Goal: Obtain resource: Download file/media

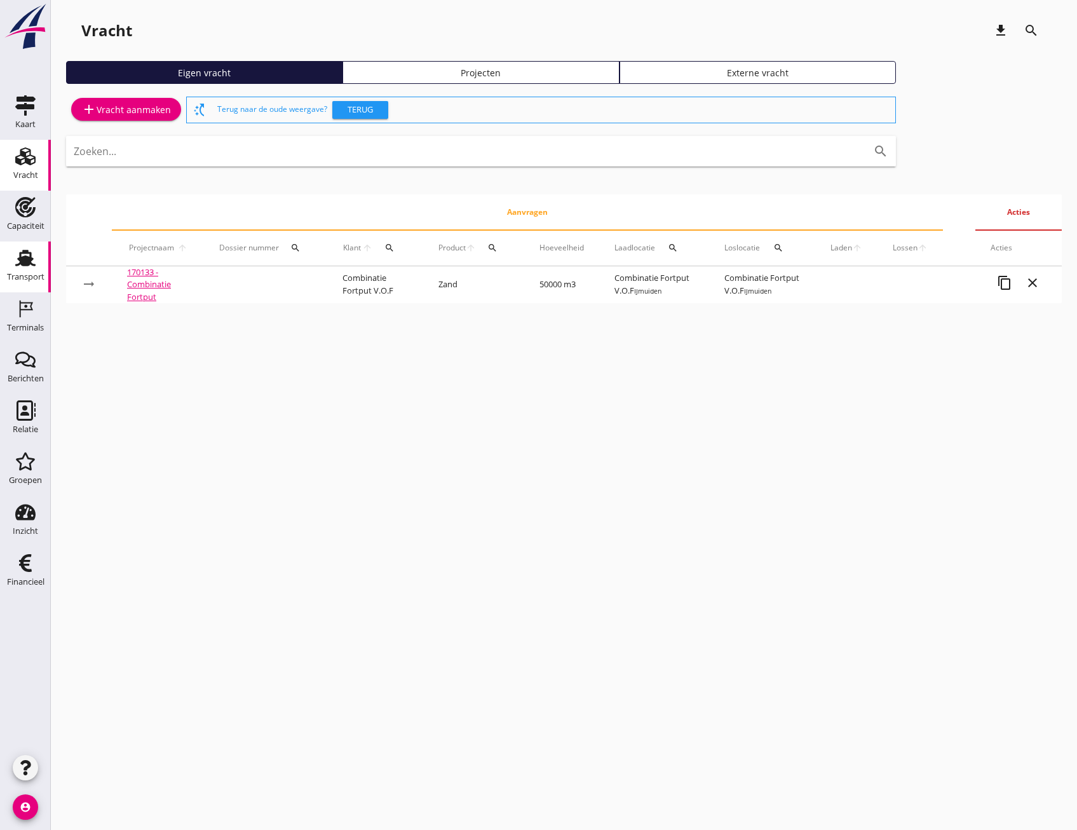
click at [29, 271] on div "Transport" at bounding box center [25, 277] width 37 height 18
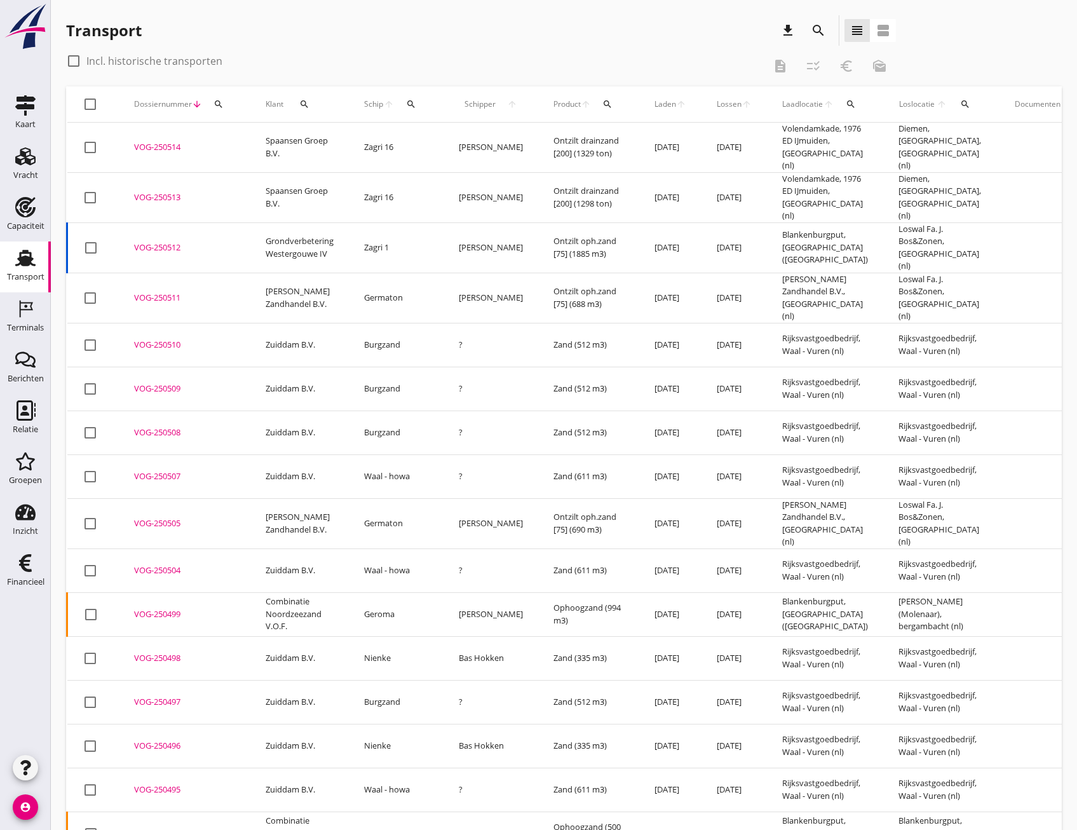
click at [813, 28] on icon "search" at bounding box center [818, 30] width 15 height 15
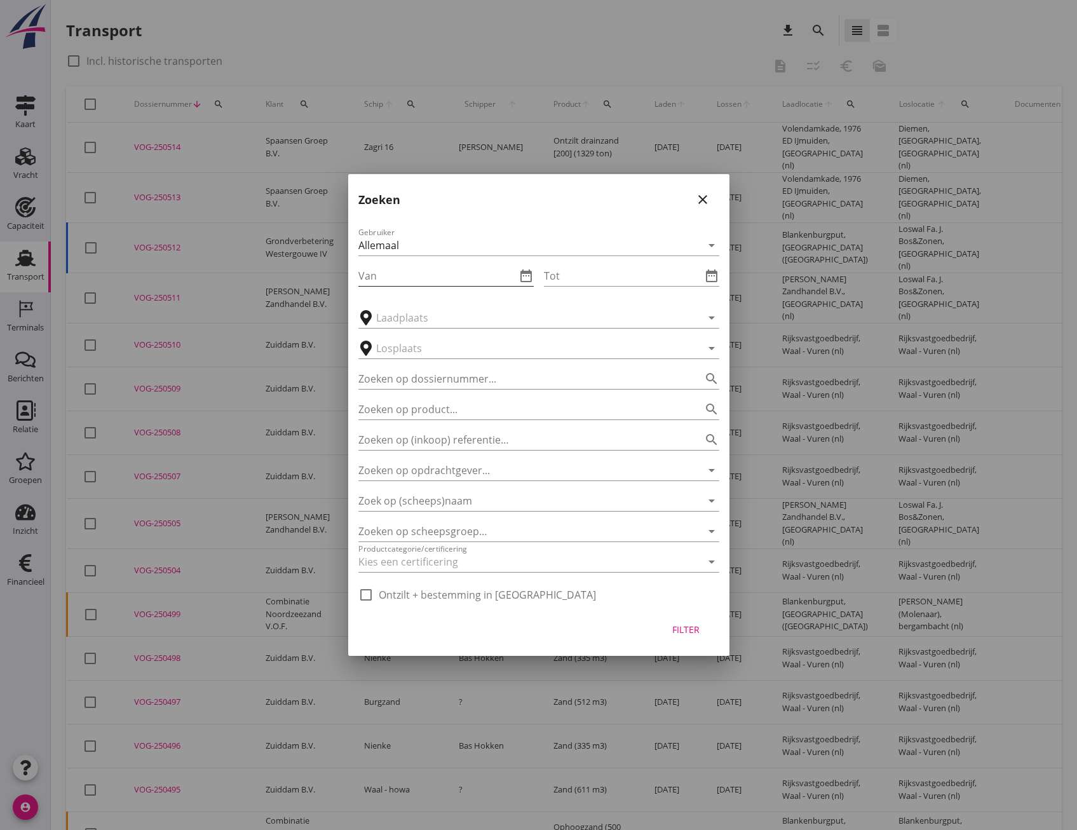
click at [523, 280] on icon "date_range" at bounding box center [525, 275] width 15 height 15
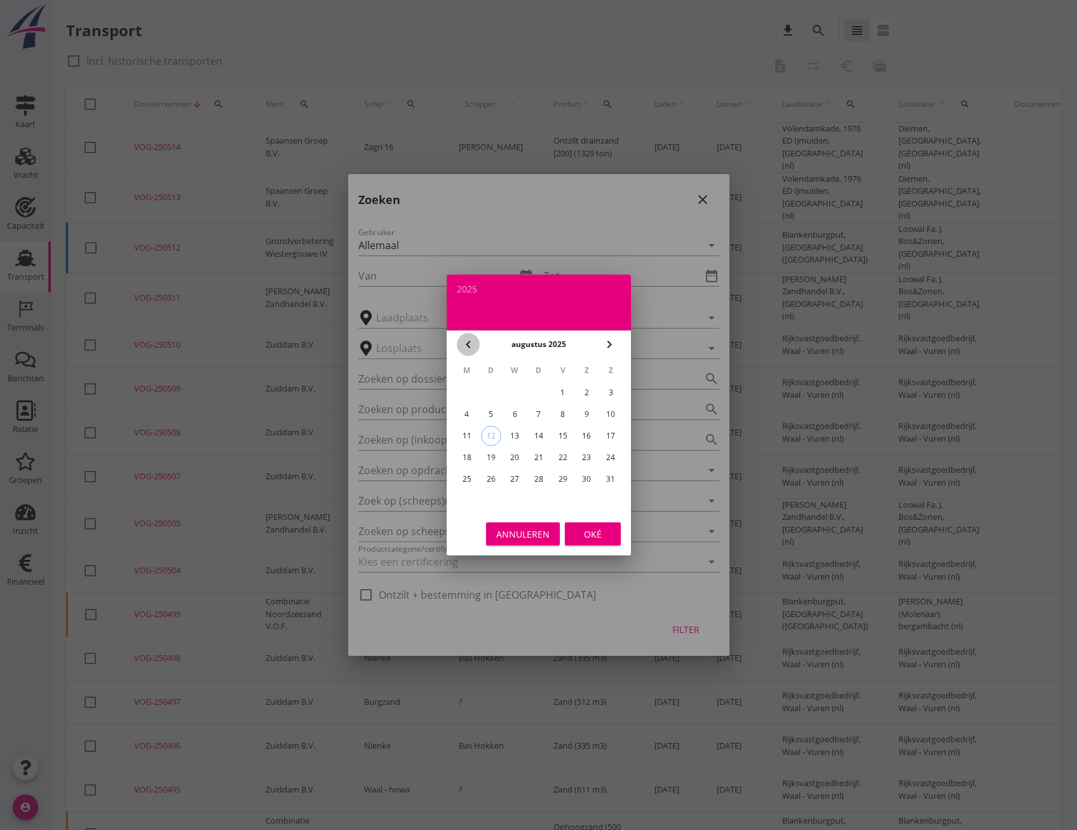
click at [465, 338] on icon "chevron_left" at bounding box center [468, 344] width 15 height 15
click at [470, 412] on div "7" at bounding box center [466, 414] width 20 height 20
type input "2025-07-07"
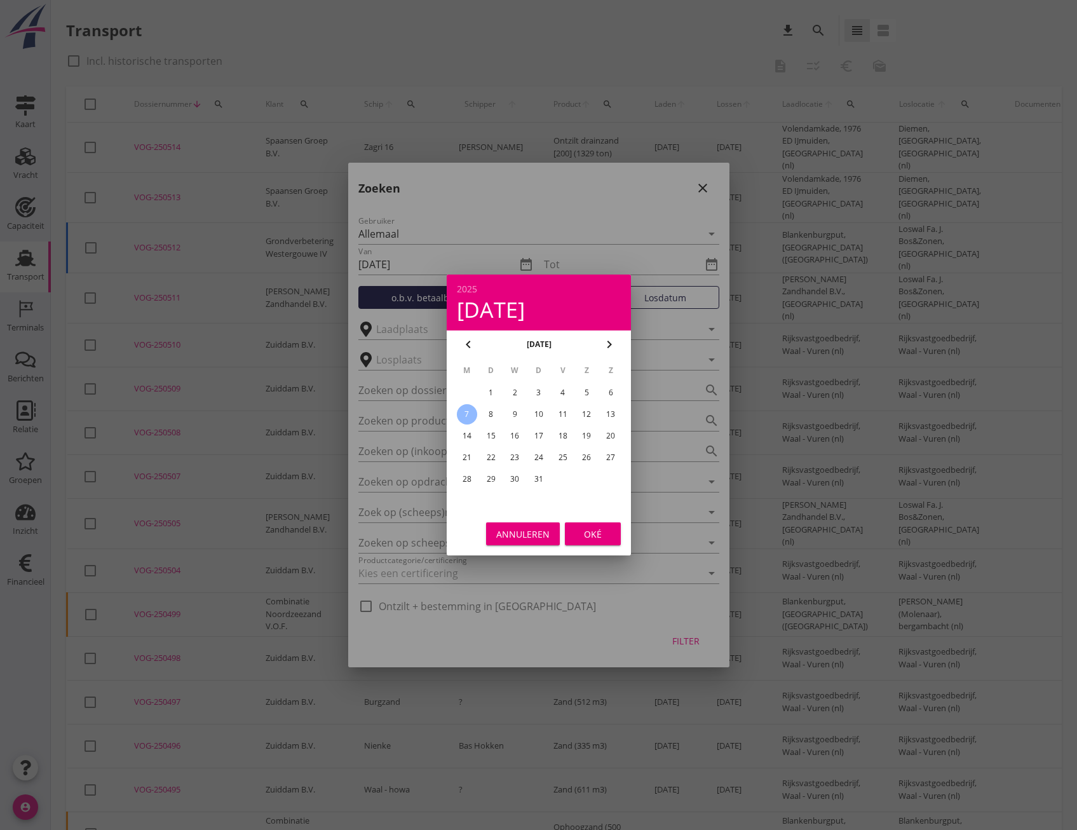
click at [588, 541] on button "Oké" at bounding box center [593, 533] width 56 height 23
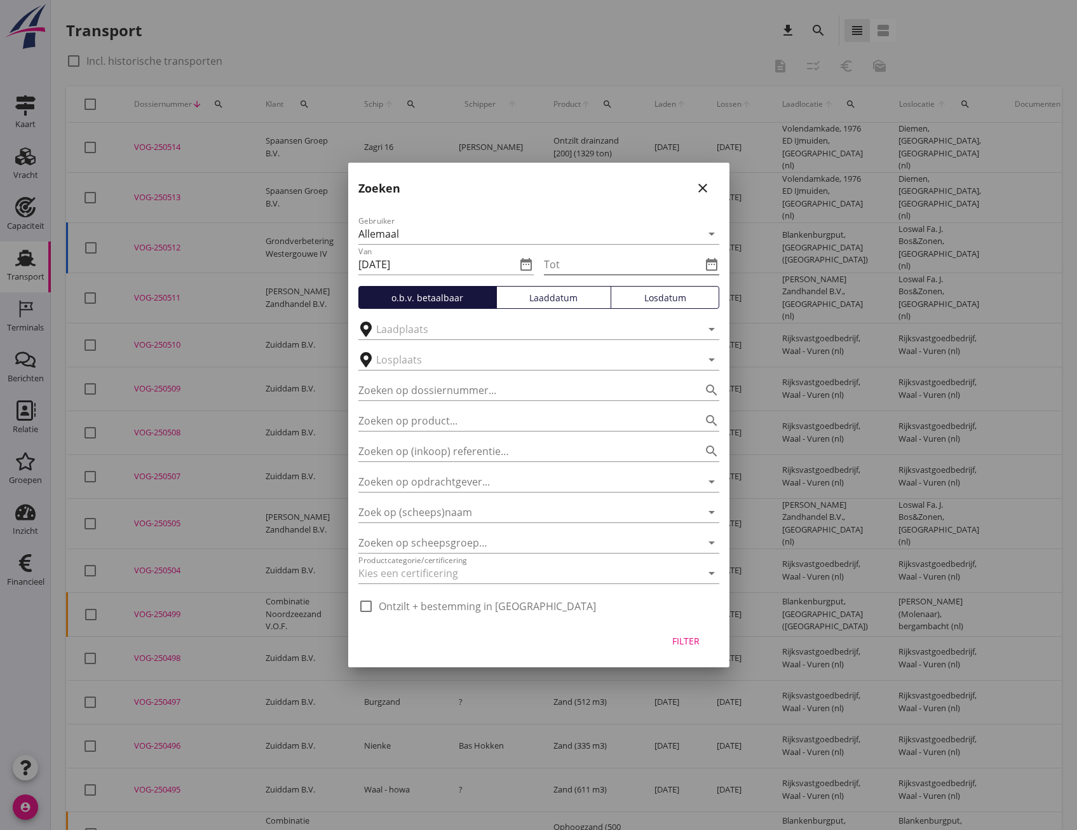
click at [712, 263] on icon "date_range" at bounding box center [711, 264] width 15 height 15
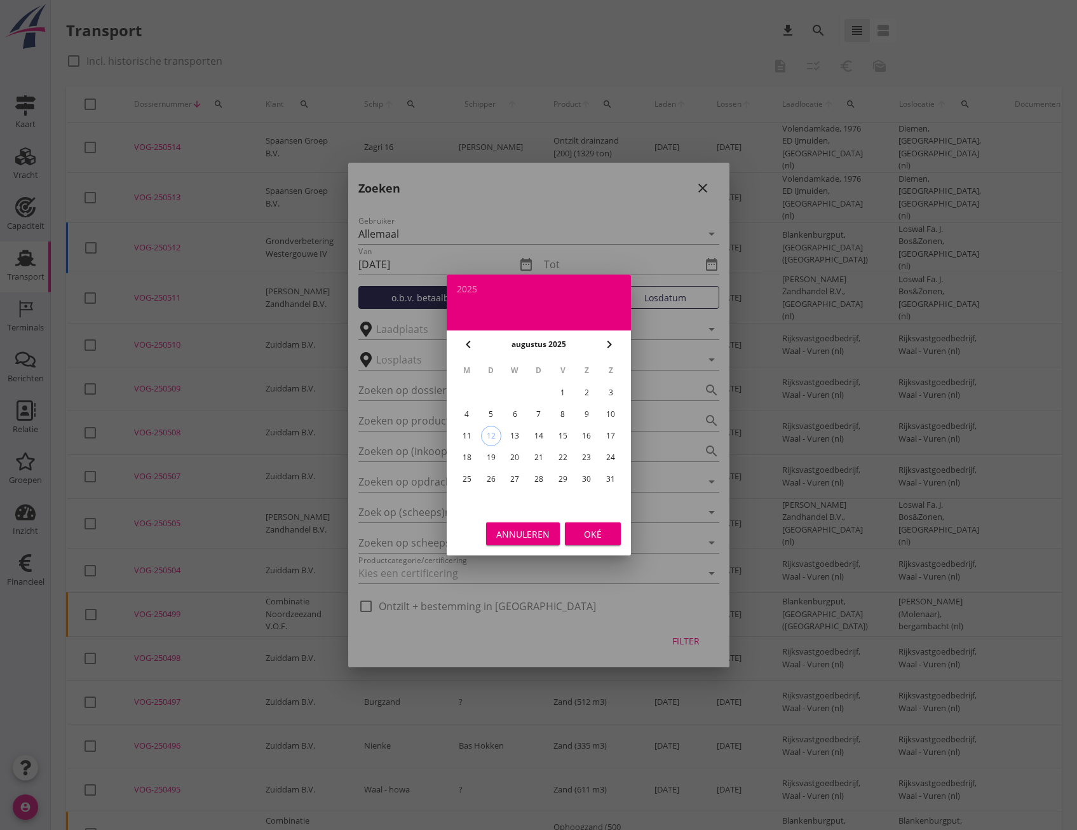
click at [475, 337] on icon "chevron_left" at bounding box center [468, 344] width 15 height 15
click at [569, 414] on div "11" at bounding box center [562, 414] width 20 height 20
type input "2025-07-11"
click at [590, 530] on div "Oké" at bounding box center [593, 533] width 36 height 13
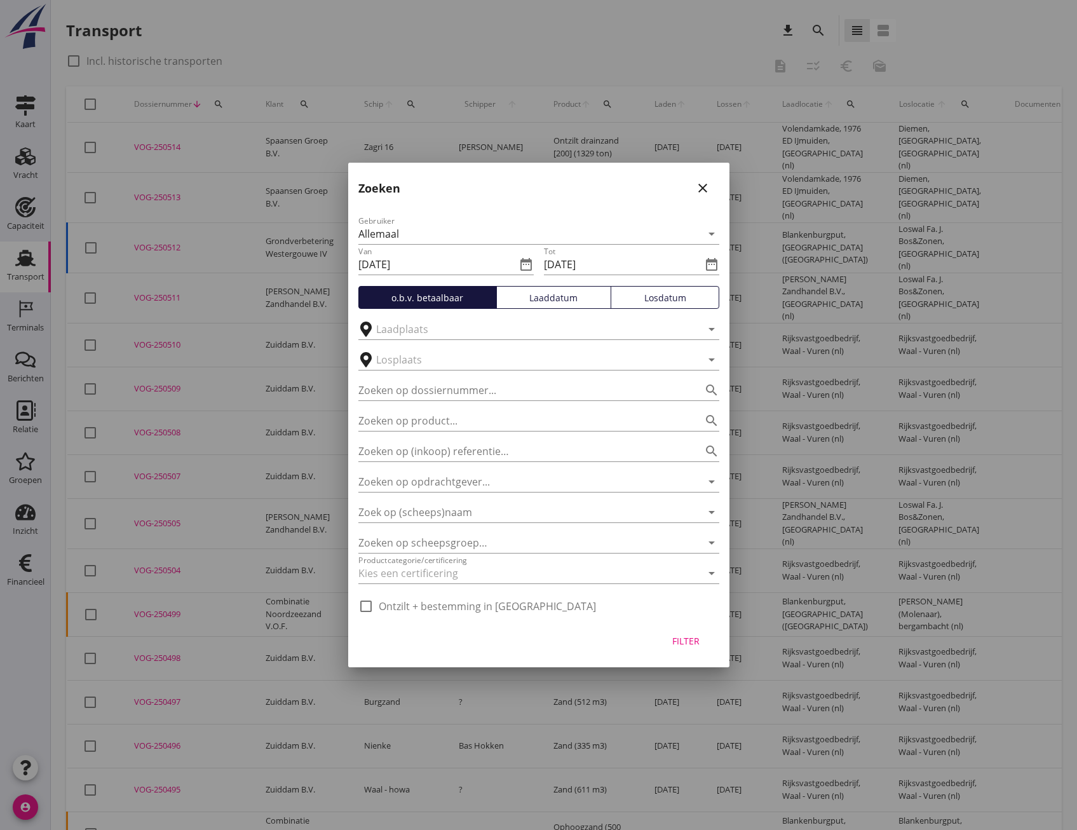
click at [580, 304] on div "Laaddatum" at bounding box center [554, 297] width 104 height 13
click at [463, 327] on input "text" at bounding box center [530, 329] width 308 height 20
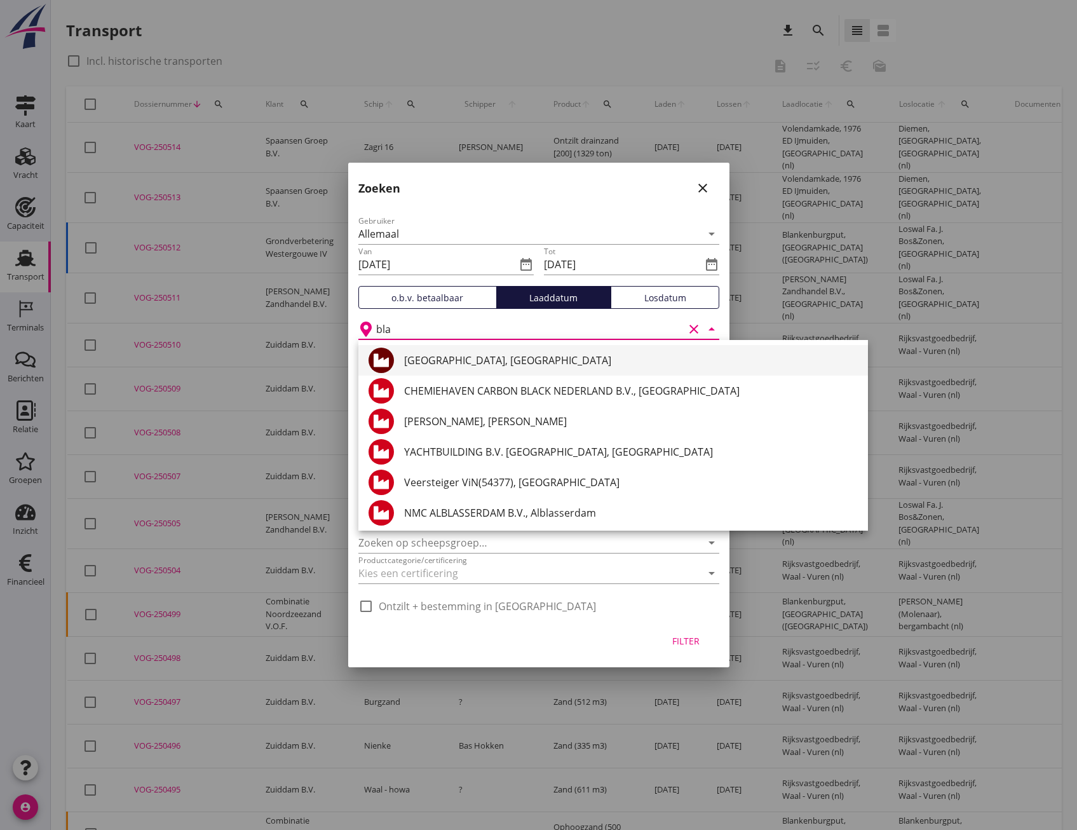
click at [468, 355] on div "Blankenburgput, Rotterdam" at bounding box center [631, 360] width 454 height 15
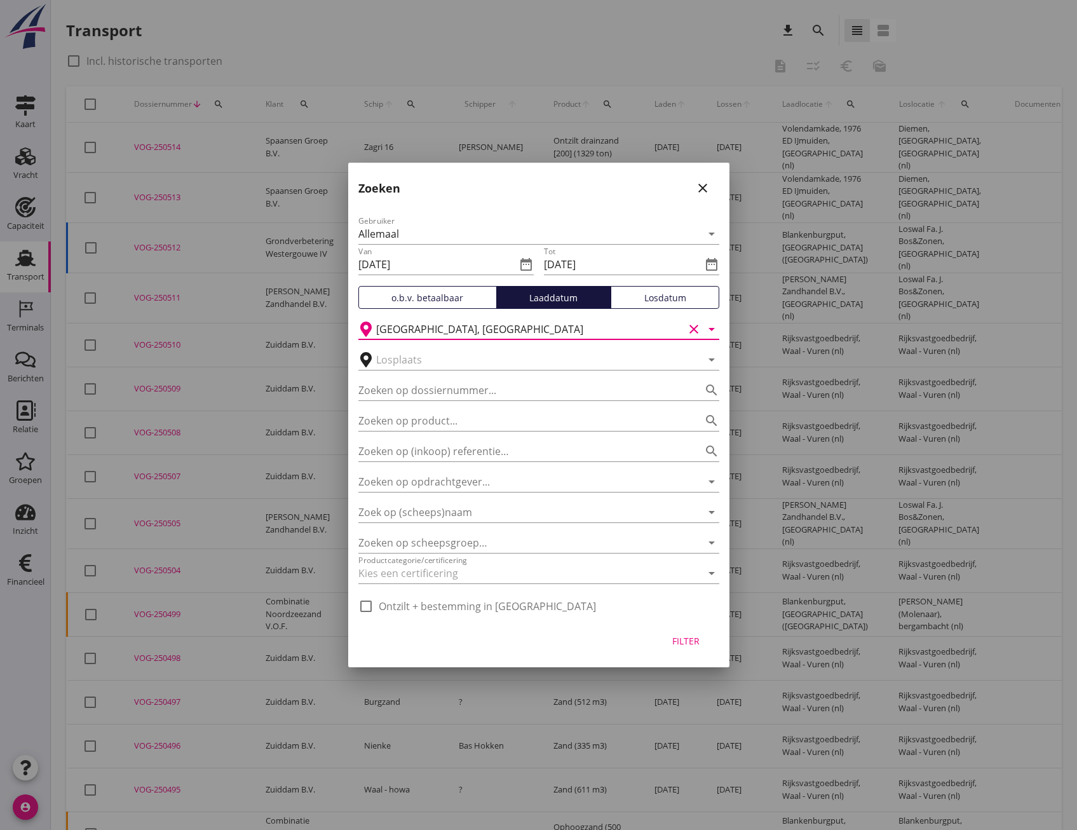
click at [692, 640] on div "Filter" at bounding box center [686, 640] width 36 height 13
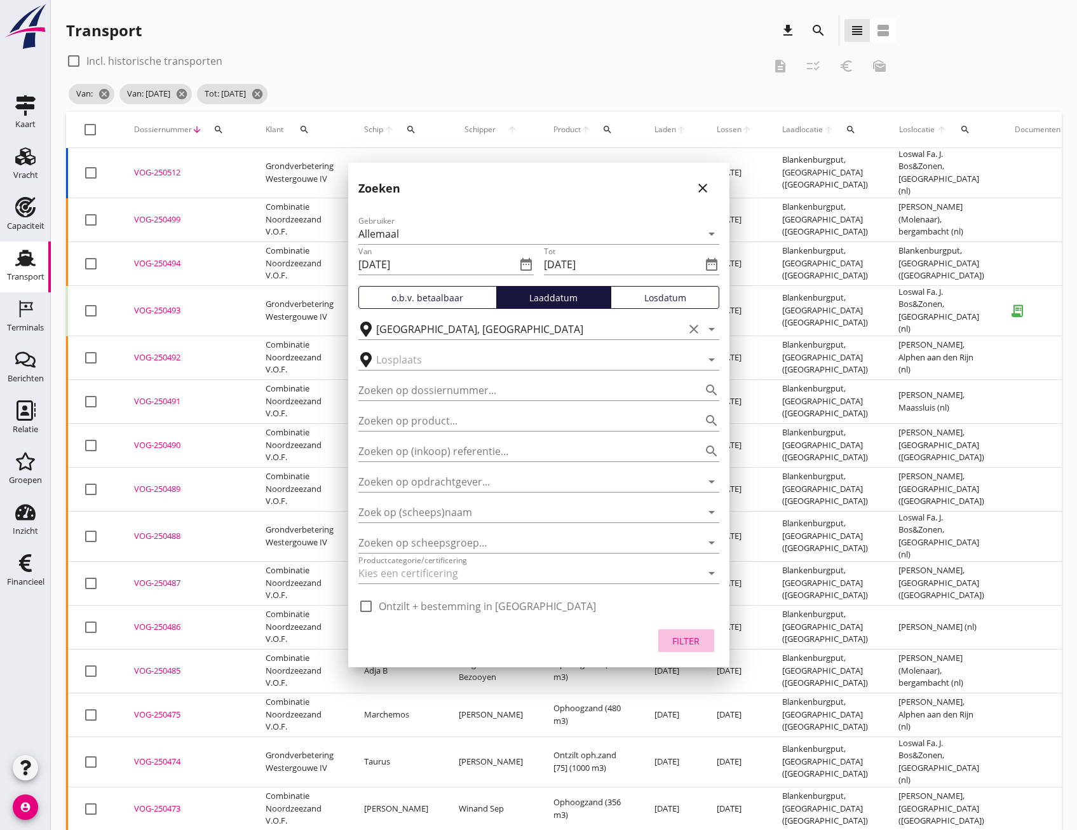
type input "Blankenburgput"
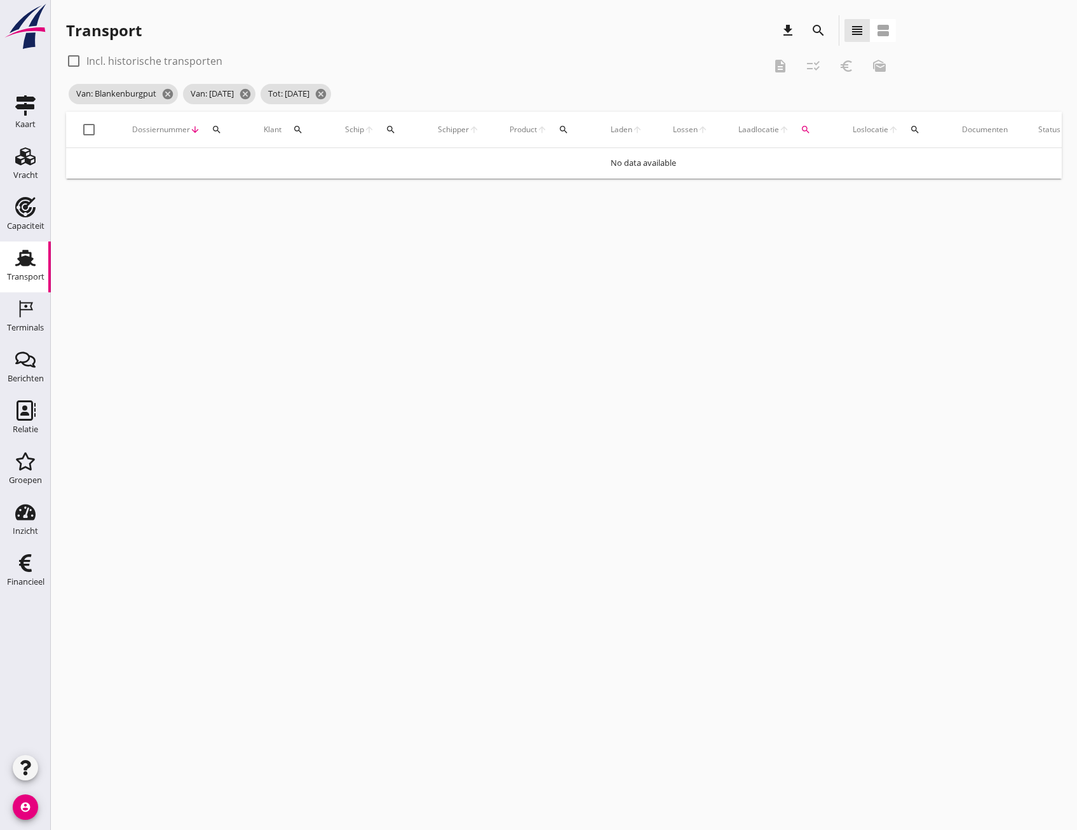
click at [81, 60] on div at bounding box center [74, 61] width 22 height 22
checkbox input "true"
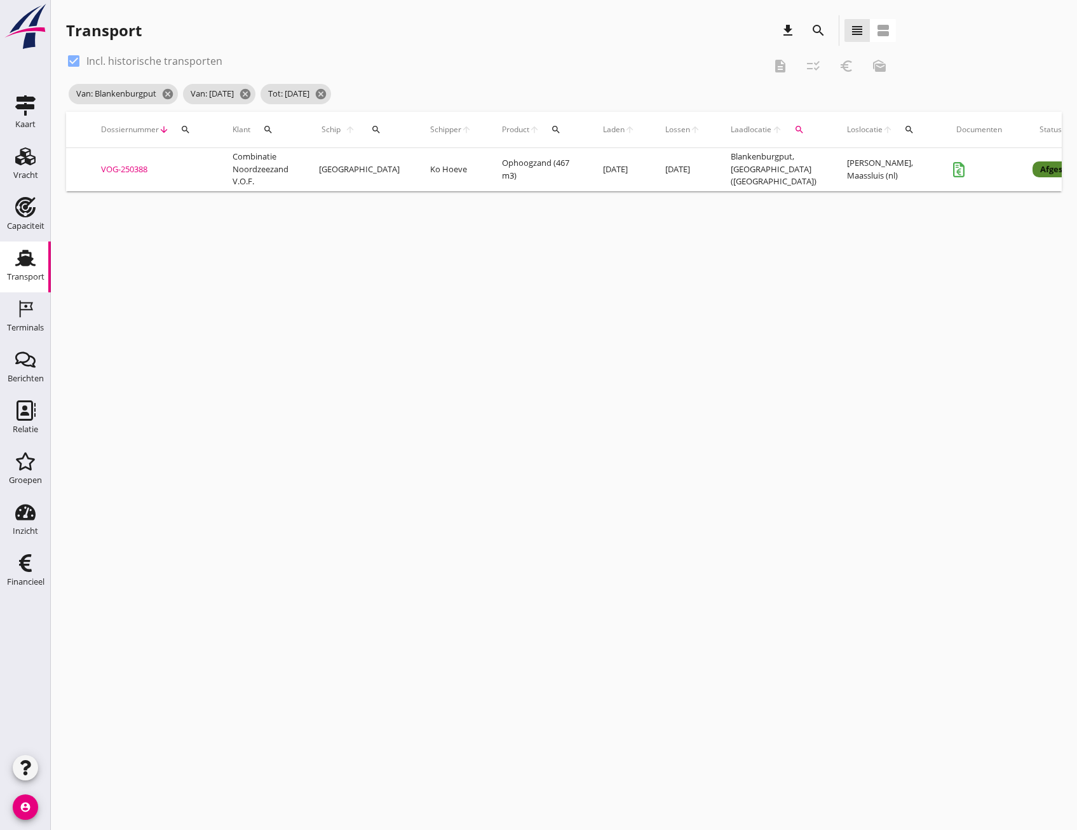
scroll to position [0, 35]
click at [147, 171] on div "VOG-250388" at bounding box center [149, 169] width 101 height 13
click at [24, 308] on icon "Terminals" at bounding box center [25, 309] width 20 height 20
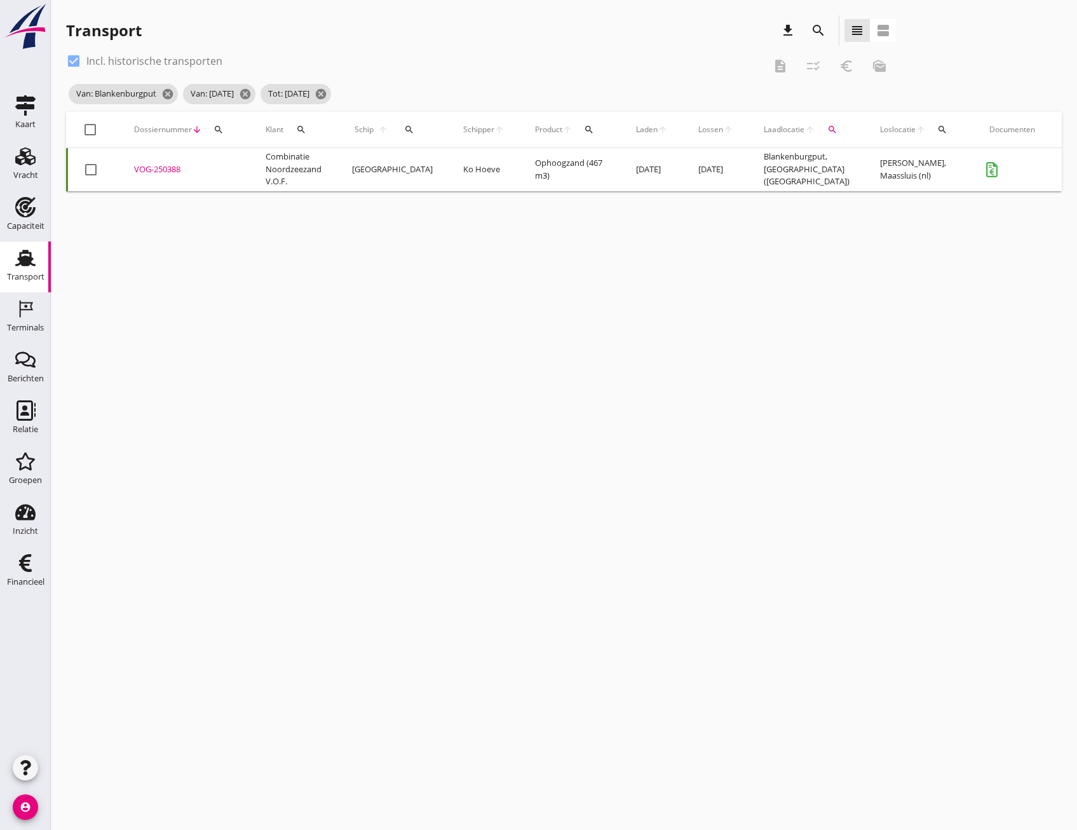
click at [90, 124] on div at bounding box center [90, 130] width 22 height 22
checkbox input "true"
click at [813, 64] on icon "checklist_rtl" at bounding box center [813, 65] width 15 height 15
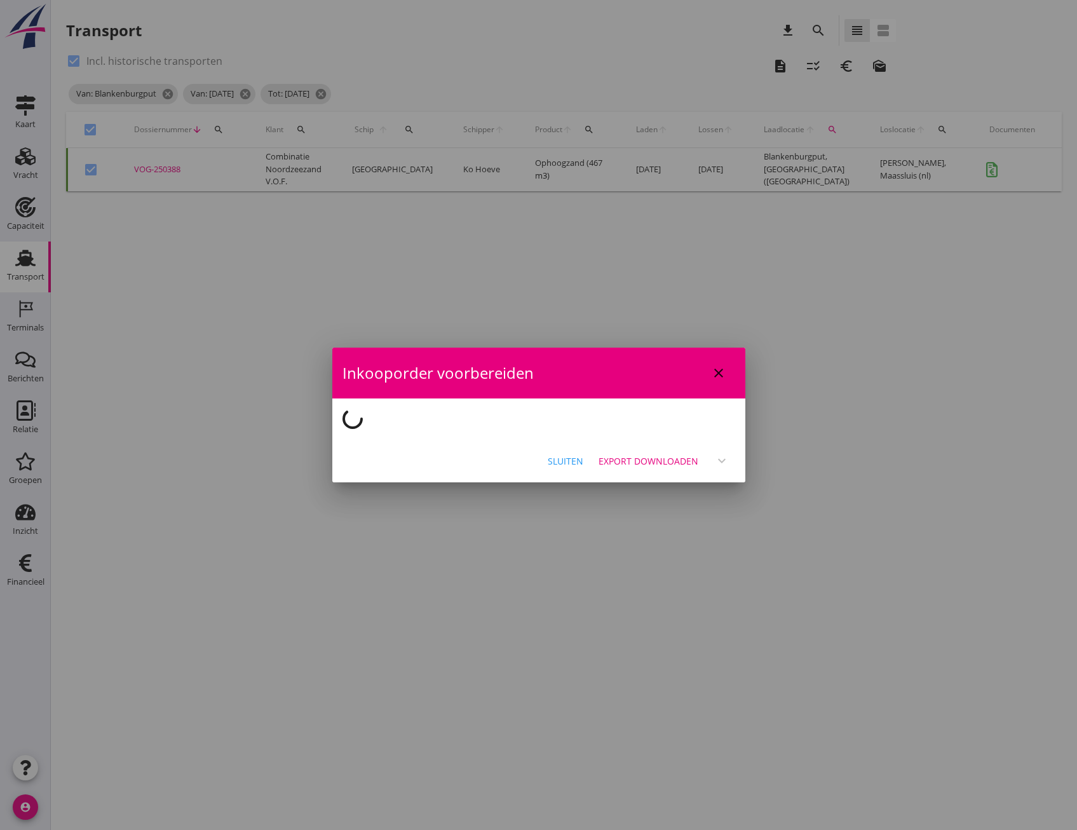
click at [664, 482] on div "Sluiten Export downloaden expand_more" at bounding box center [538, 460] width 413 height 43
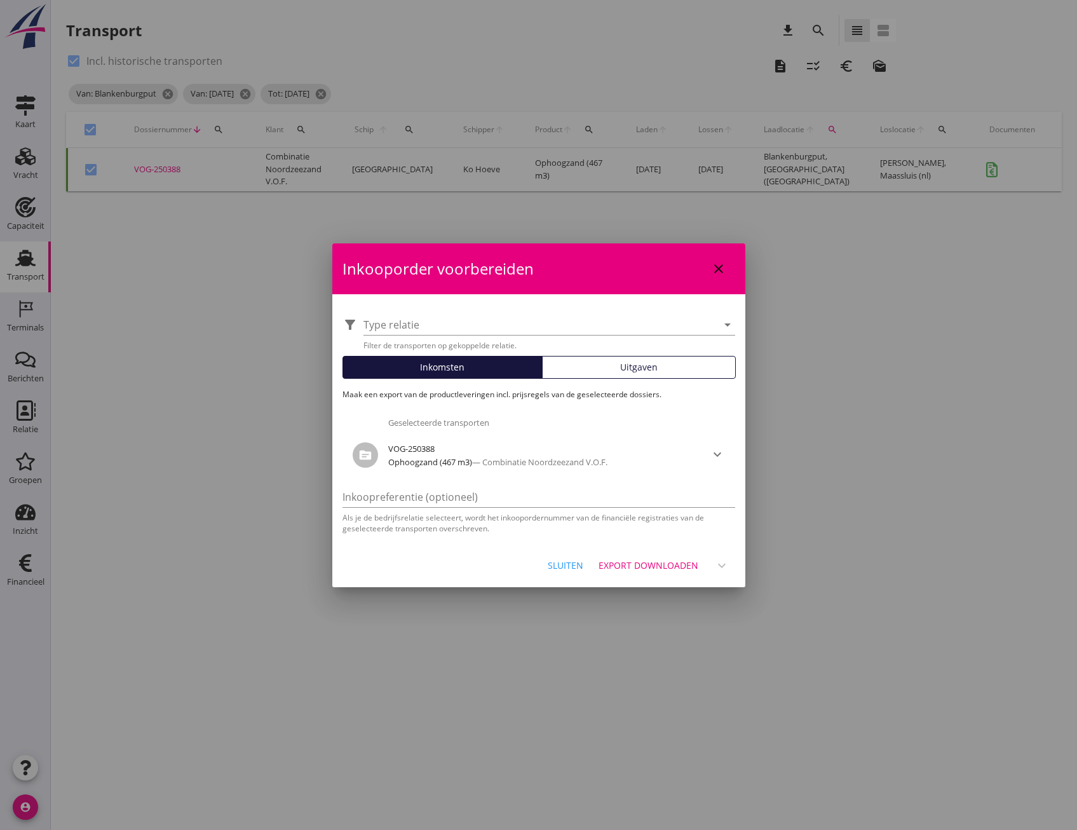
click at [604, 377] on button "Uitgaven" at bounding box center [639, 367] width 194 height 23
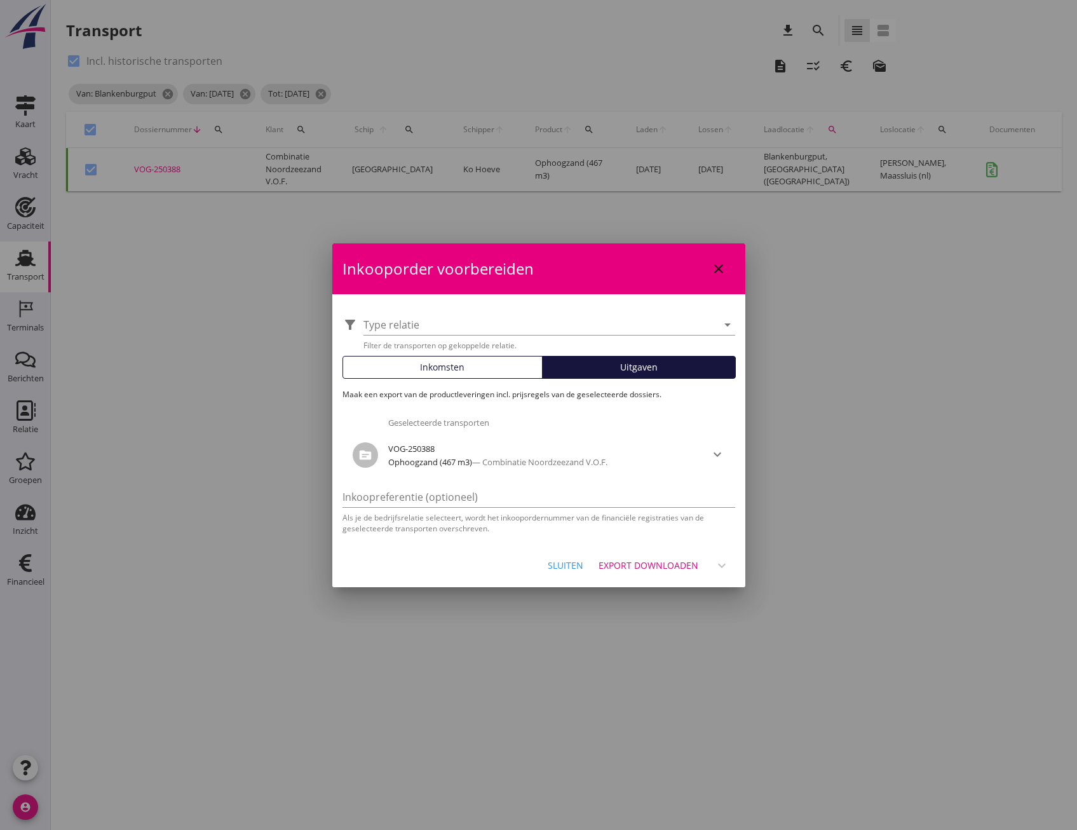
click at [686, 571] on div "Export downloaden" at bounding box center [648, 564] width 100 height 13
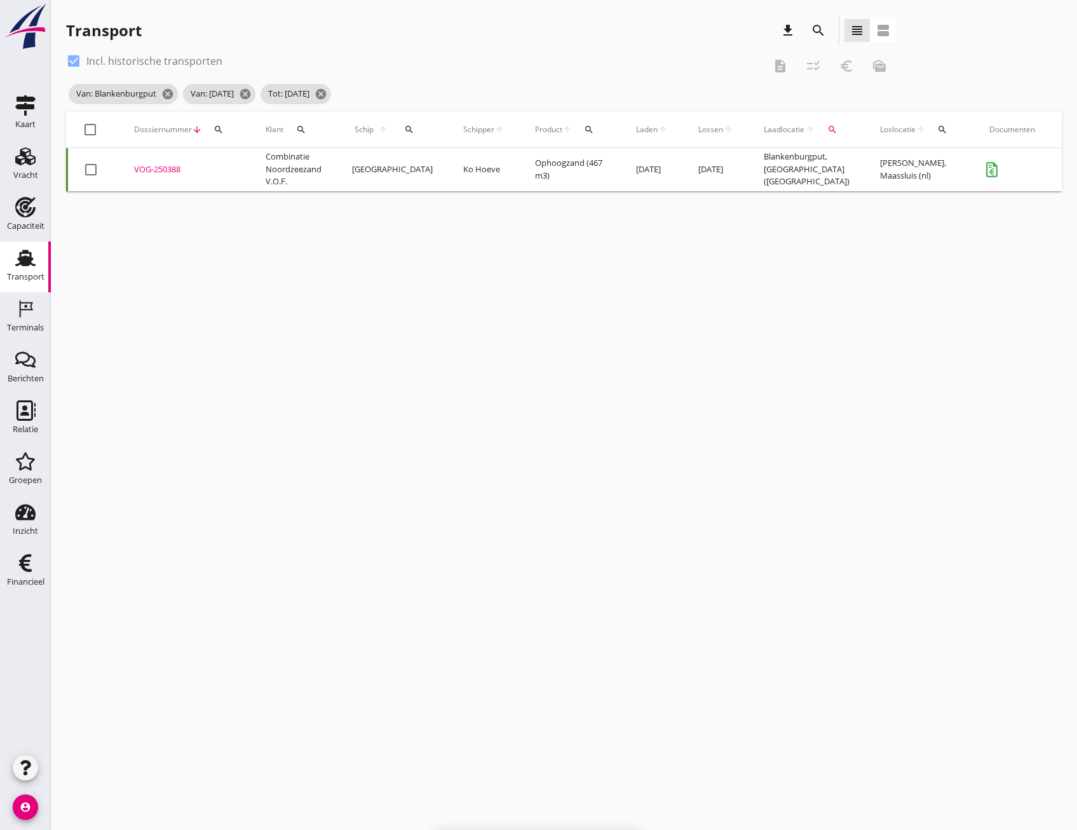
checkbox input "false"
click at [619, 351] on div "cancel You are impersonating another user. Transport download search view_headl…" at bounding box center [564, 415] width 1026 height 830
click at [176, 167] on div "VOG-250388" at bounding box center [184, 169] width 101 height 13
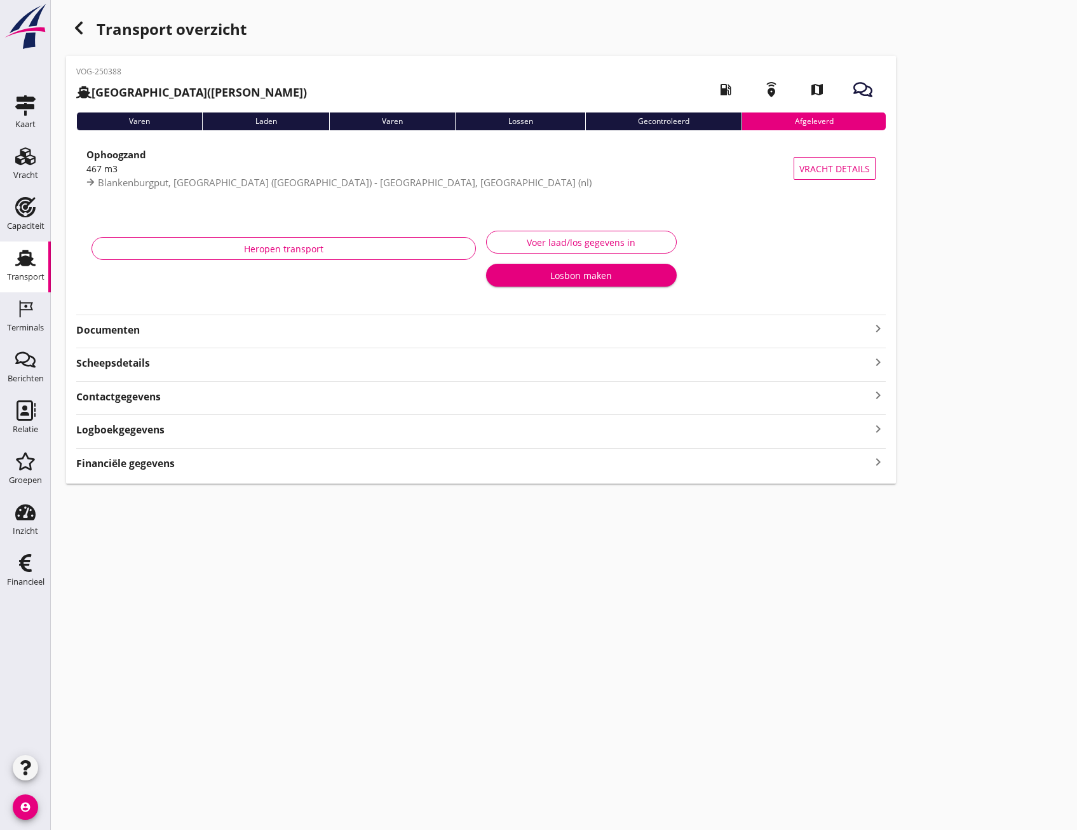
click at [205, 334] on strong "Documenten" at bounding box center [473, 330] width 794 height 15
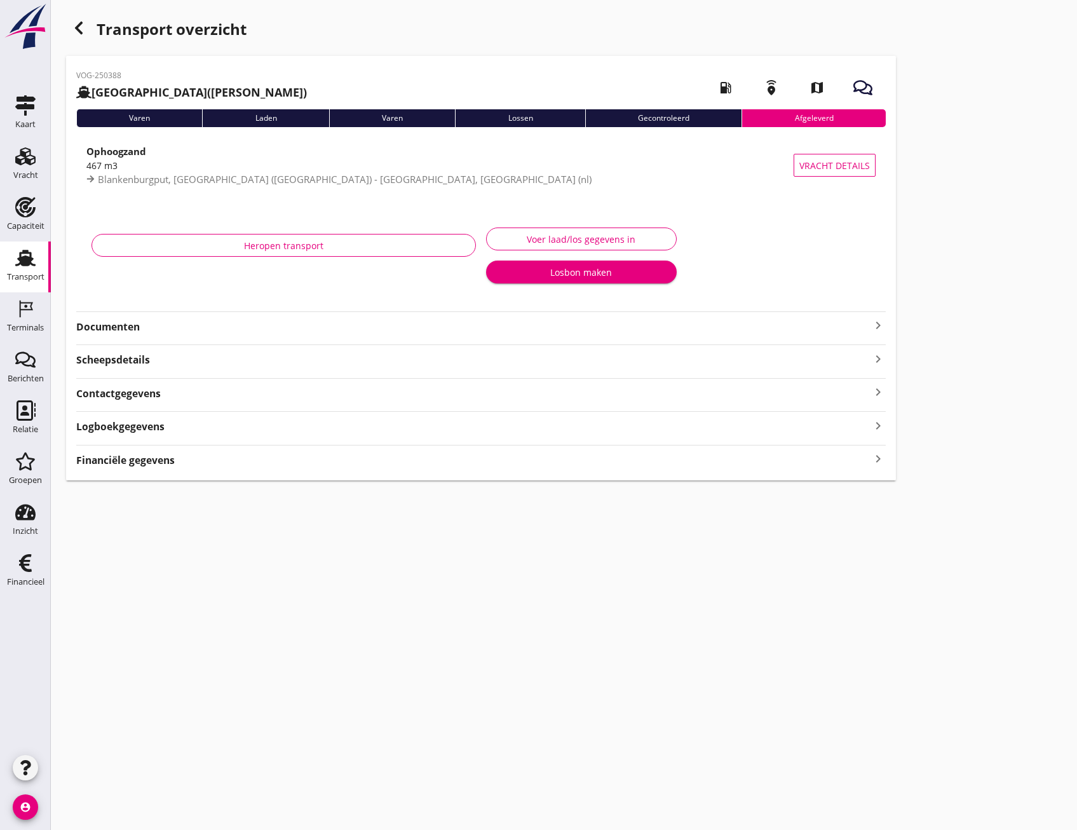
click at [195, 323] on strong "Documenten" at bounding box center [473, 327] width 794 height 15
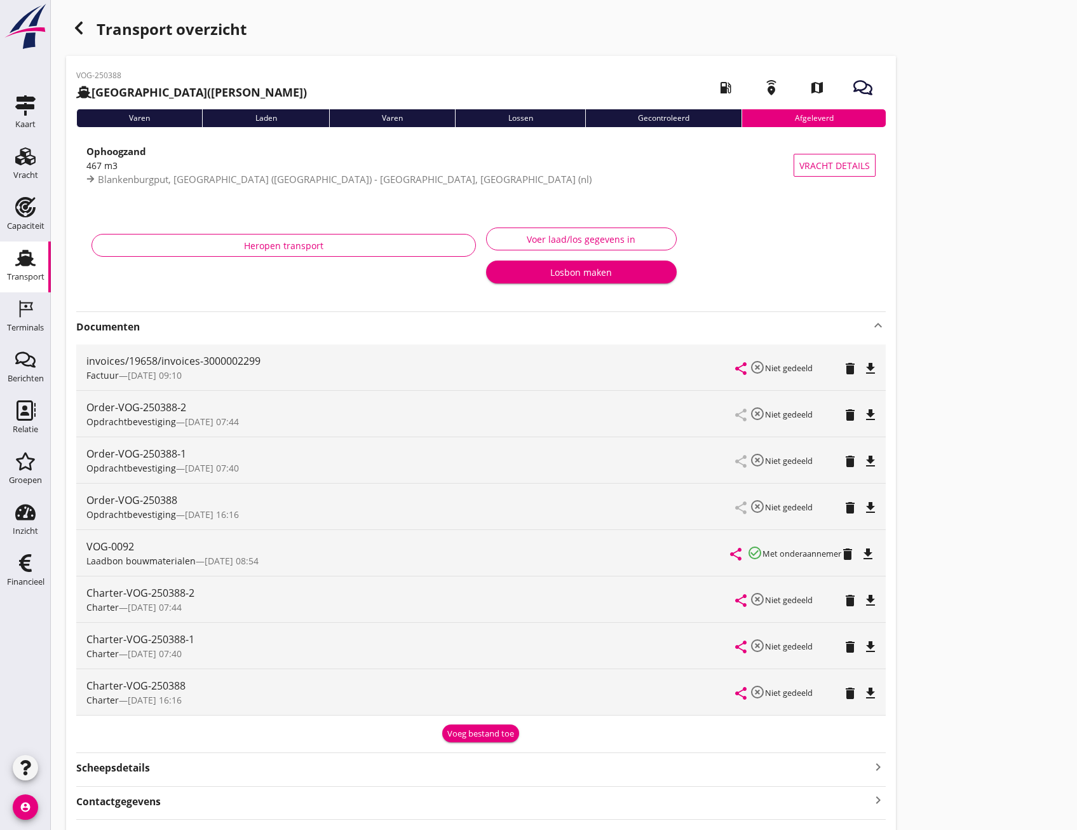
click at [873, 555] on icon "file_download" at bounding box center [867, 553] width 15 height 15
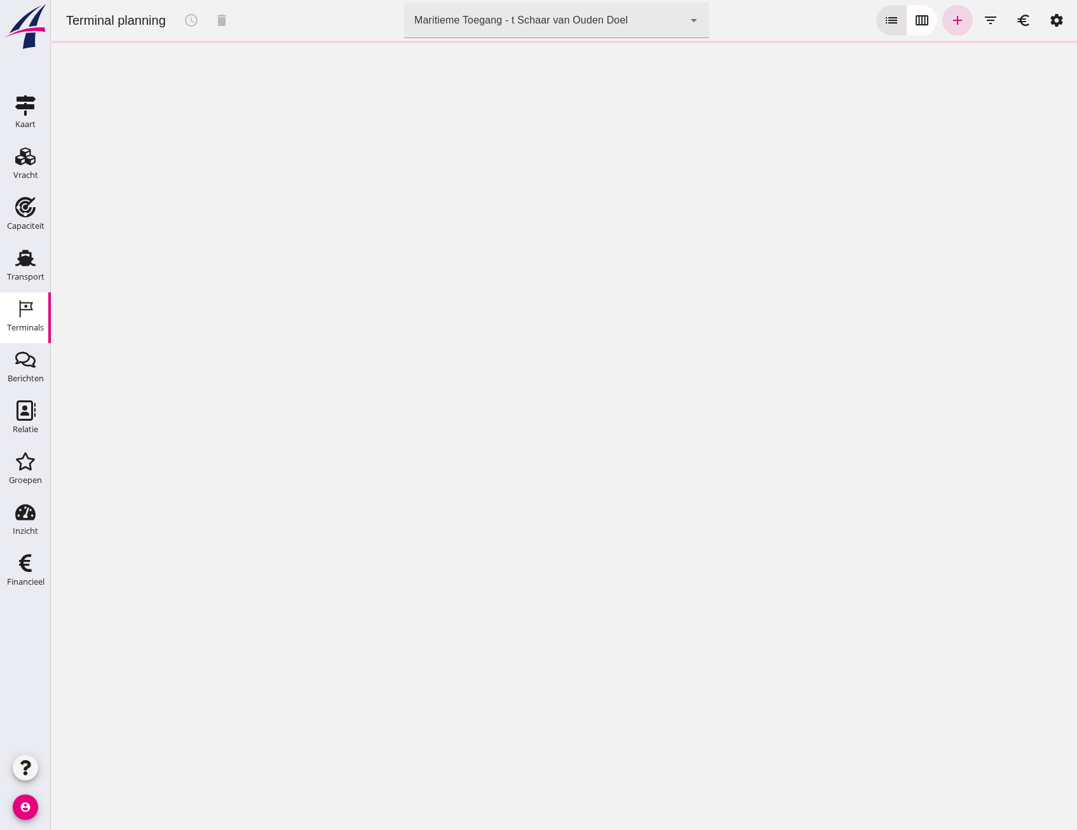
click div "Maritieme Toegang - t Schaar van Ouden Doel 453b08e2-5afb-49e8-a076-b9bc6000f457"
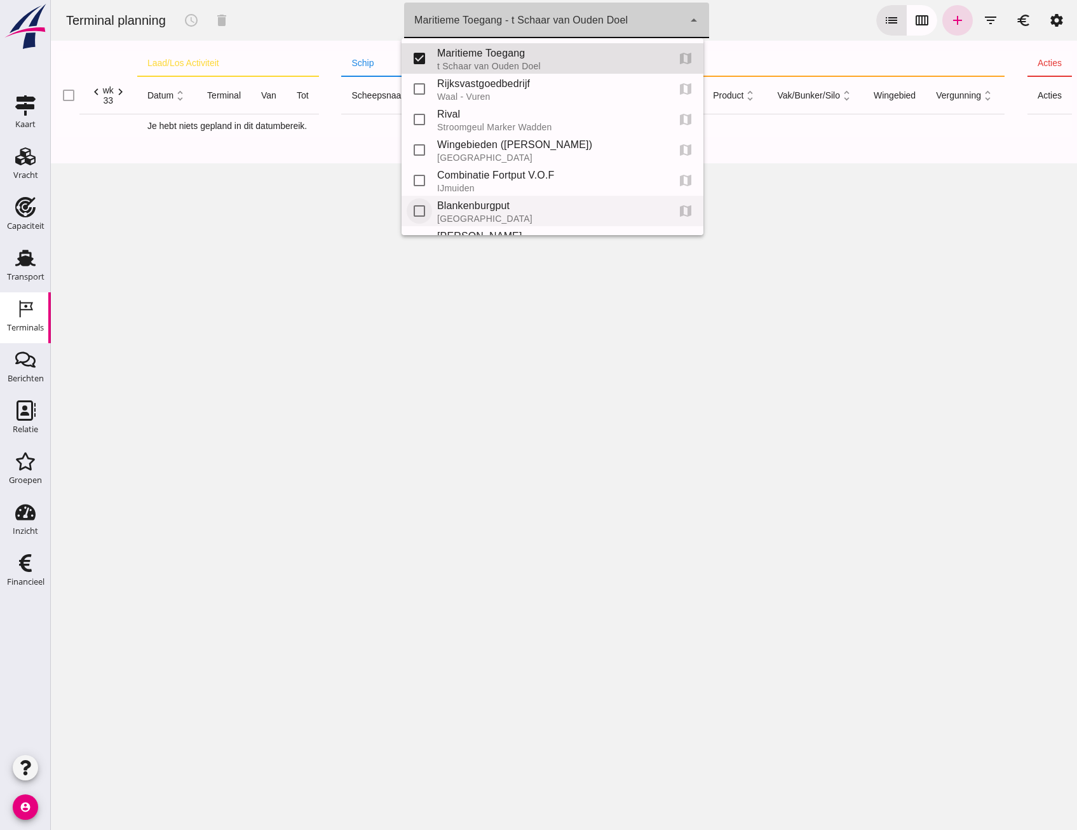
scroll to position [57, 0]
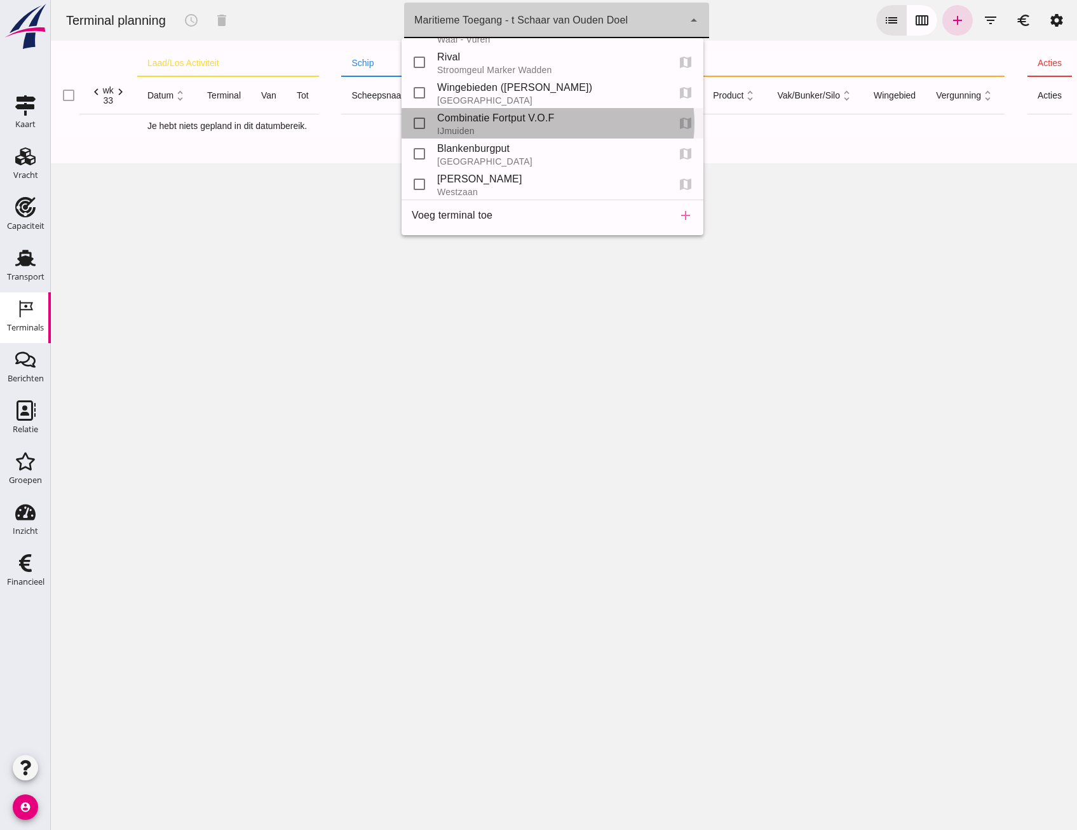
click div "check_box_outline_blank Combinatie Fortput V.O.F IJmuiden map"
type input "80b25720-45cf-42dc-b35a-4cbed81840e0"
checkbox input "false"
checkbox input "true"
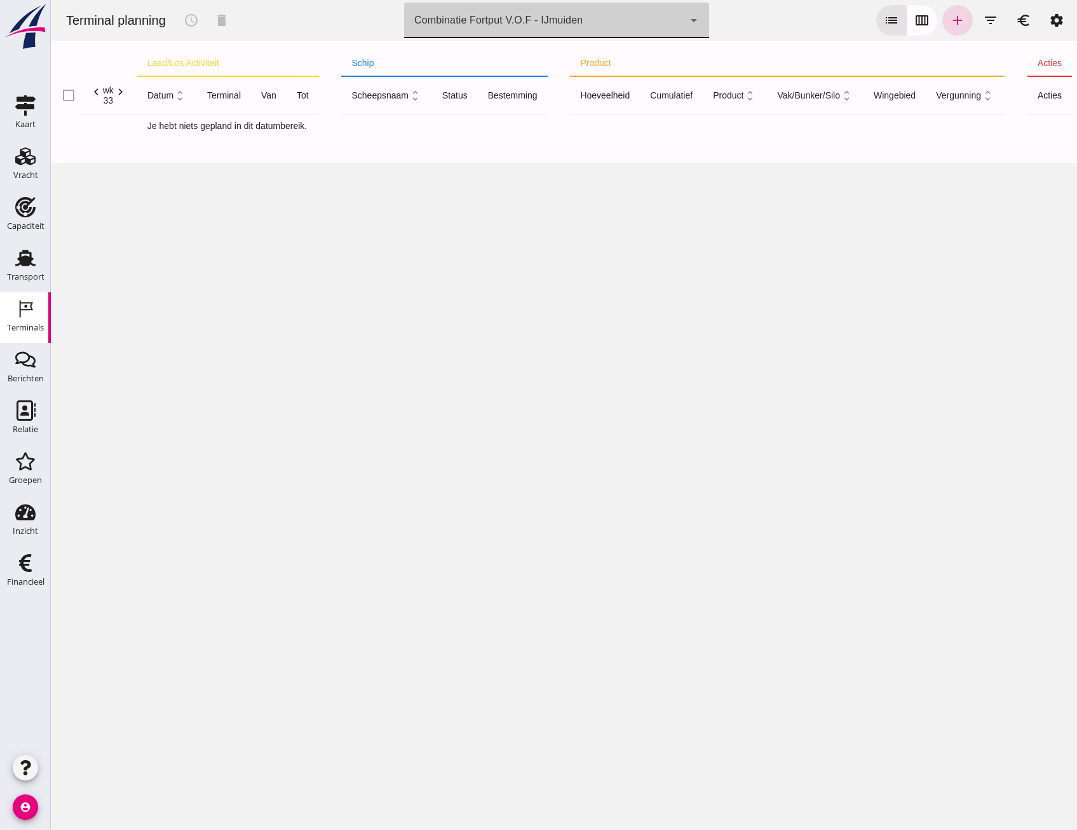
click div "Combinatie Fortput V.O.F - IJmuiden 80b25720-45cf-42dc-b35a-4cbed81840e0"
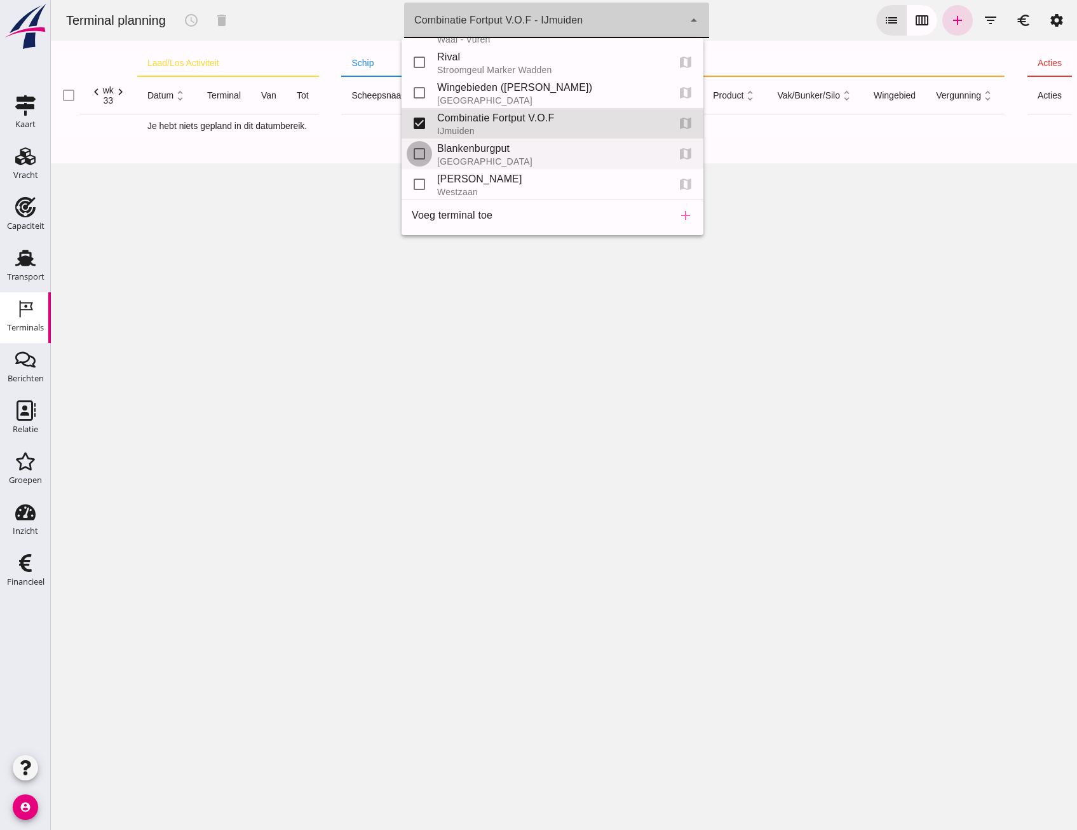
click input "checkbox"
checkbox input "true"
type input "80b25720-45cf-42dc-b35a-4cbed81840e0, e6c78bfd-e3f1-4bb9-b01e-b37ce3668b52"
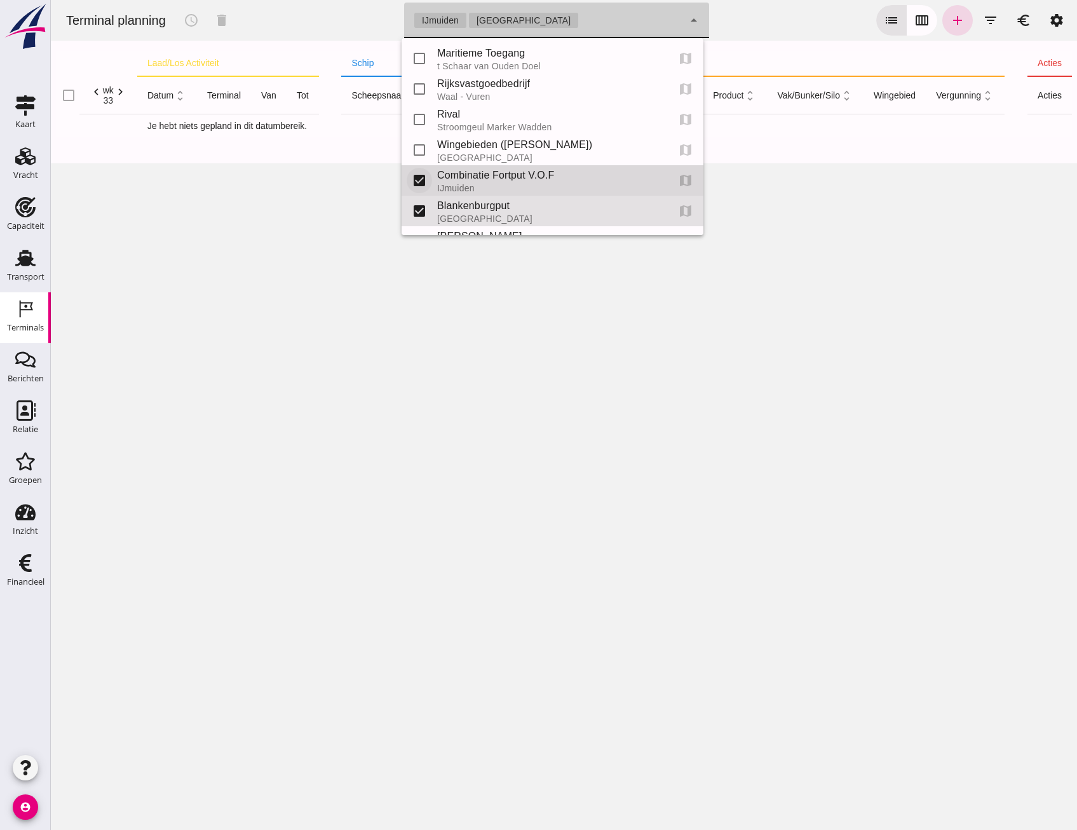
click input "checkbox"
checkbox input "false"
type input "e6c78bfd-e3f1-4bb9-b01e-b37ce3668b52"
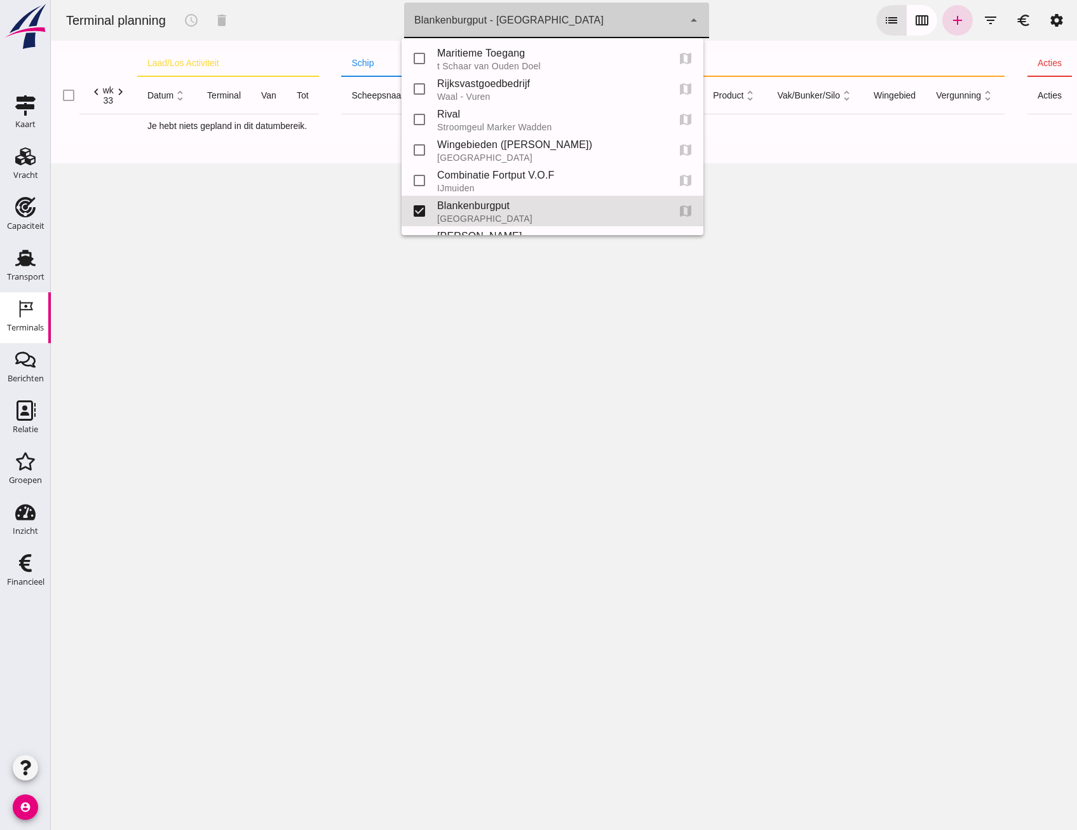
click div "Terminal planning schedule delete terminal Blankenburgput - Rotterdam e6c78bfd-…"
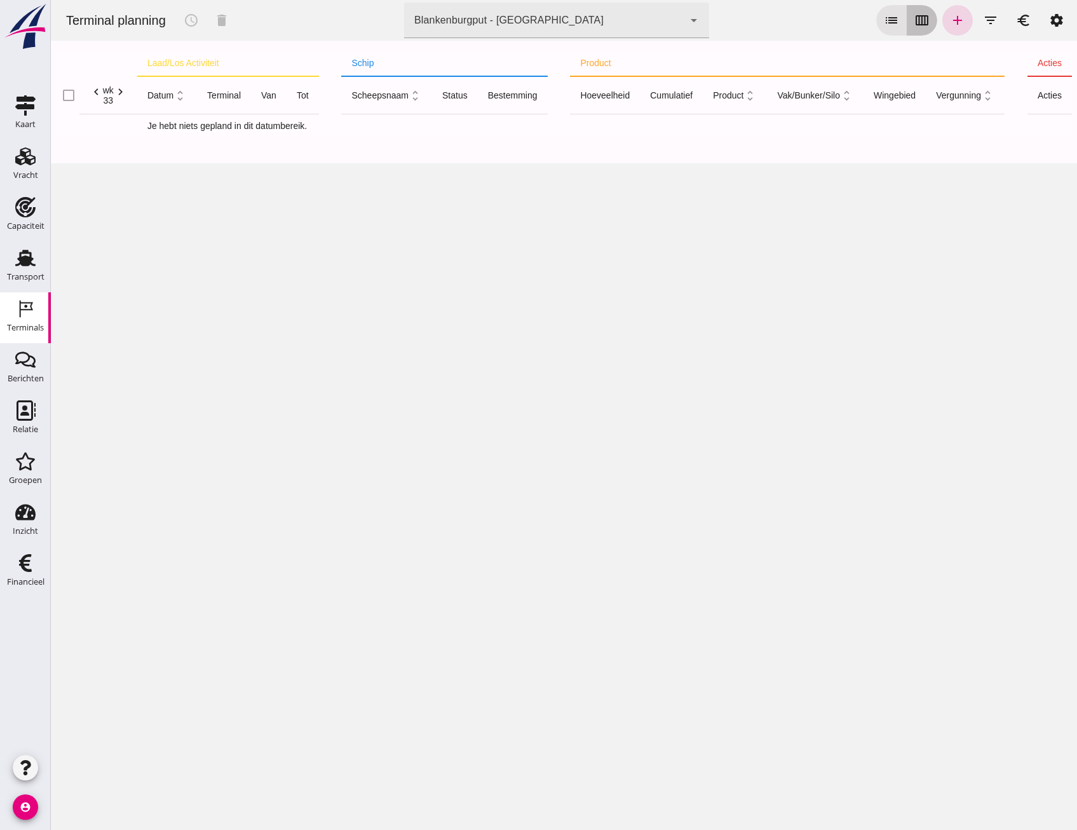
click button "calendar_view_week"
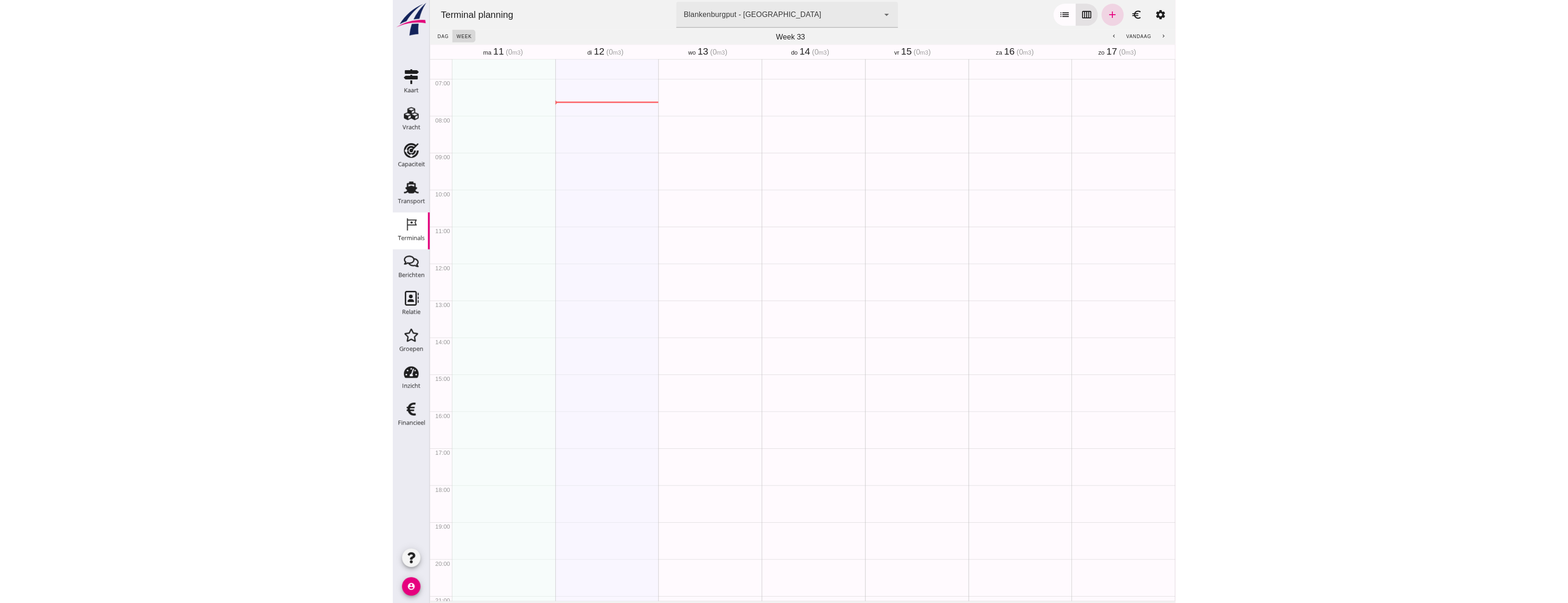
scroll to position [257, 0]
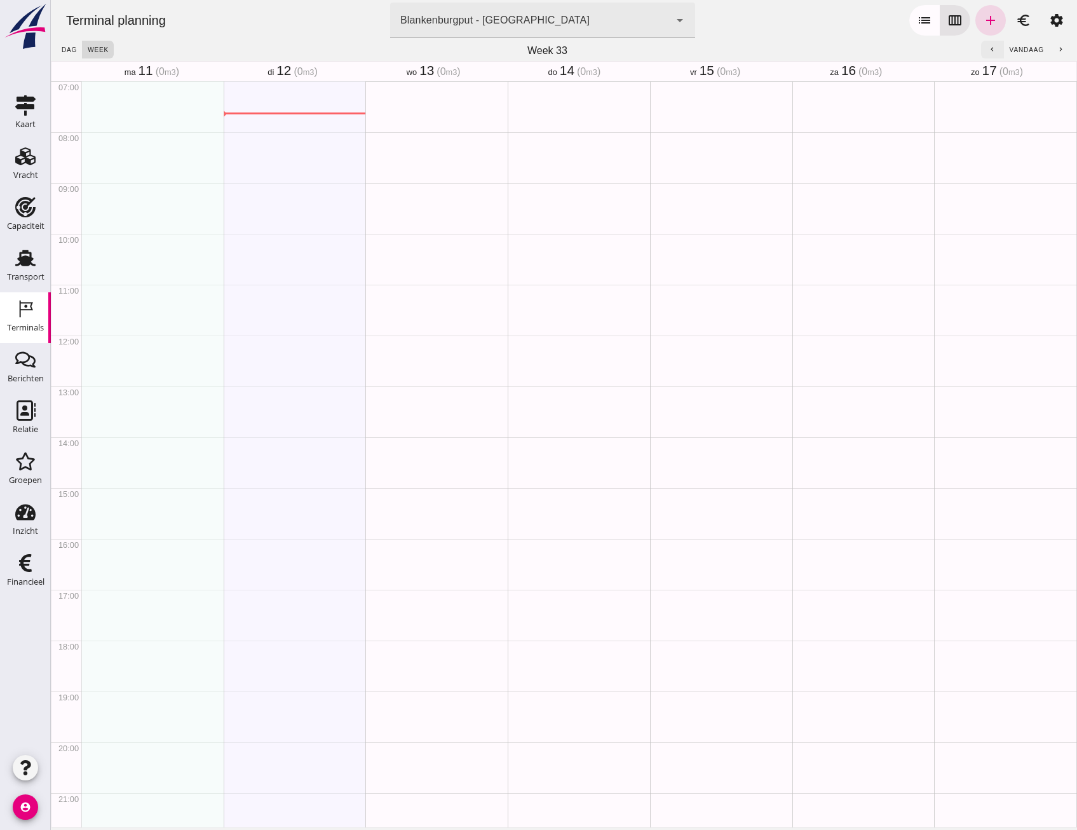
click at [989, 46] on button "chevron_left" at bounding box center [992, 50] width 23 height 18
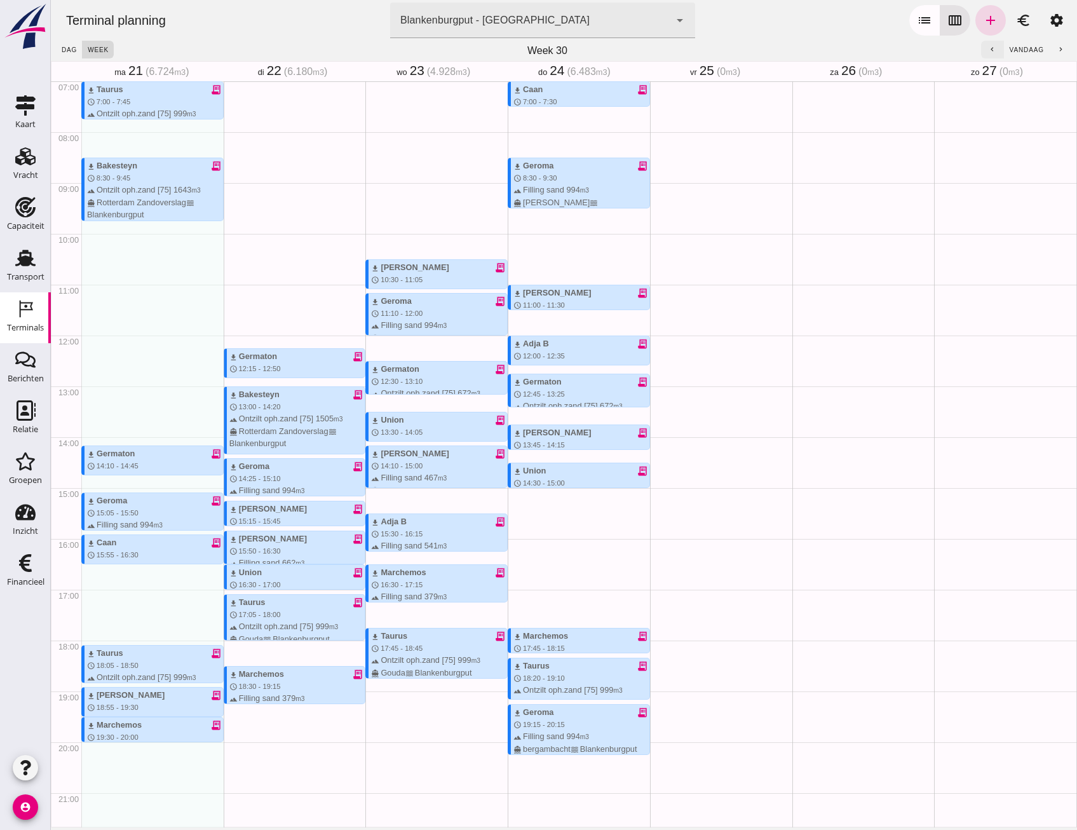
click icon "chevron_left"
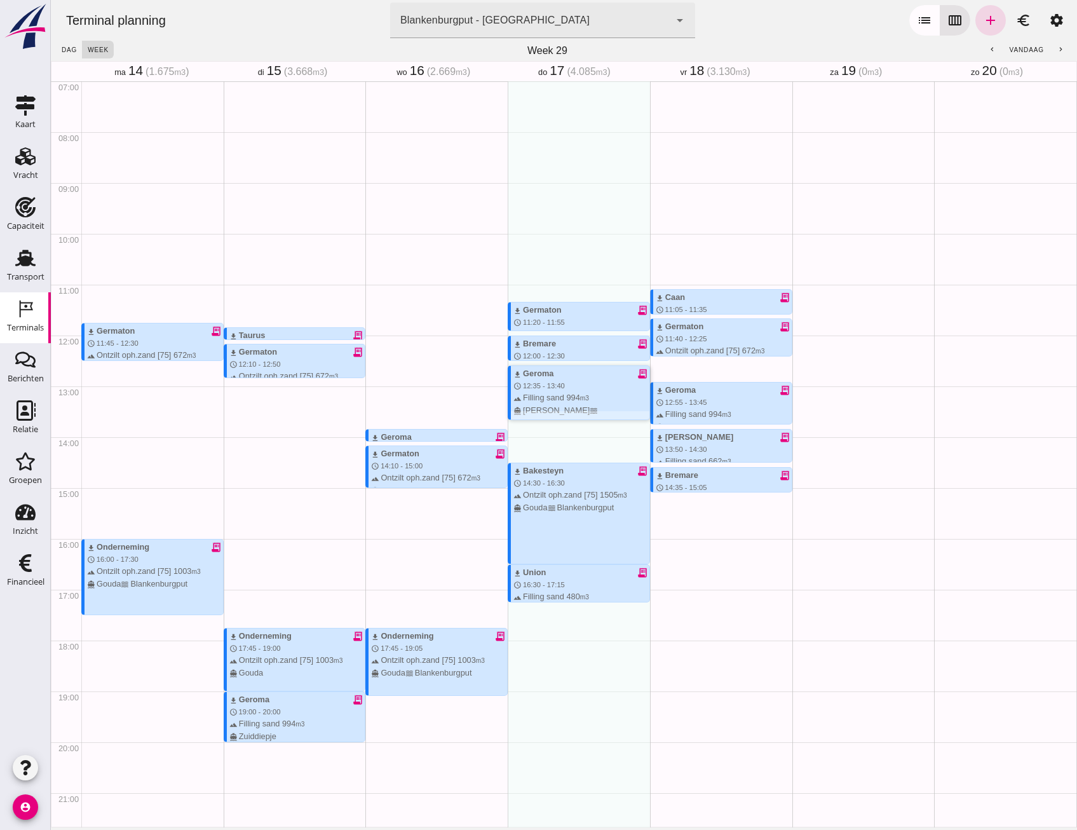
click at [565, 378] on div "download Geroma receipt_long" at bounding box center [581, 373] width 136 height 12
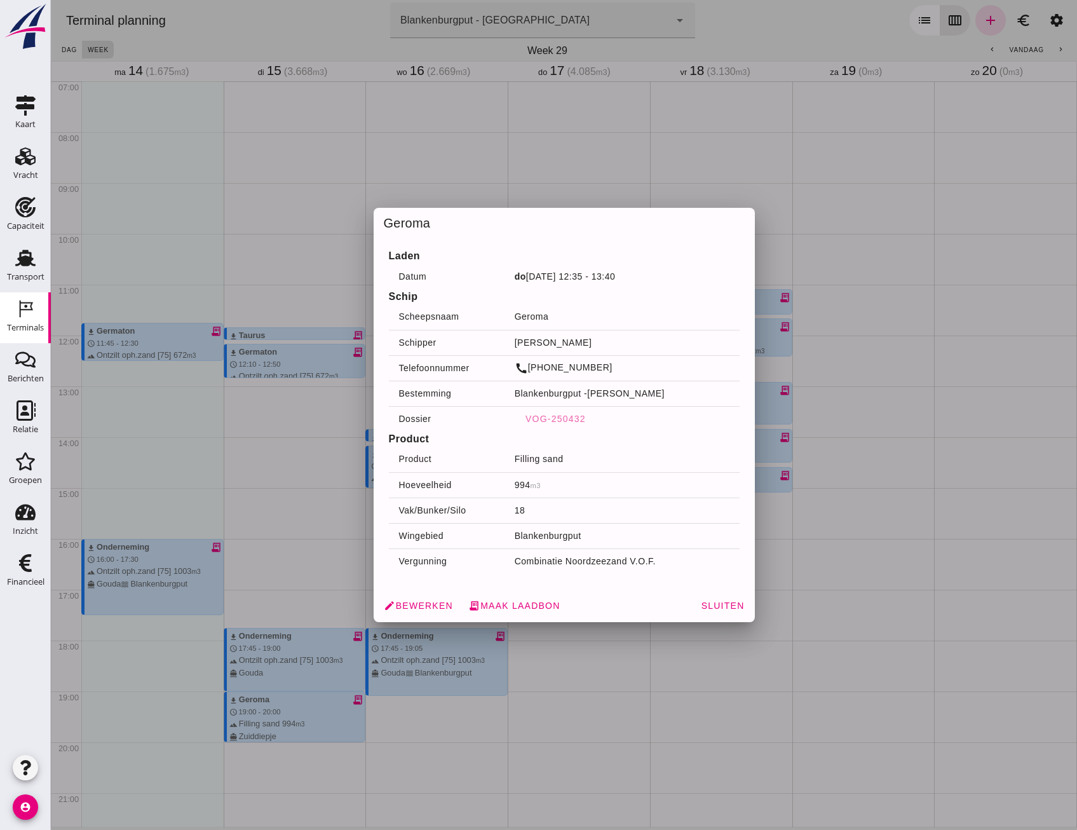
click at [982, 626] on div at bounding box center [564, 415] width 1026 height 830
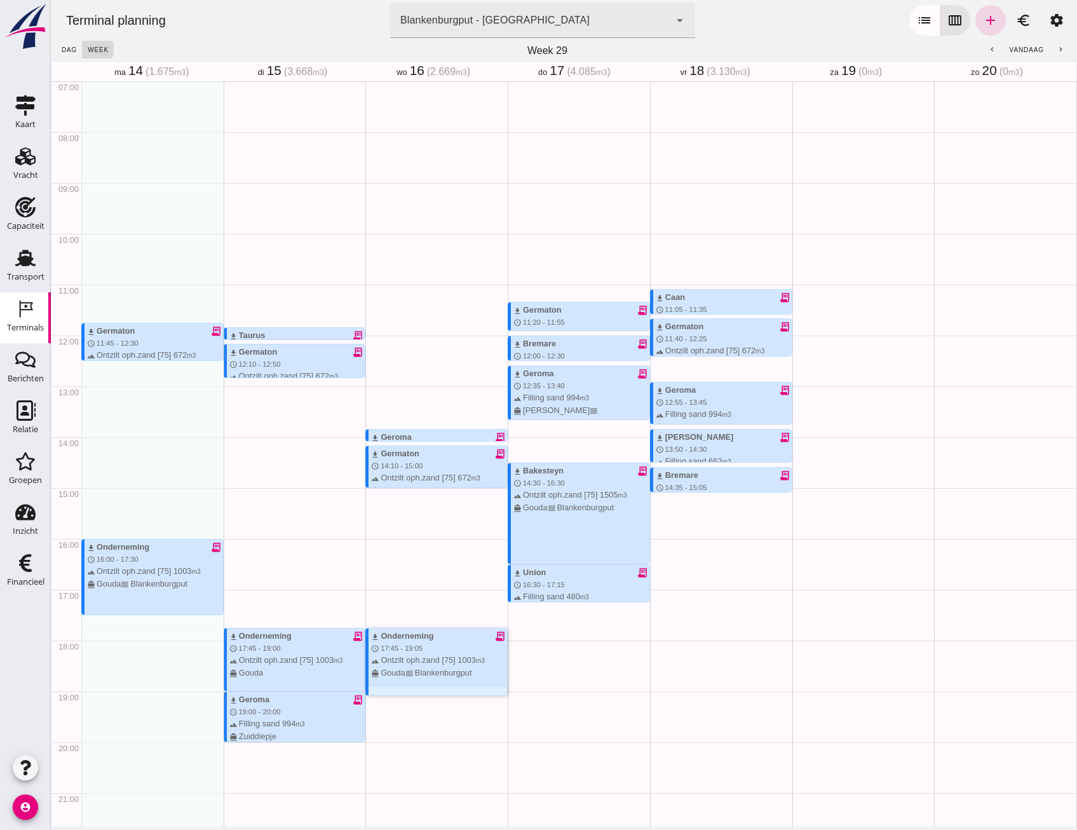
click div "download Onderneming receipt_long schedule 17:45 - 19:05 terrain Ontzilt oph.za…"
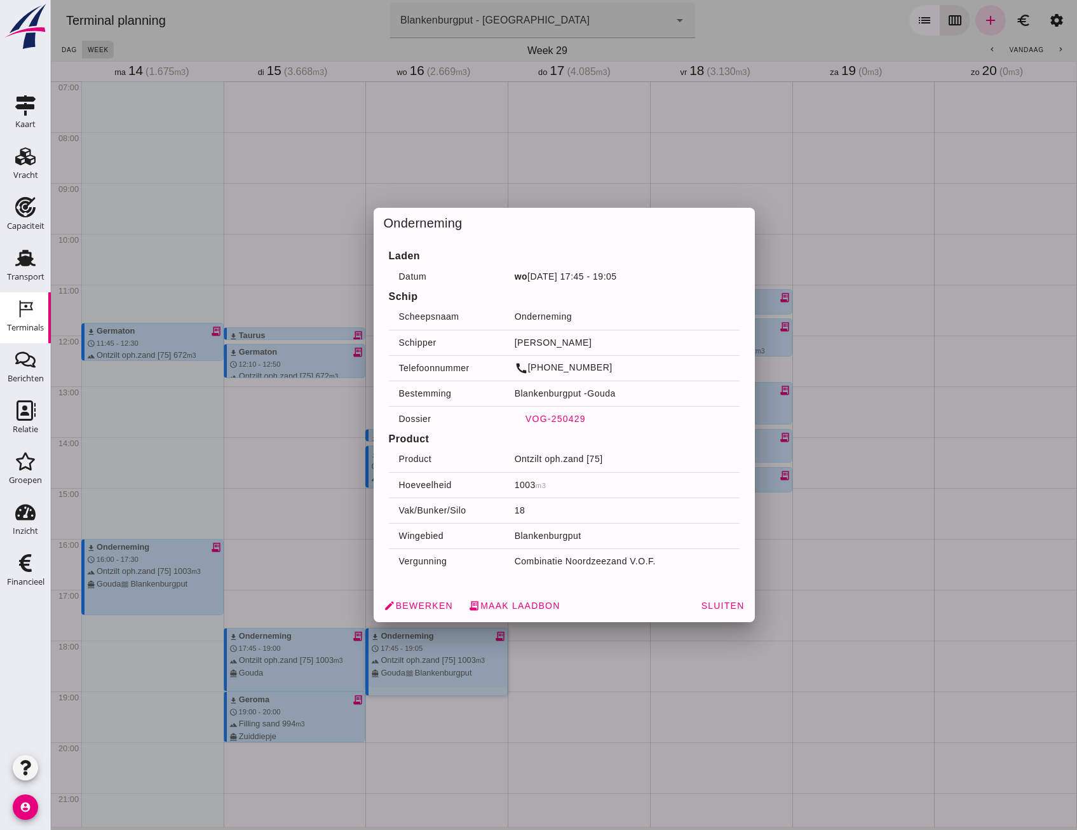
click span "VOG-250429"
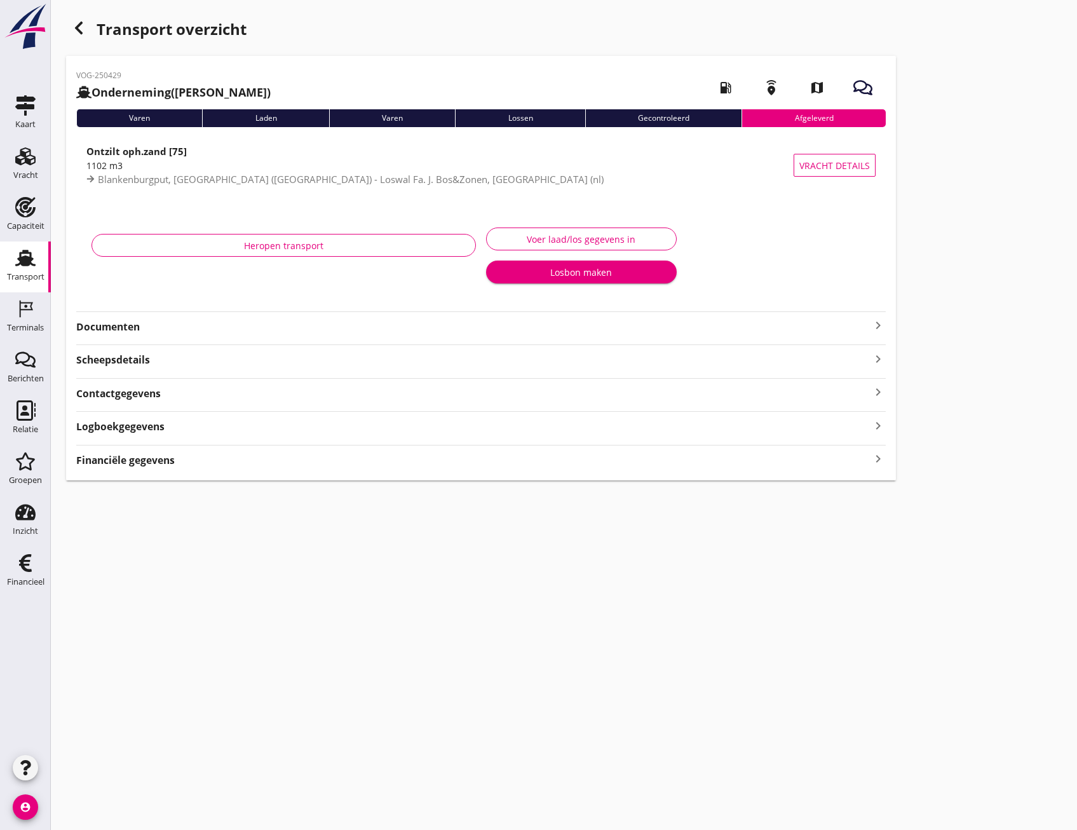
click at [183, 336] on div "VOG-250429 Onderneming (Dino Martins) local_gas_station emergency_share map Var…" at bounding box center [481, 268] width 830 height 424
click at [146, 336] on div "VOG-250429 Onderneming (Dino Martins) local_gas_station emergency_share map Var…" at bounding box center [481, 268] width 830 height 424
click at [139, 330] on strong "Documenten" at bounding box center [473, 327] width 794 height 15
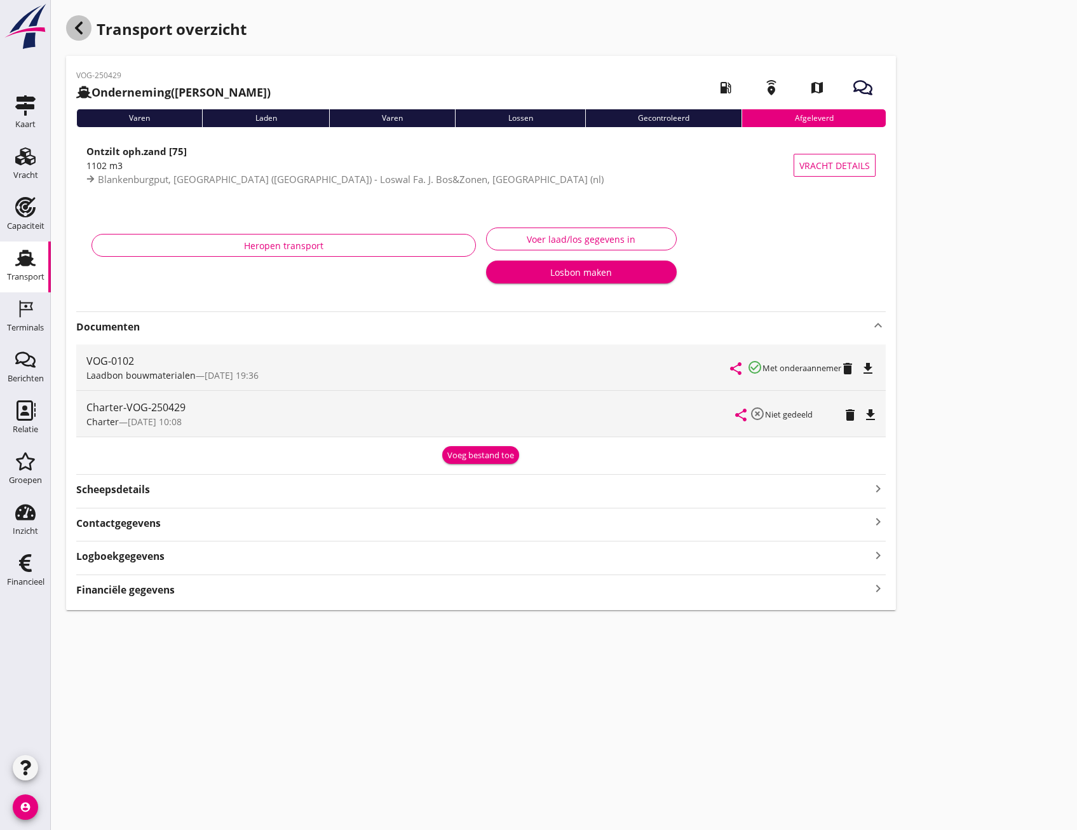
click at [68, 29] on div "button" at bounding box center [78, 27] width 25 height 25
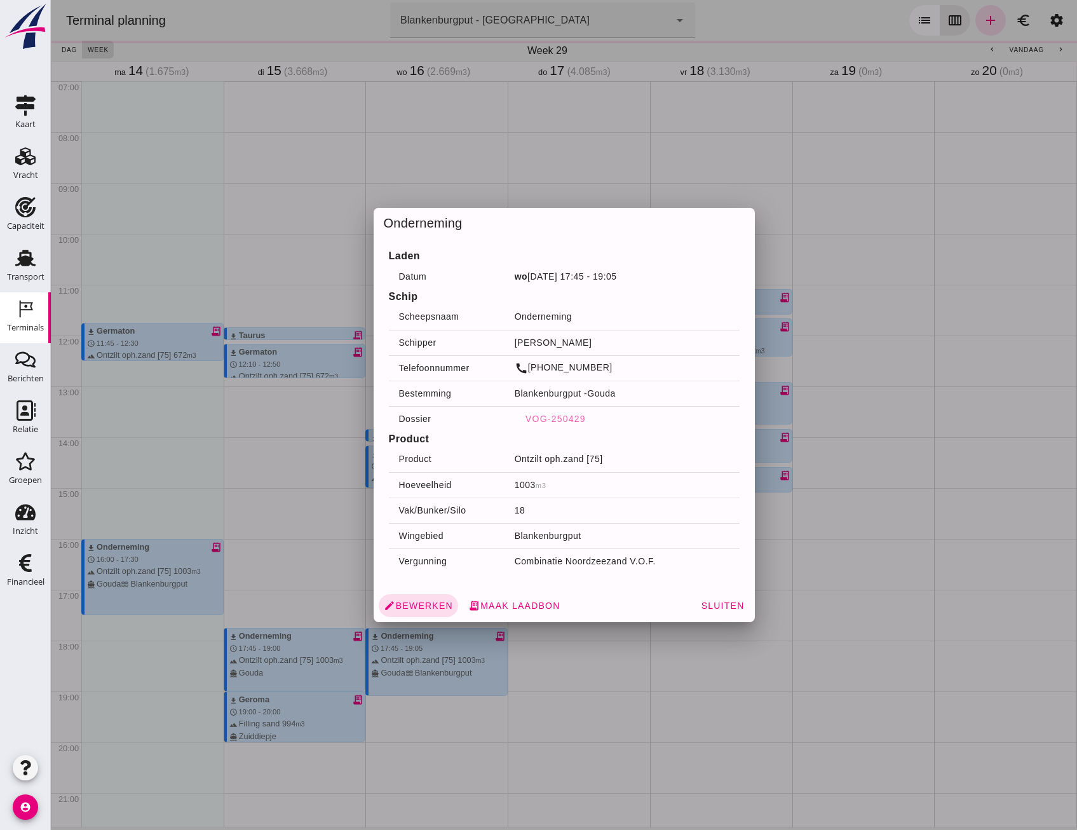
click at [978, 420] on div at bounding box center [564, 415] width 1026 height 830
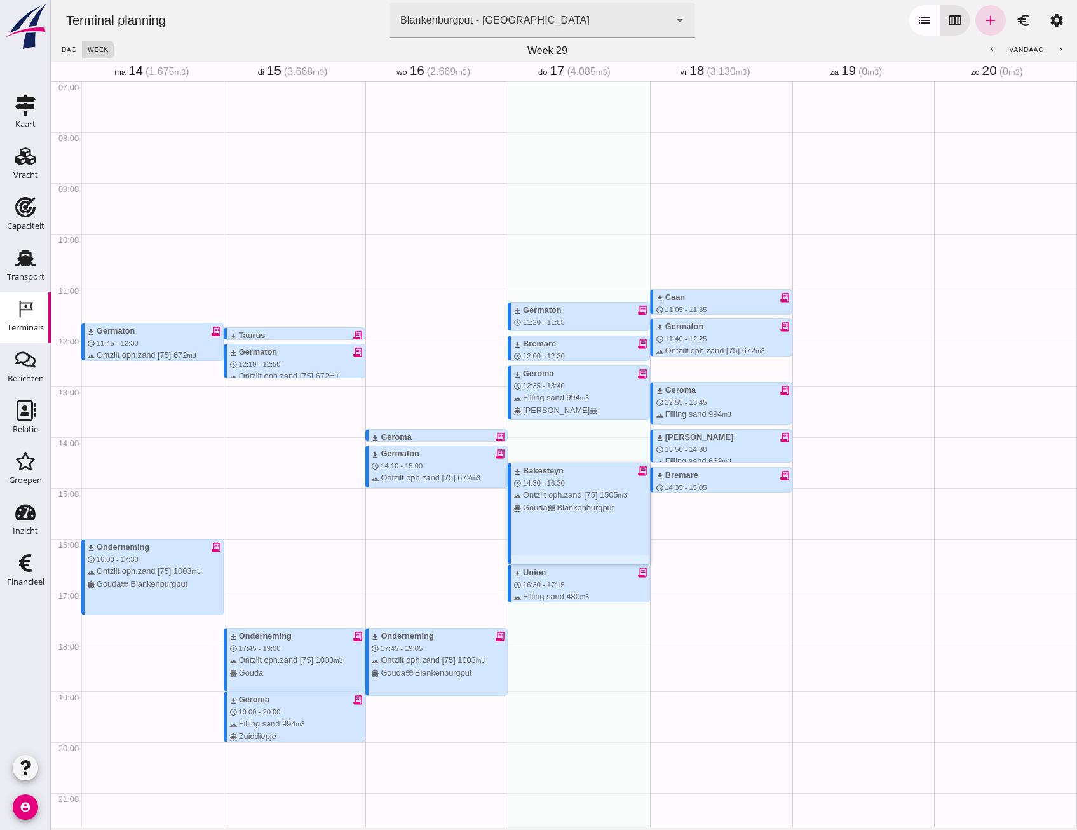
click div "download Bakesteyn receipt_long schedule 14:30 - 16:30 terrain Ontzilt oph.zand…"
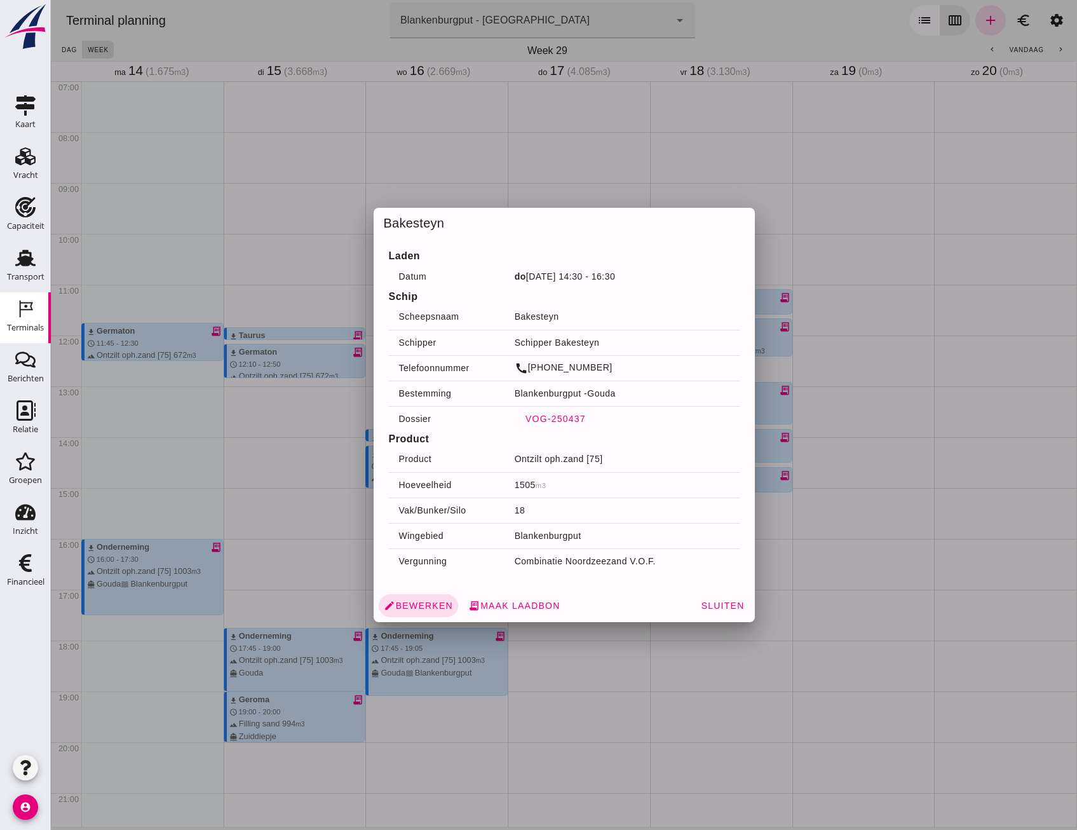
click span "VOG-250437"
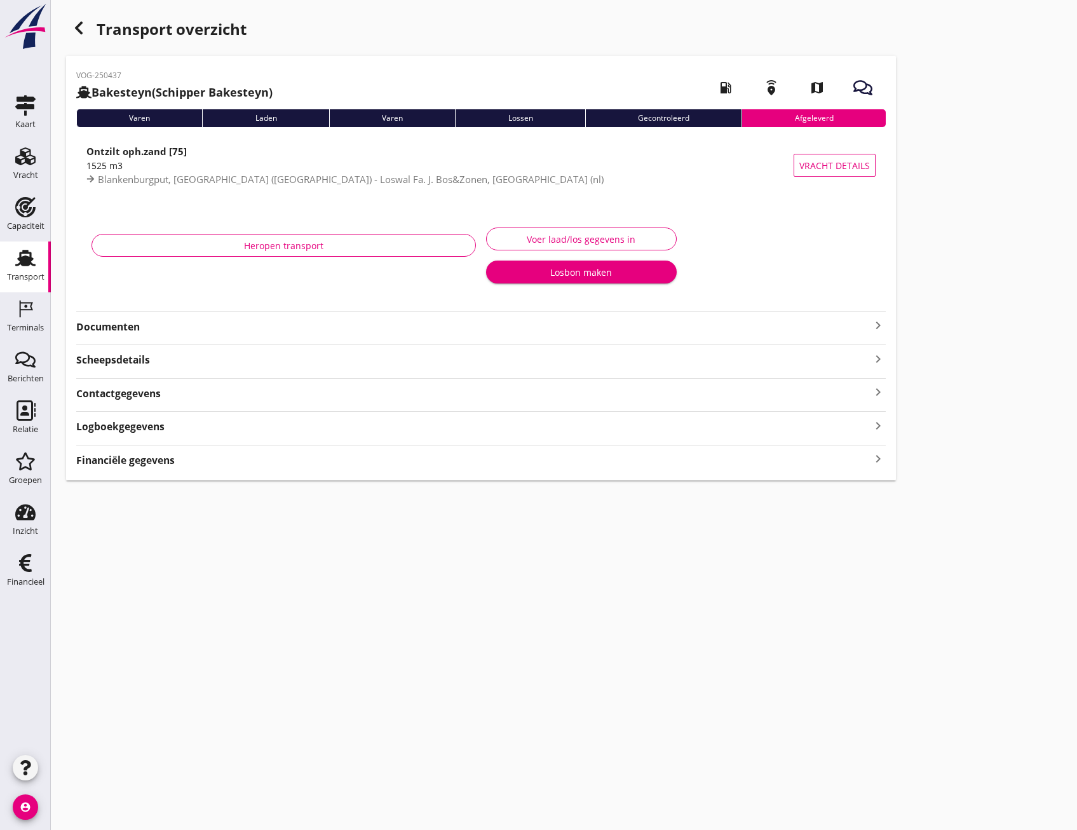
click at [204, 318] on div "Documenten keyboard_arrow_right" at bounding box center [480, 325] width 809 height 17
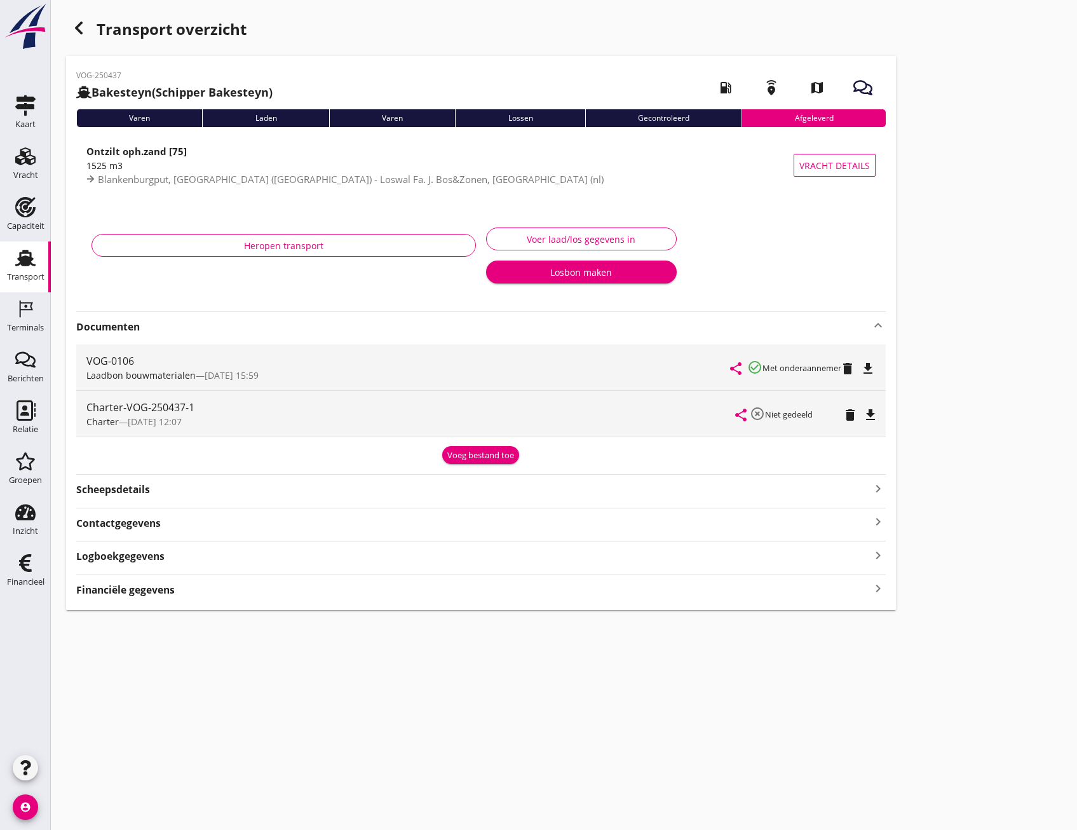
click at [86, 34] on div "button" at bounding box center [78, 27] width 25 height 25
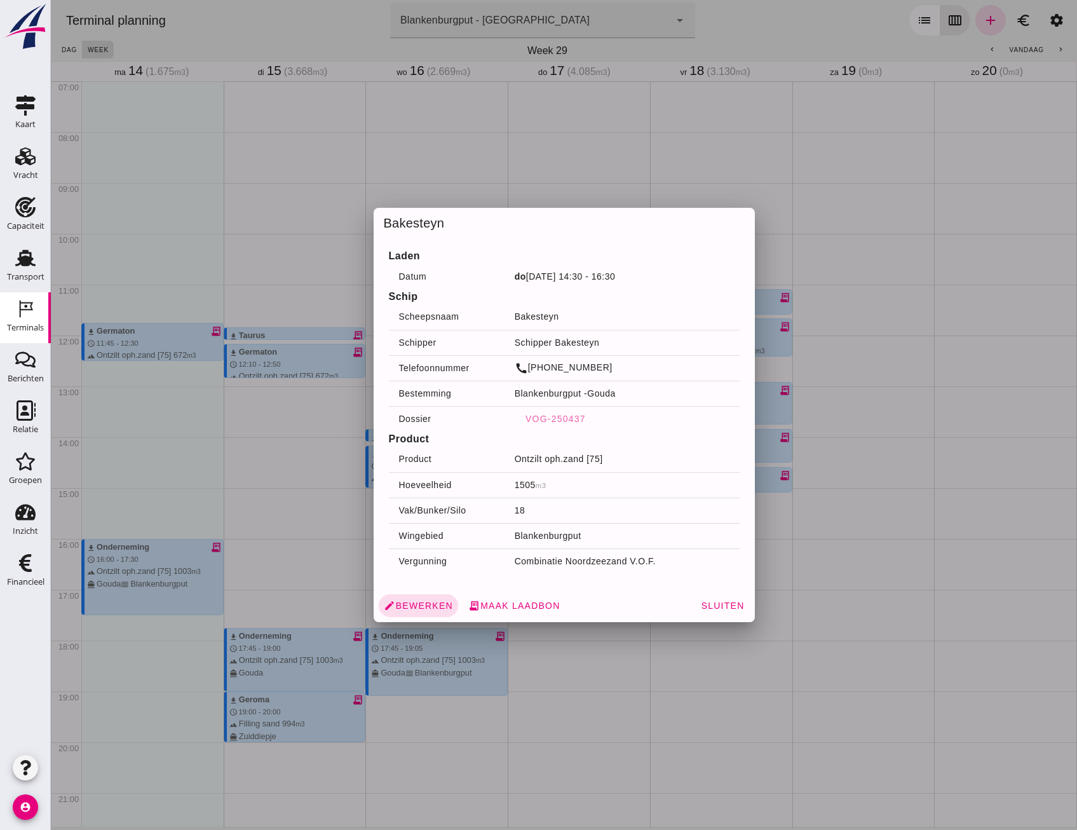
click at [720, 153] on div at bounding box center [564, 415] width 1026 height 830
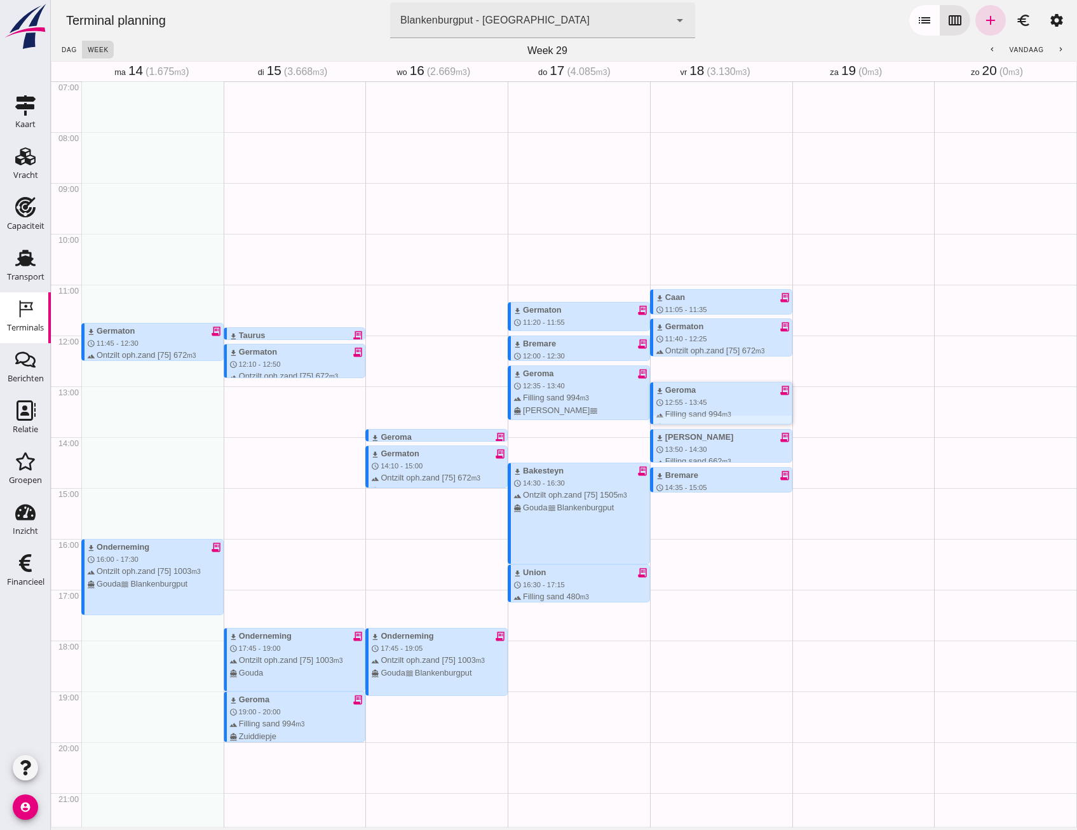
click at [701, 392] on div "download Geroma receipt_long" at bounding box center [724, 390] width 136 height 12
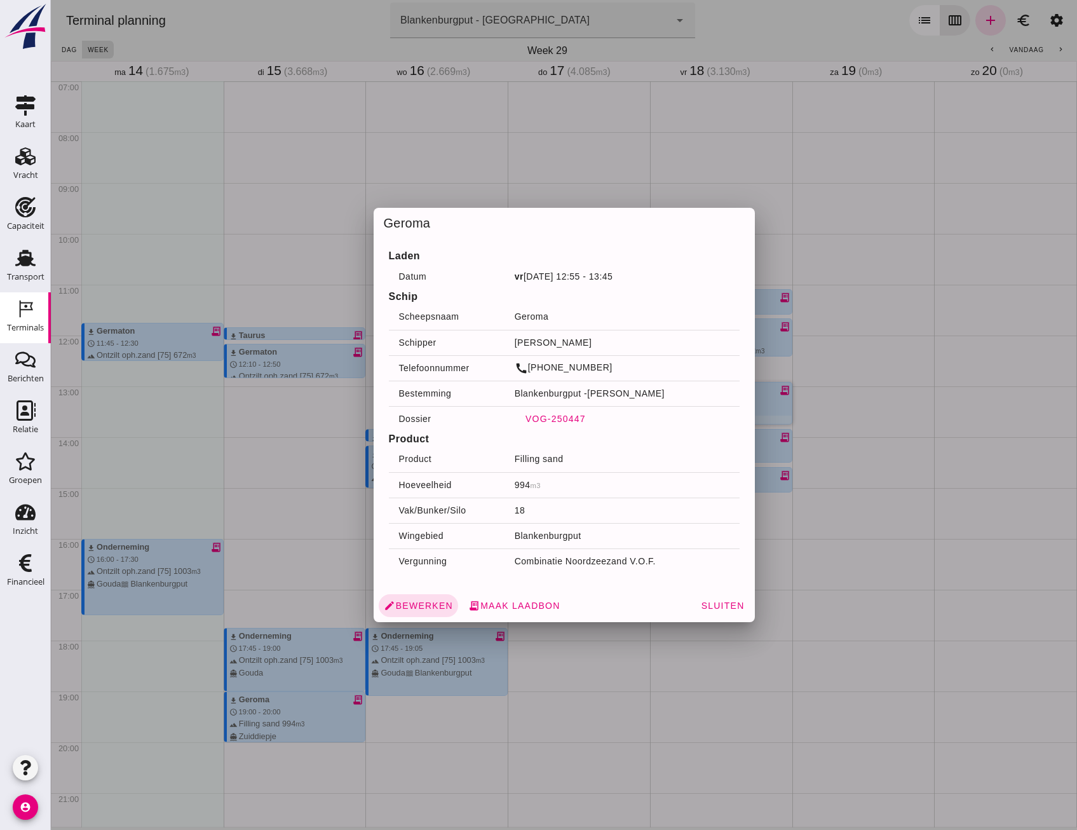
click span "VOG-250447"
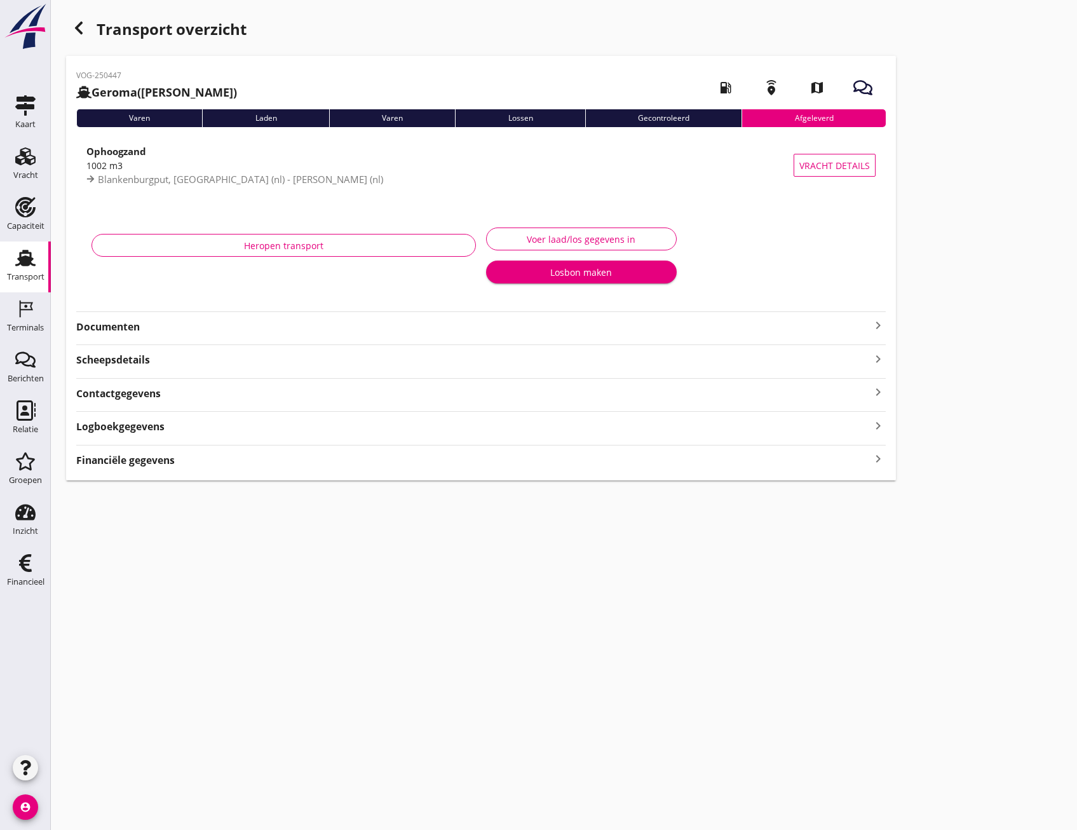
click at [118, 336] on div "VOG-250447 Geroma (Gerard Mesken) local_gas_station emergency_share map Varen L…" at bounding box center [481, 268] width 830 height 424
click at [121, 320] on strong "Documenten" at bounding box center [473, 327] width 794 height 15
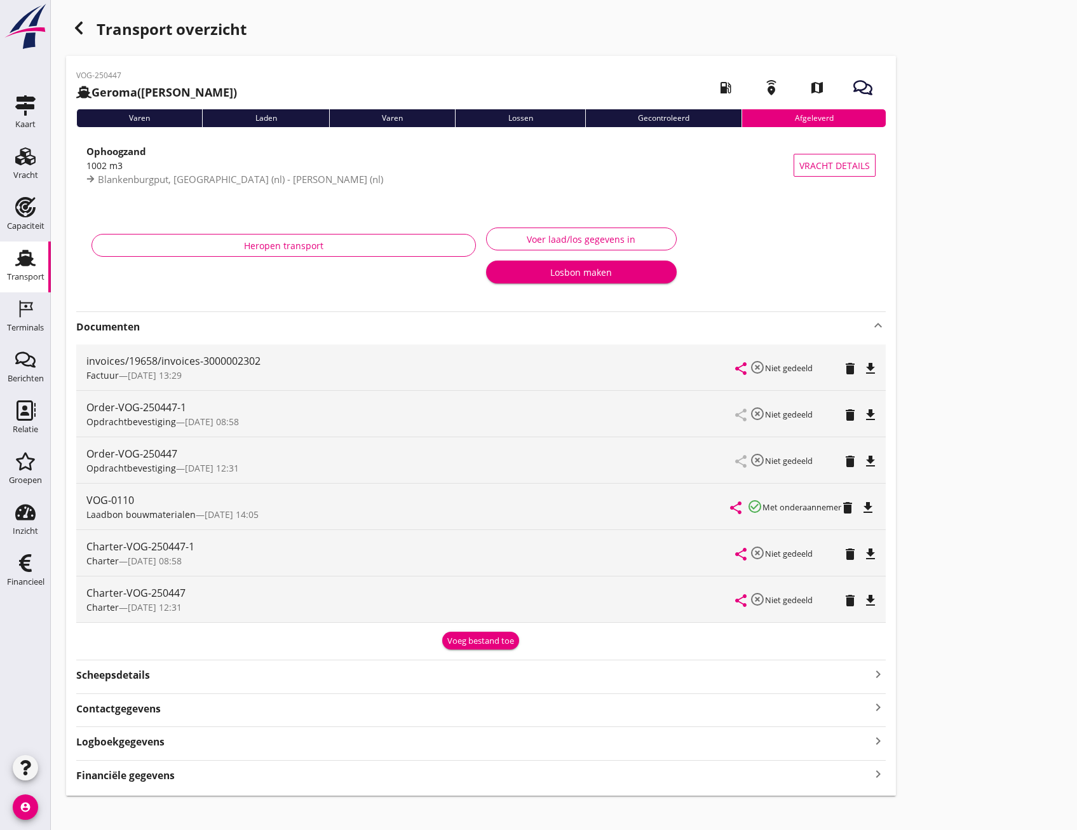
click at [1004, 186] on div "Transport overzicht VOG-250447 Geroma (Gerard Mesken) local_gas_station emergen…" at bounding box center [564, 405] width 1026 height 811
click at [82, 30] on icon "button" at bounding box center [78, 27] width 15 height 15
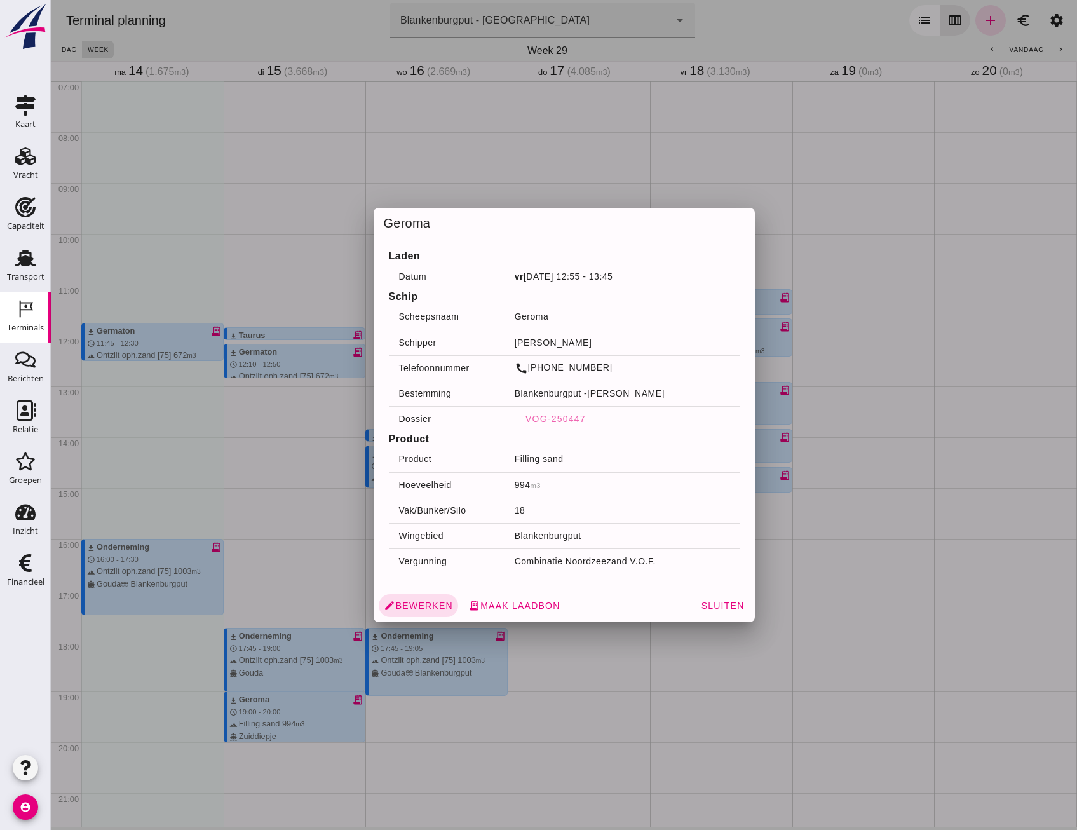
click at [827, 475] on div at bounding box center [564, 415] width 1026 height 830
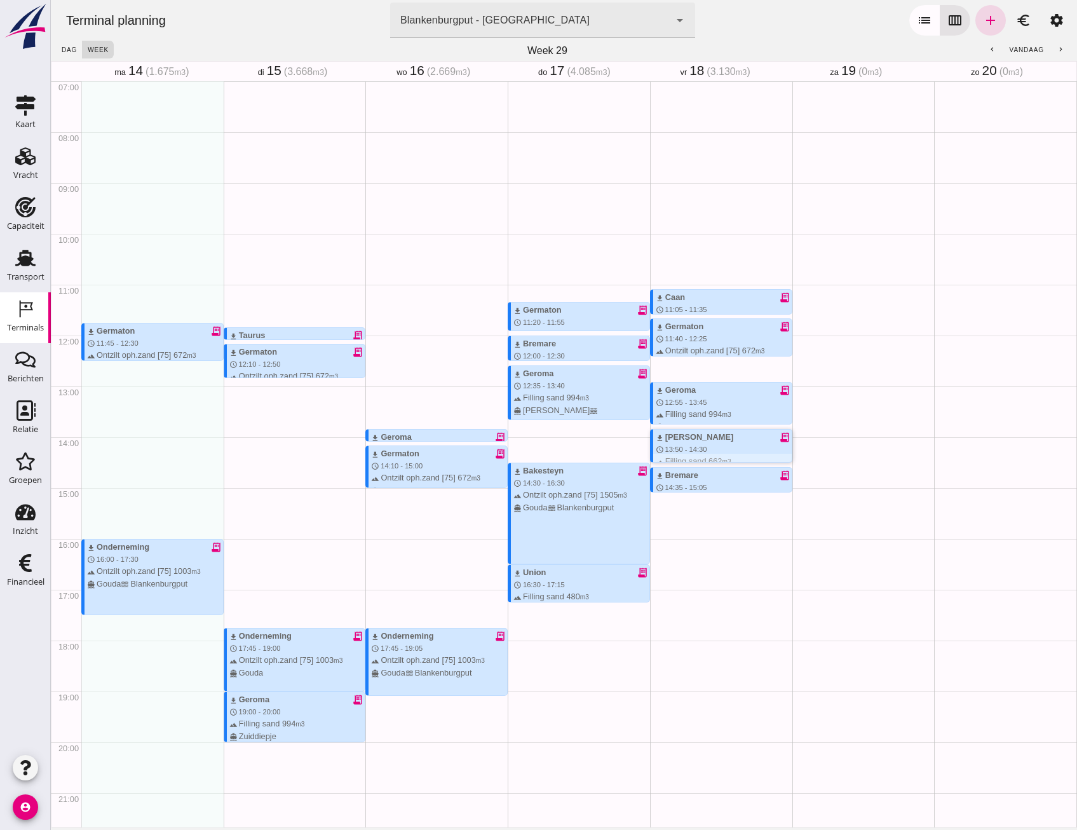
click at [716, 440] on div "download Bas Anne receipt_long" at bounding box center [724, 437] width 136 height 12
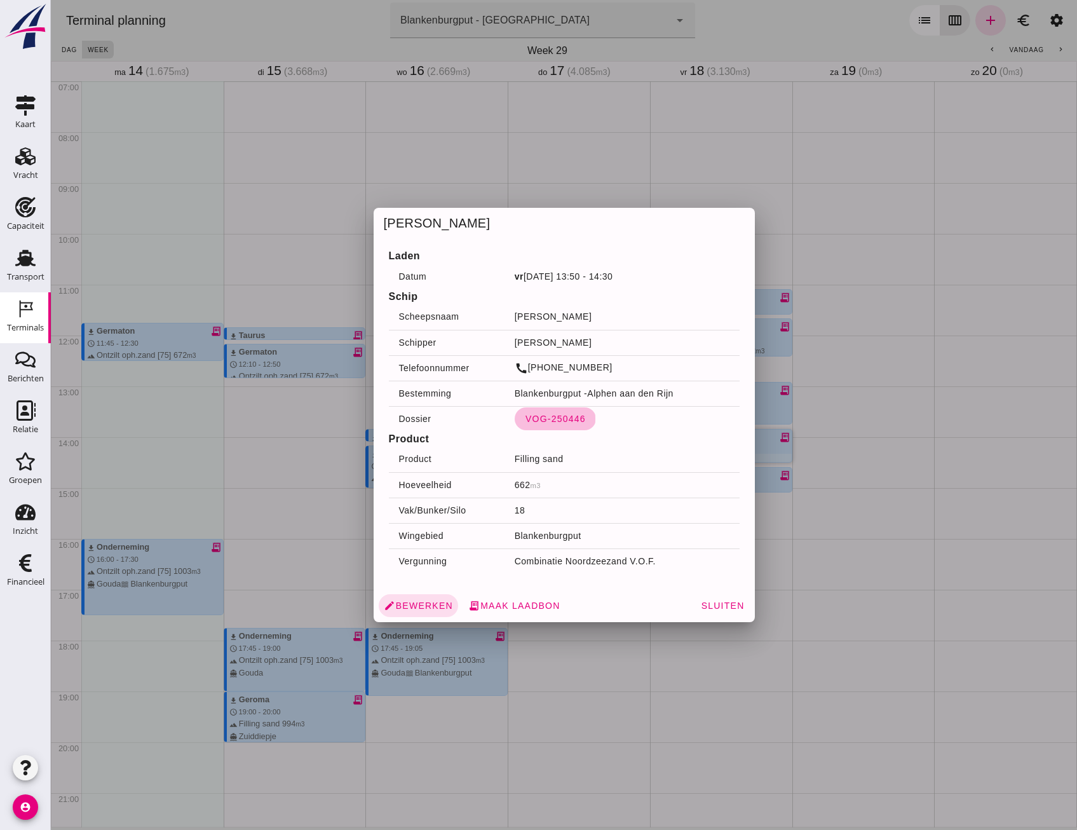
click at [522, 412] on button "VOG-250446" at bounding box center [555, 418] width 81 height 23
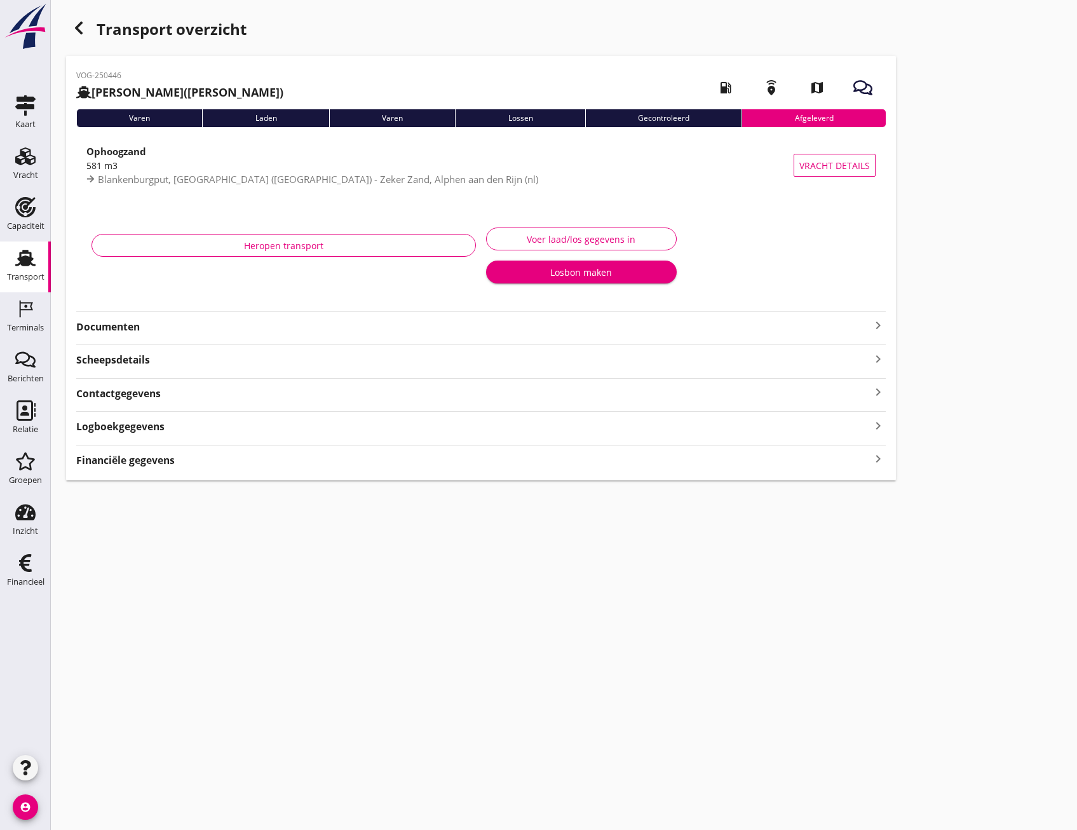
click at [116, 325] on strong "Documenten" at bounding box center [473, 327] width 794 height 15
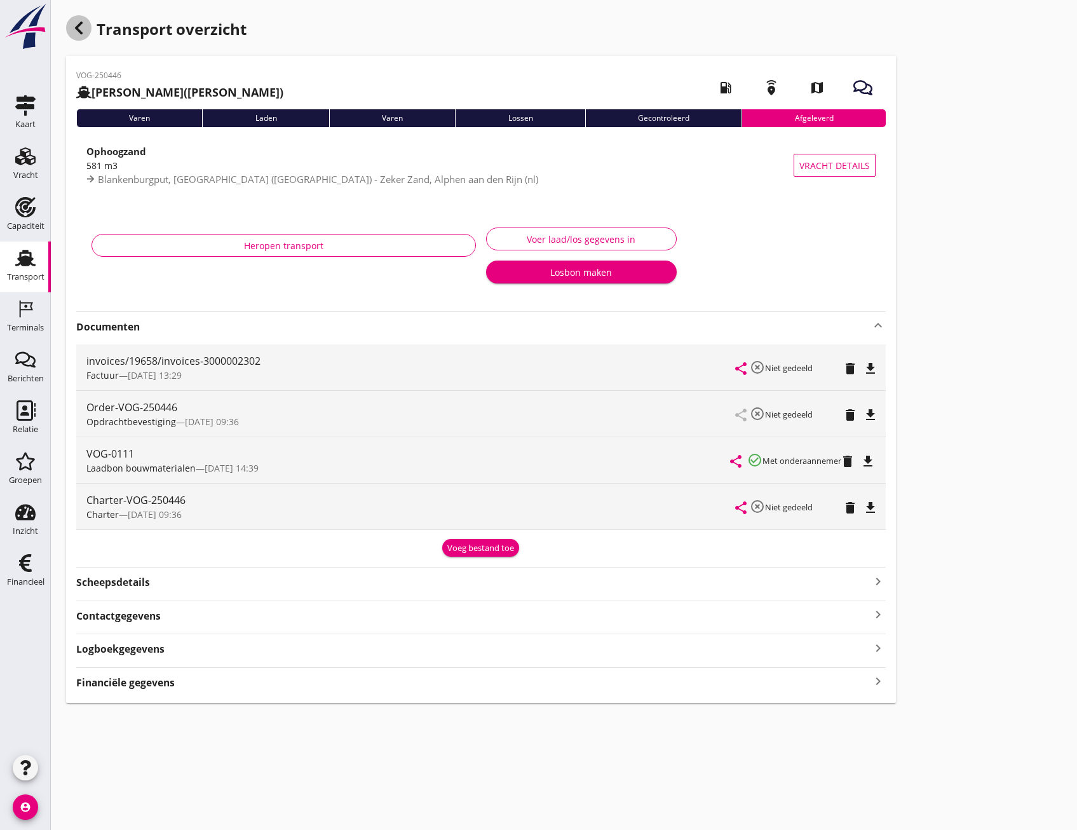
drag, startPoint x: 68, startPoint y: 26, endPoint x: 22, endPoint y: 20, distance: 46.7
click at [68, 26] on div "button" at bounding box center [78, 27] width 25 height 25
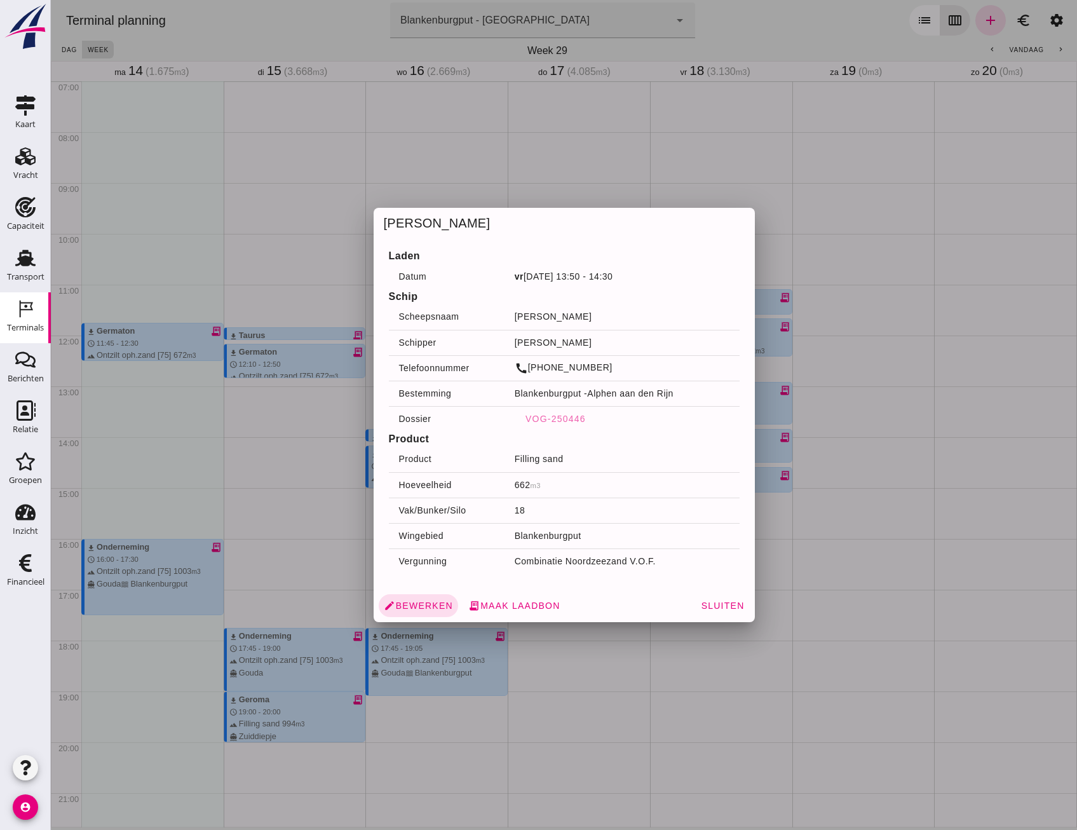
click at [833, 550] on div at bounding box center [564, 415] width 1026 height 830
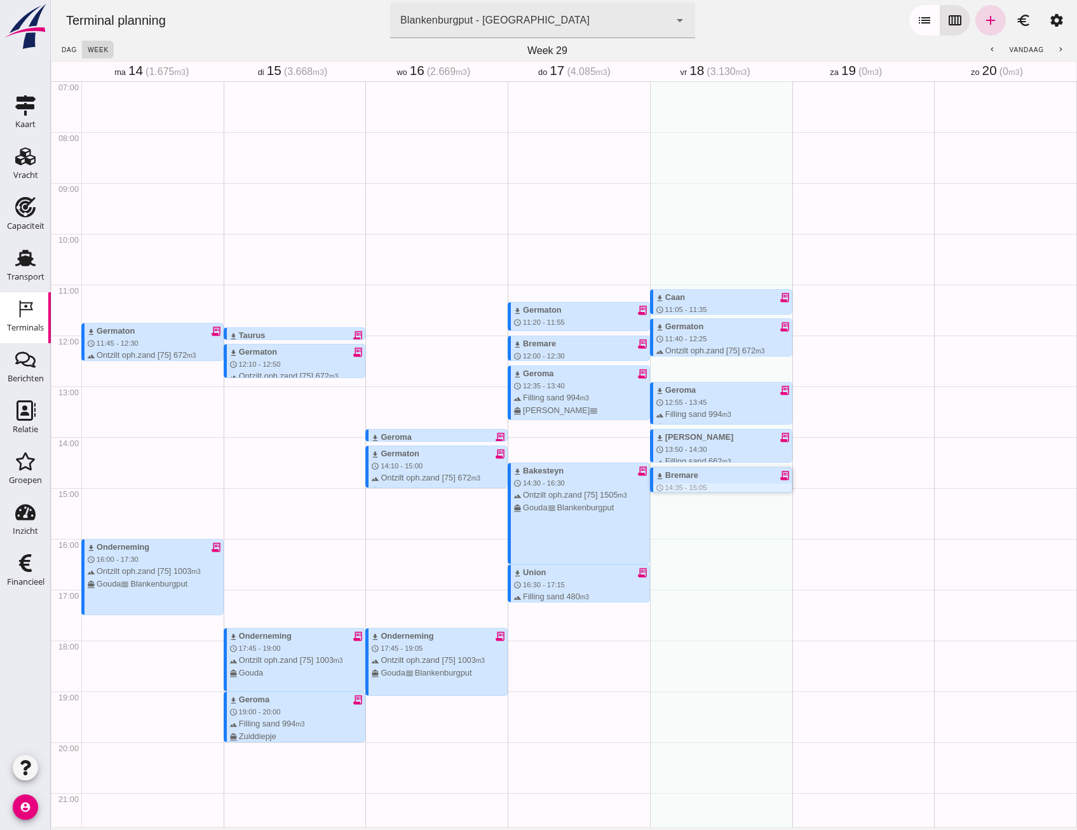
click at [700, 474] on div "download Bremare receipt_long" at bounding box center [724, 475] width 136 height 12
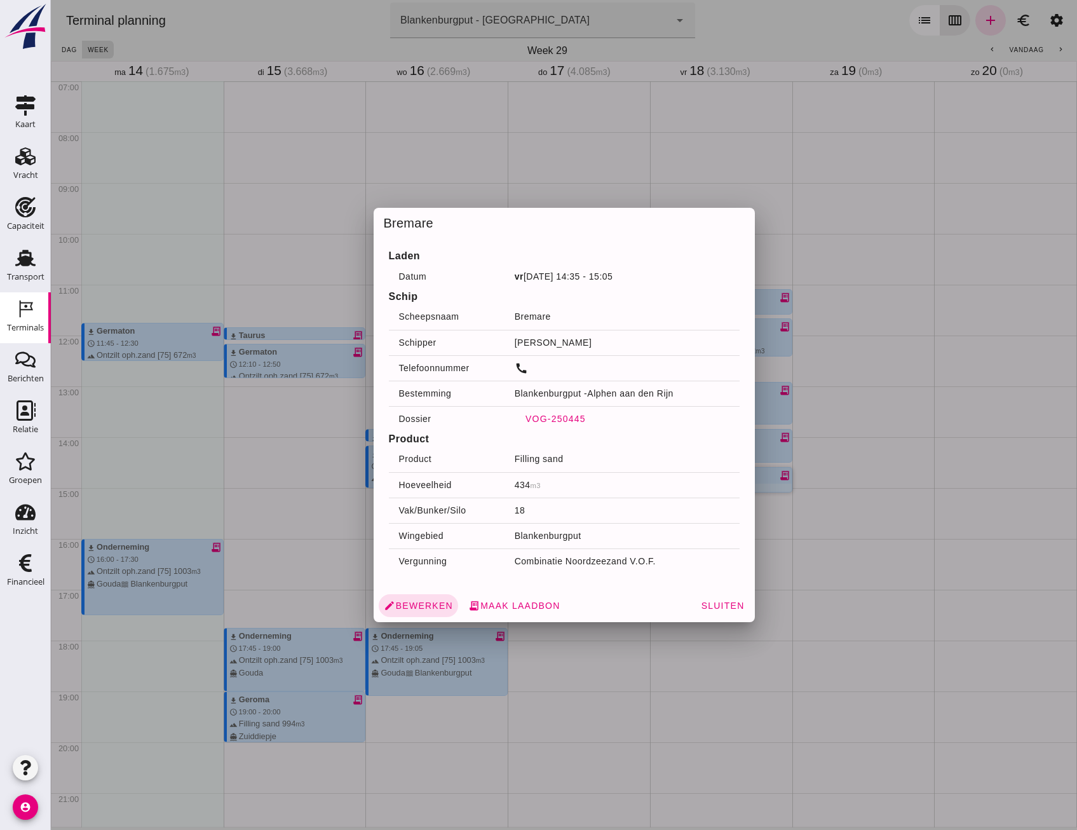
click span "VOG-250445"
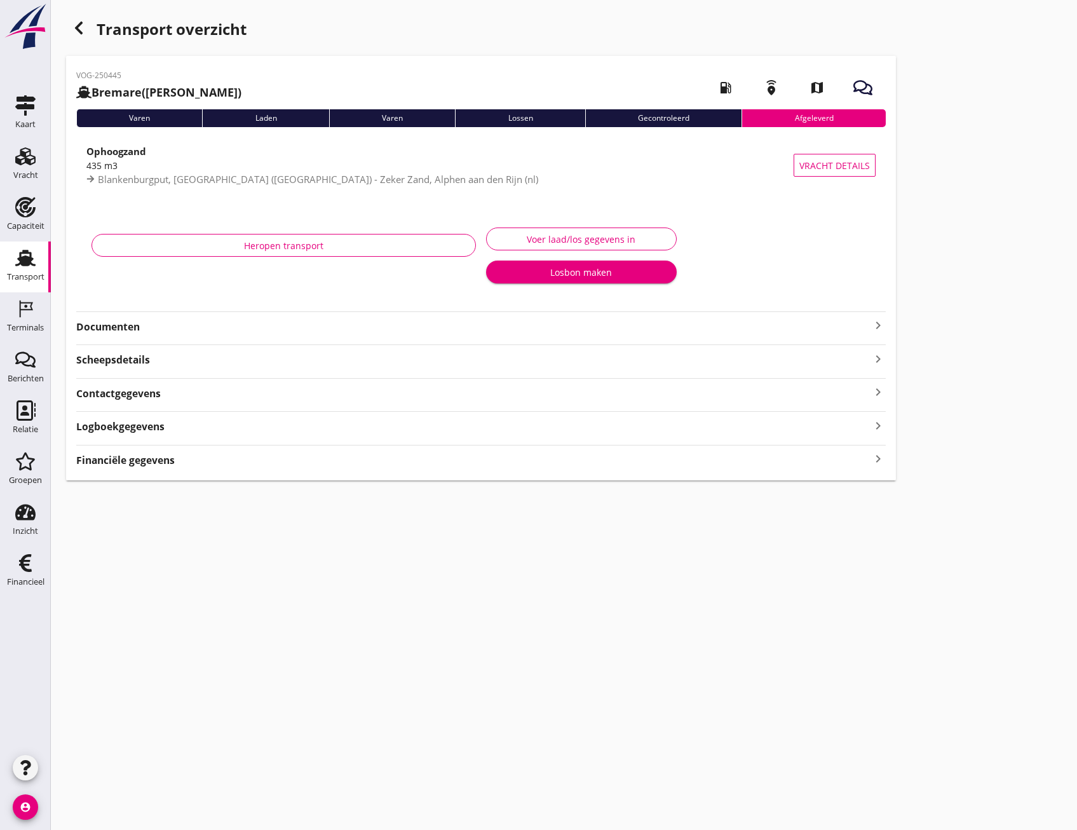
click at [133, 329] on strong "Documenten" at bounding box center [473, 327] width 794 height 15
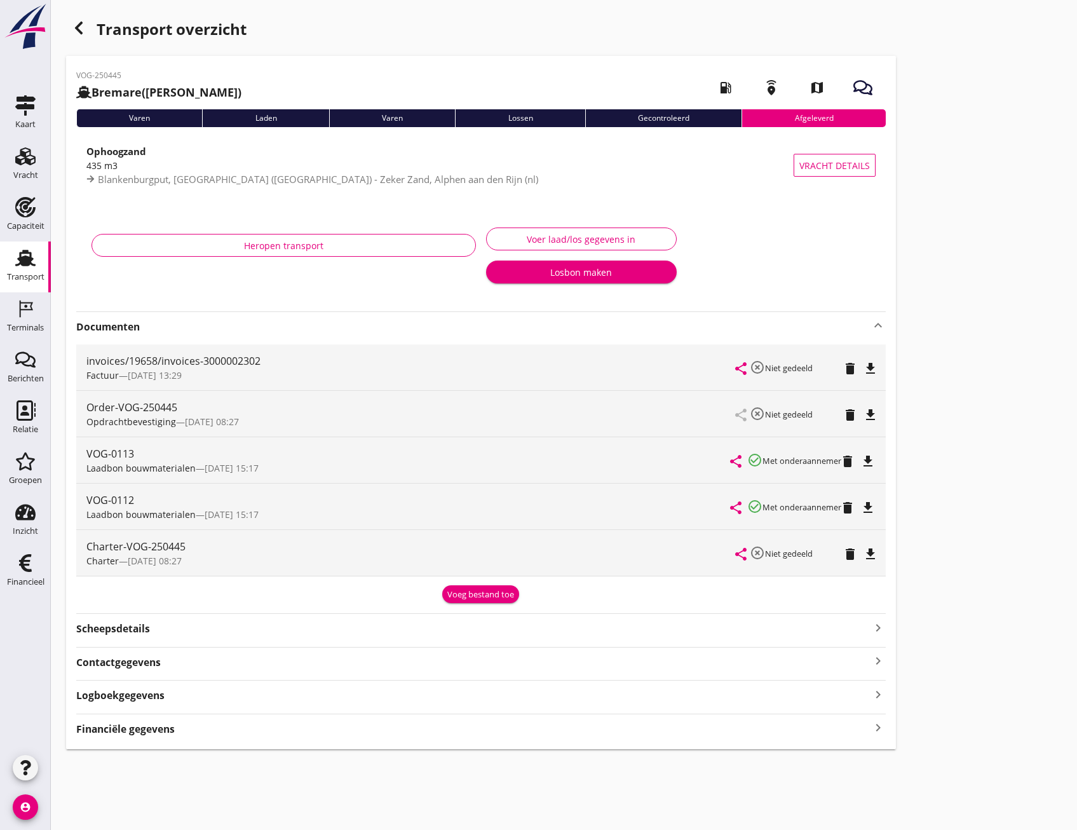
click at [869, 511] on icon "file_download" at bounding box center [867, 507] width 15 height 15
click at [877, 461] on div "file_download" at bounding box center [868, 461] width 18 height 15
click at [986, 387] on div "Transport overzicht VOG-250445 Bremare (Lex Volker) local_gas_station emergency…" at bounding box center [564, 382] width 1026 height 764
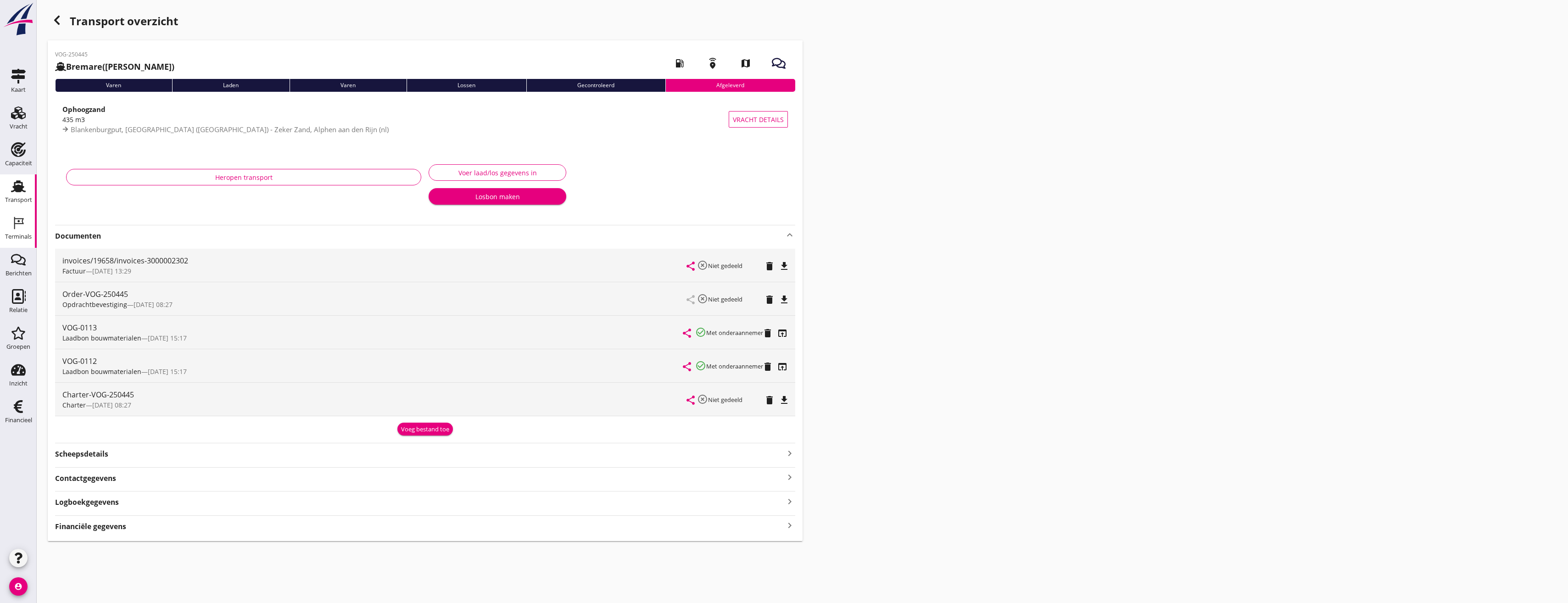
click at [12, 228] on icon "Terminals" at bounding box center [18, 223] width 14 height 14
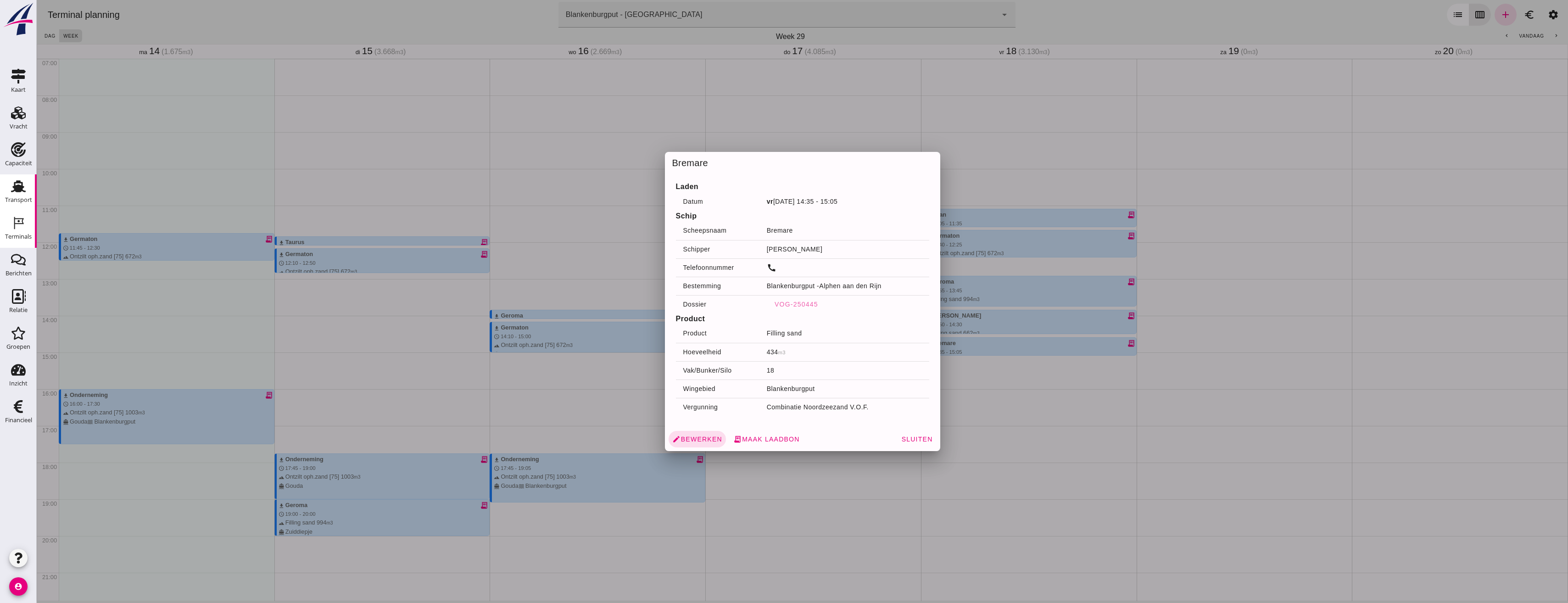
click at [8, 196] on div "Transport" at bounding box center [18, 200] width 27 height 13
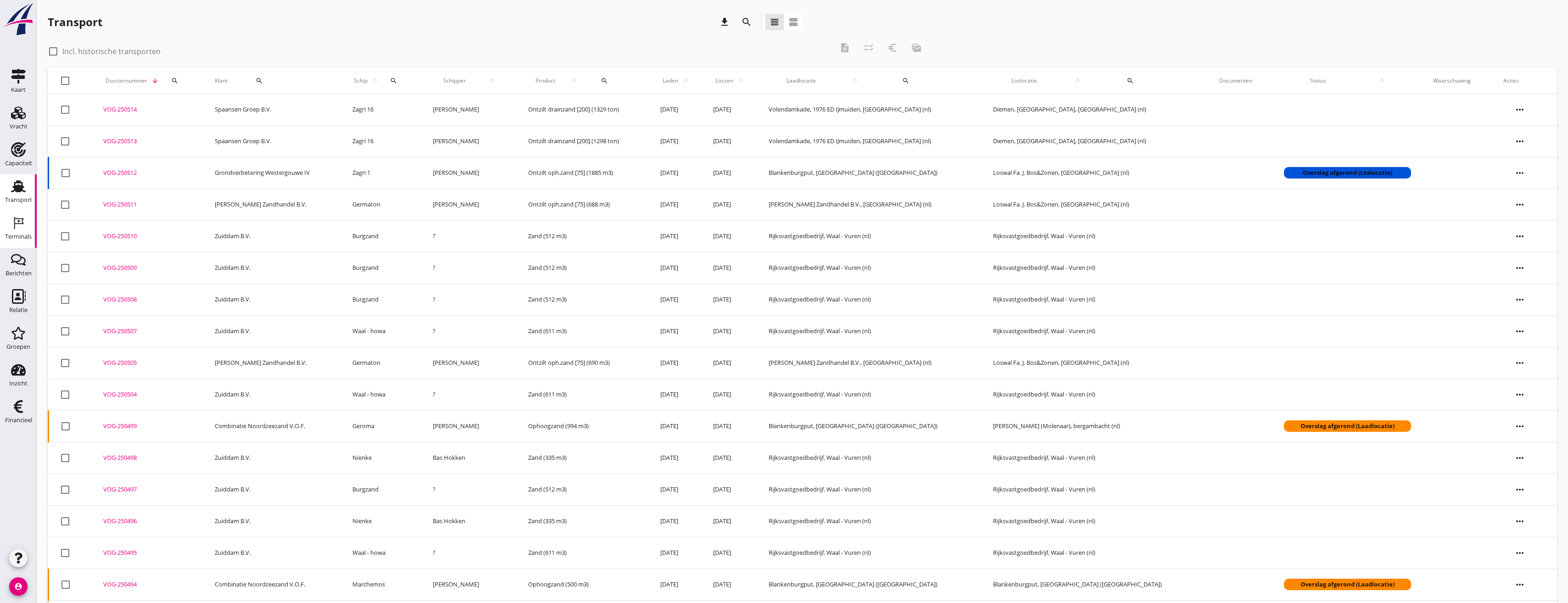
click at [22, 233] on div "Terminals" at bounding box center [18, 236] width 27 height 6
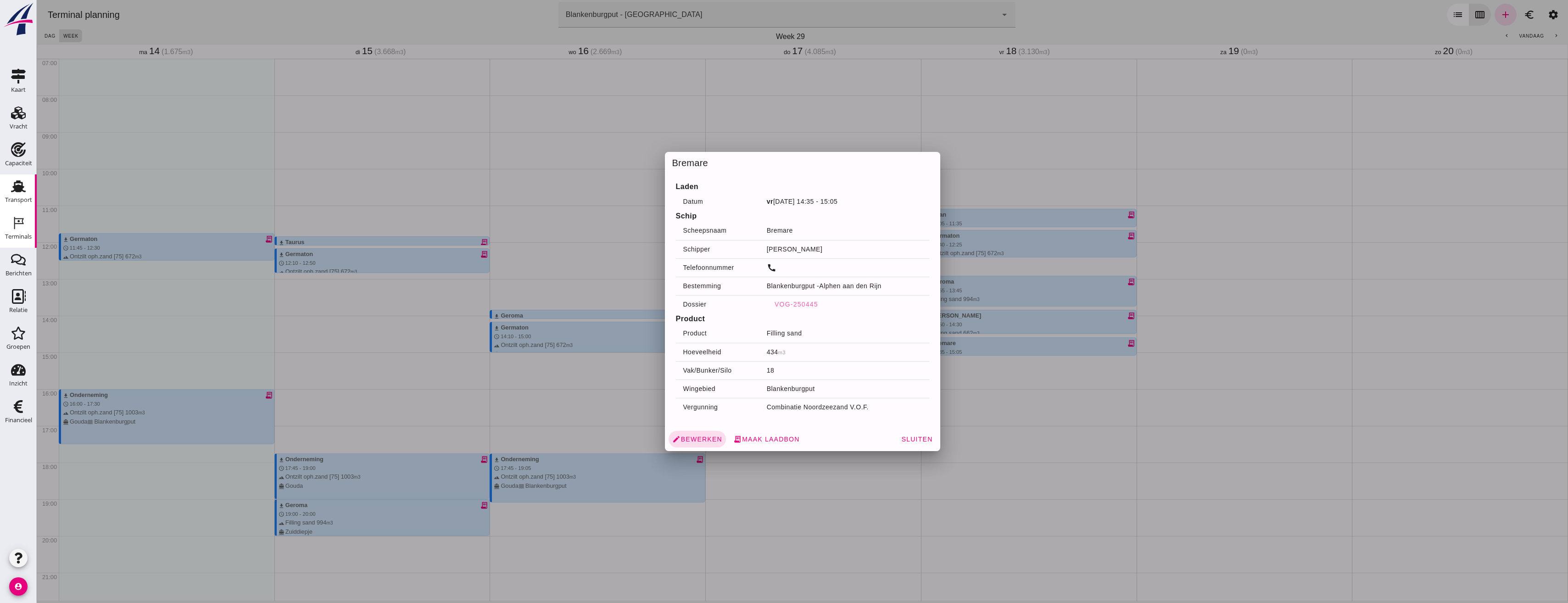
click at [12, 196] on div "Transport" at bounding box center [18, 200] width 27 height 13
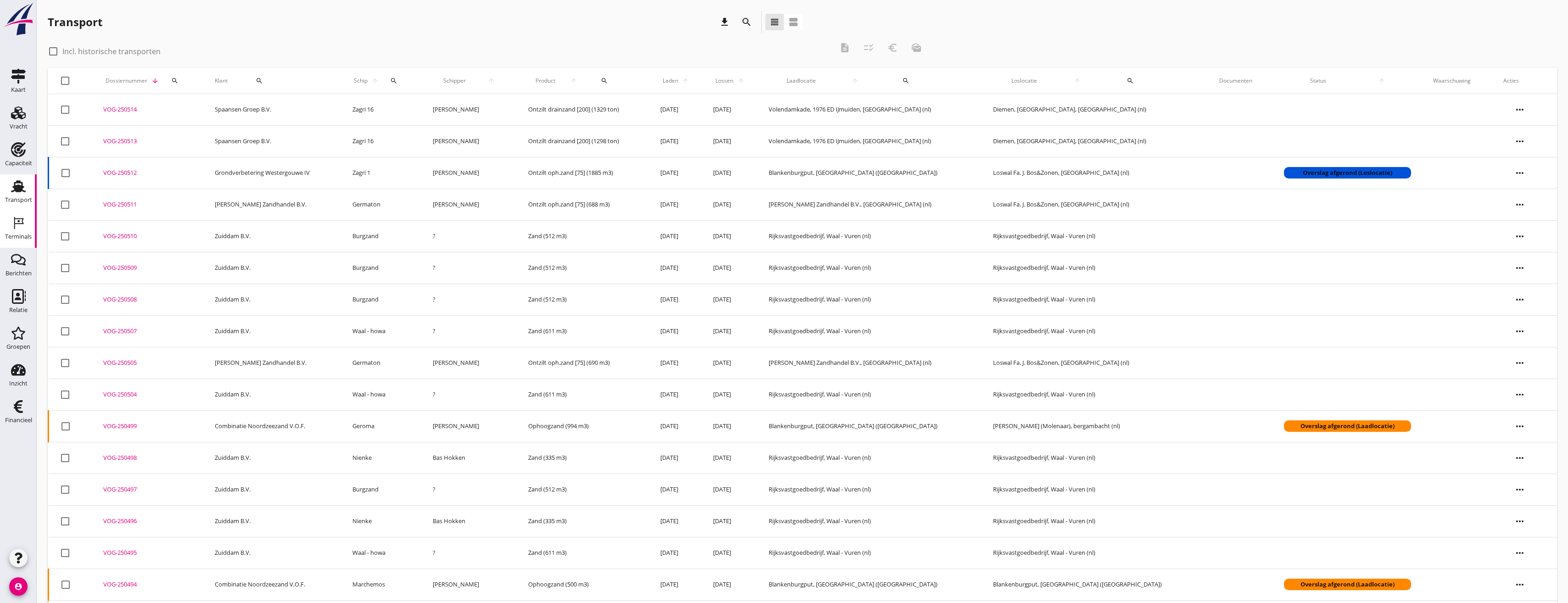
click at [17, 235] on div "Terminals" at bounding box center [18, 236] width 27 height 6
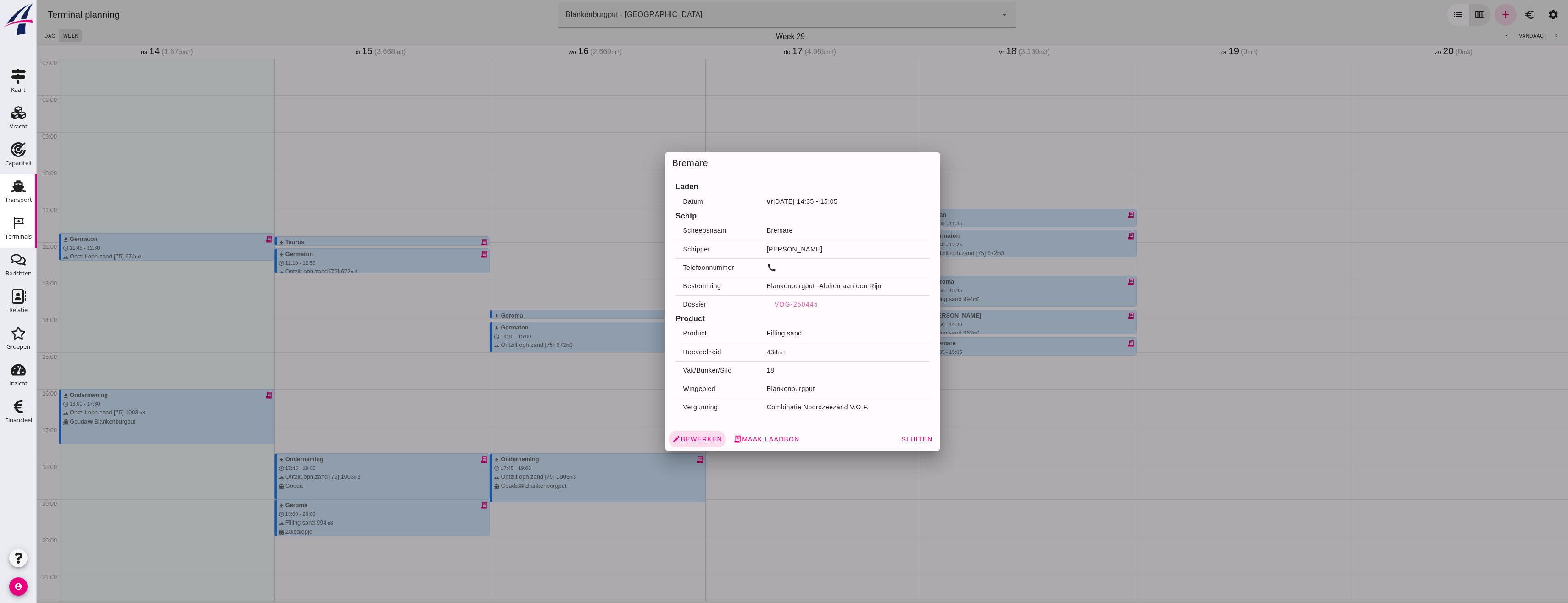
click at [17, 197] on div "Transport" at bounding box center [18, 200] width 27 height 6
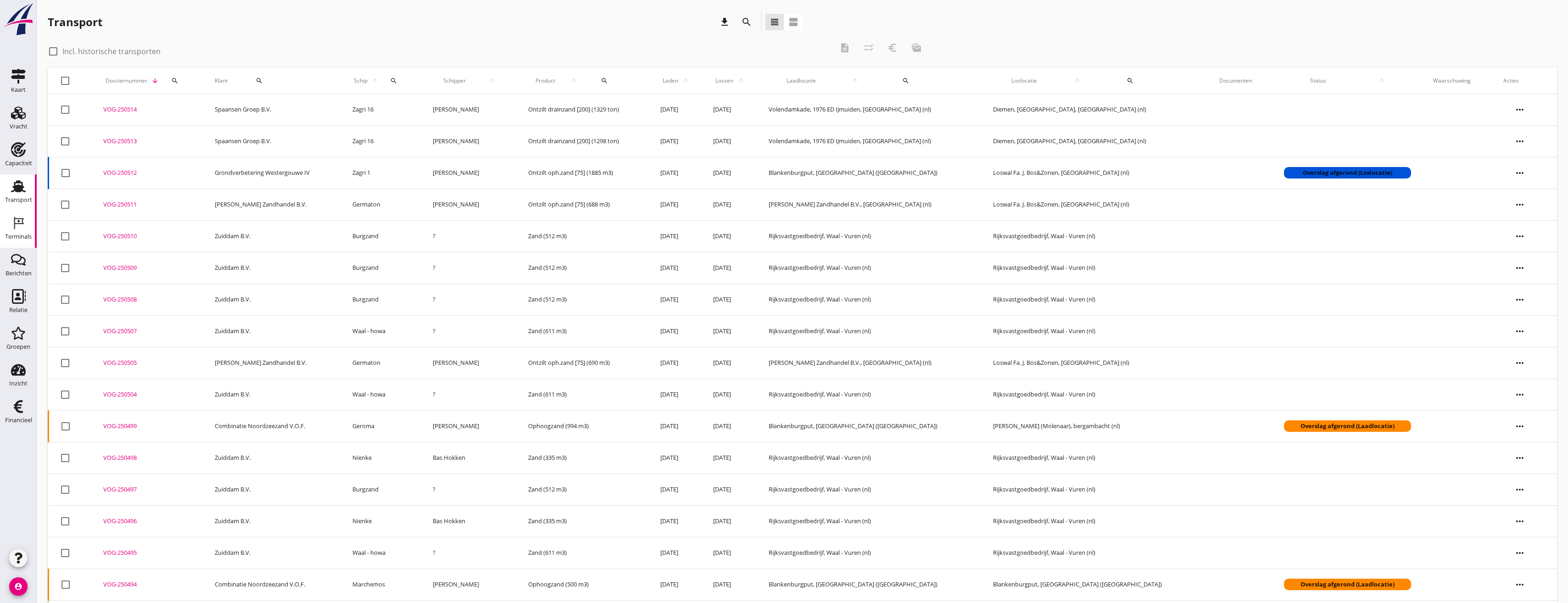
click at [11, 220] on div "Terminals" at bounding box center [18, 223] width 22 height 14
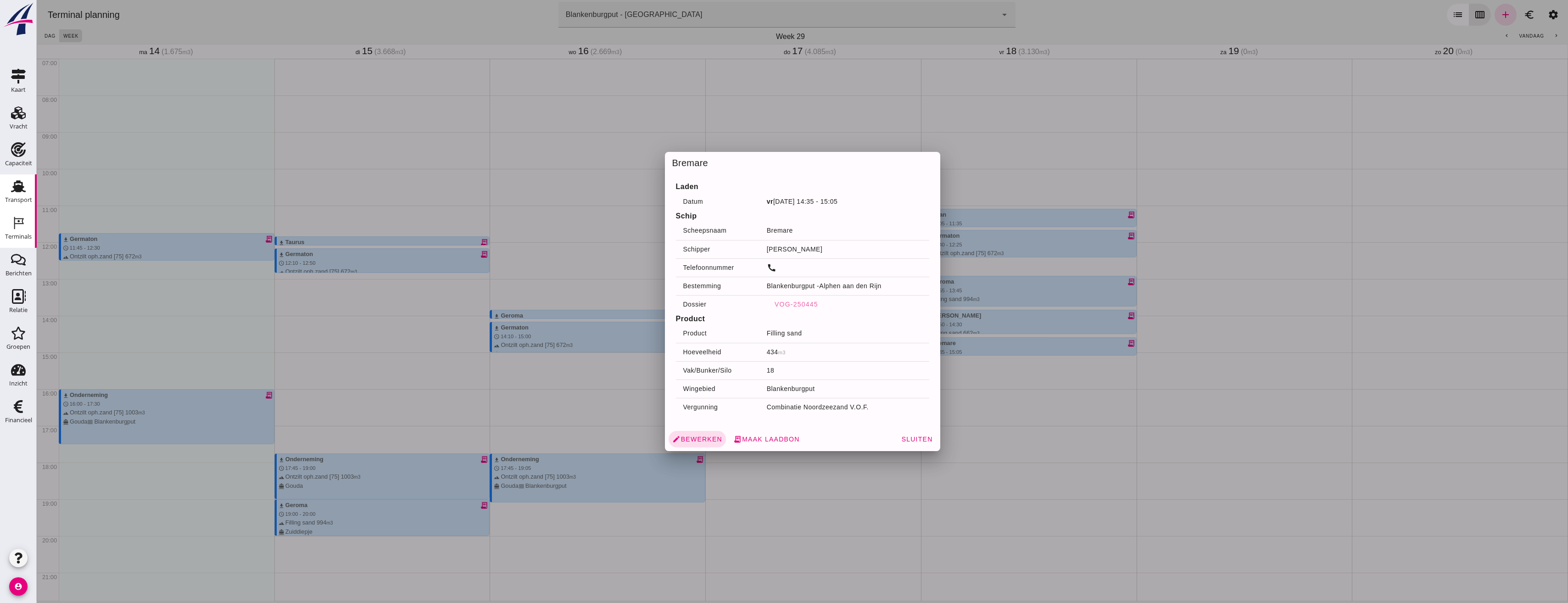
click at [12, 195] on div "Transport" at bounding box center [18, 200] width 27 height 13
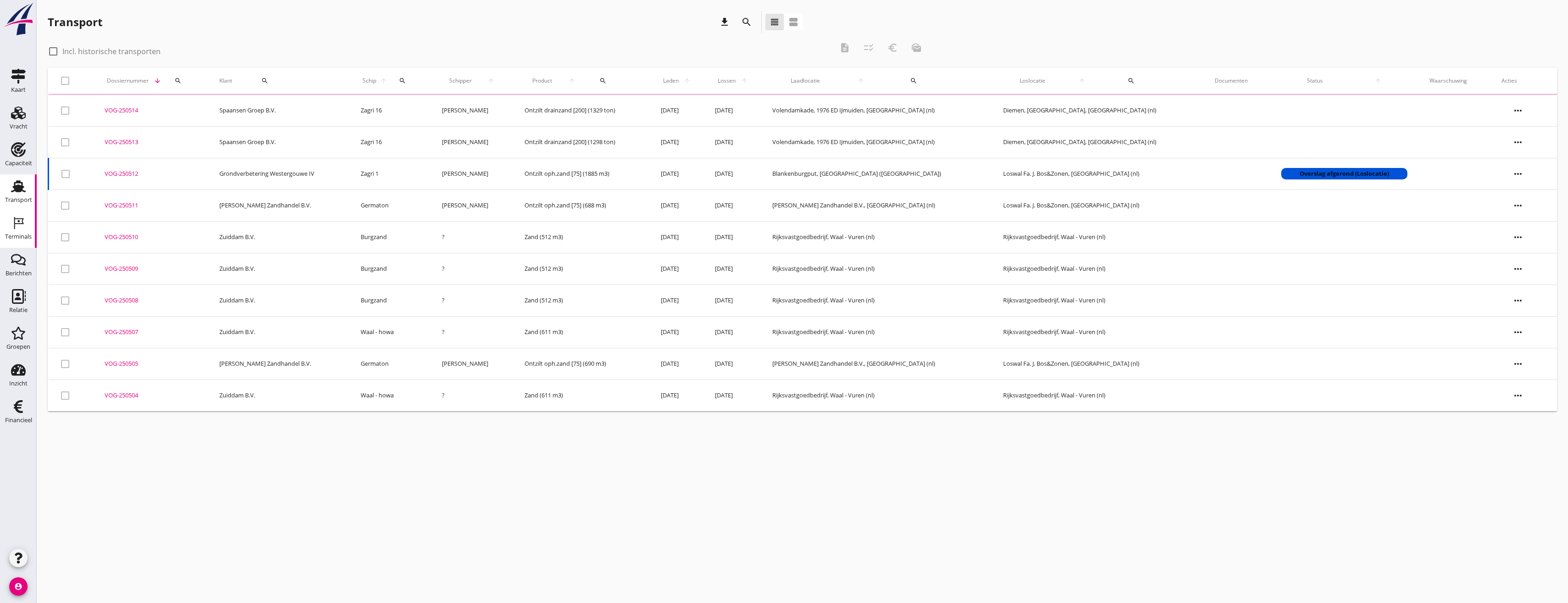
click at [17, 235] on div "Terminals" at bounding box center [18, 236] width 27 height 6
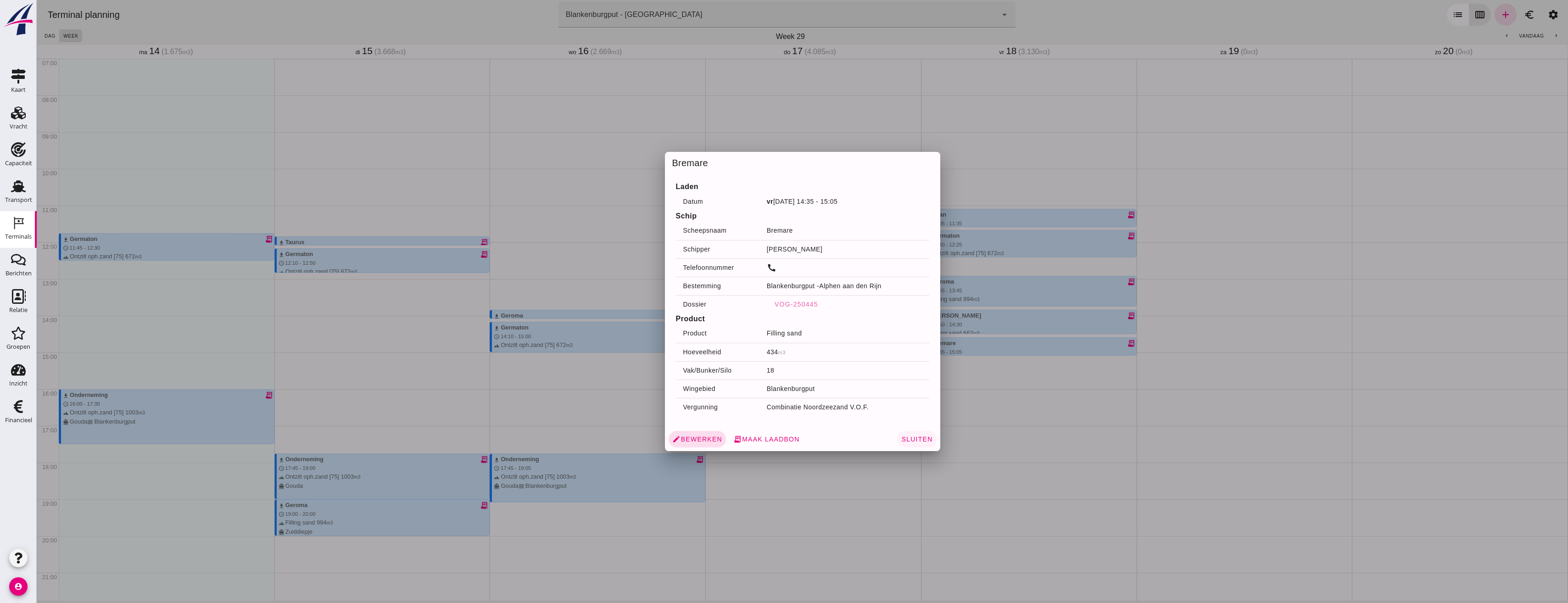
click button "Sluiten"
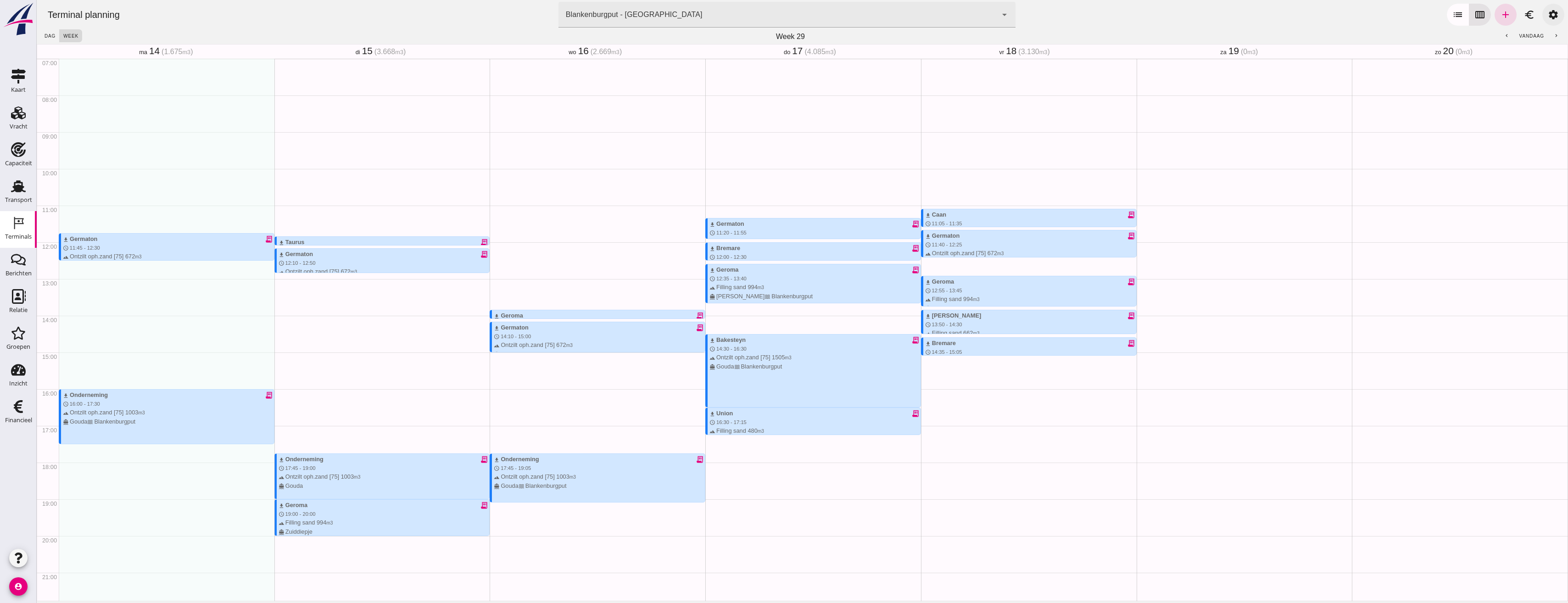
click link "settings"
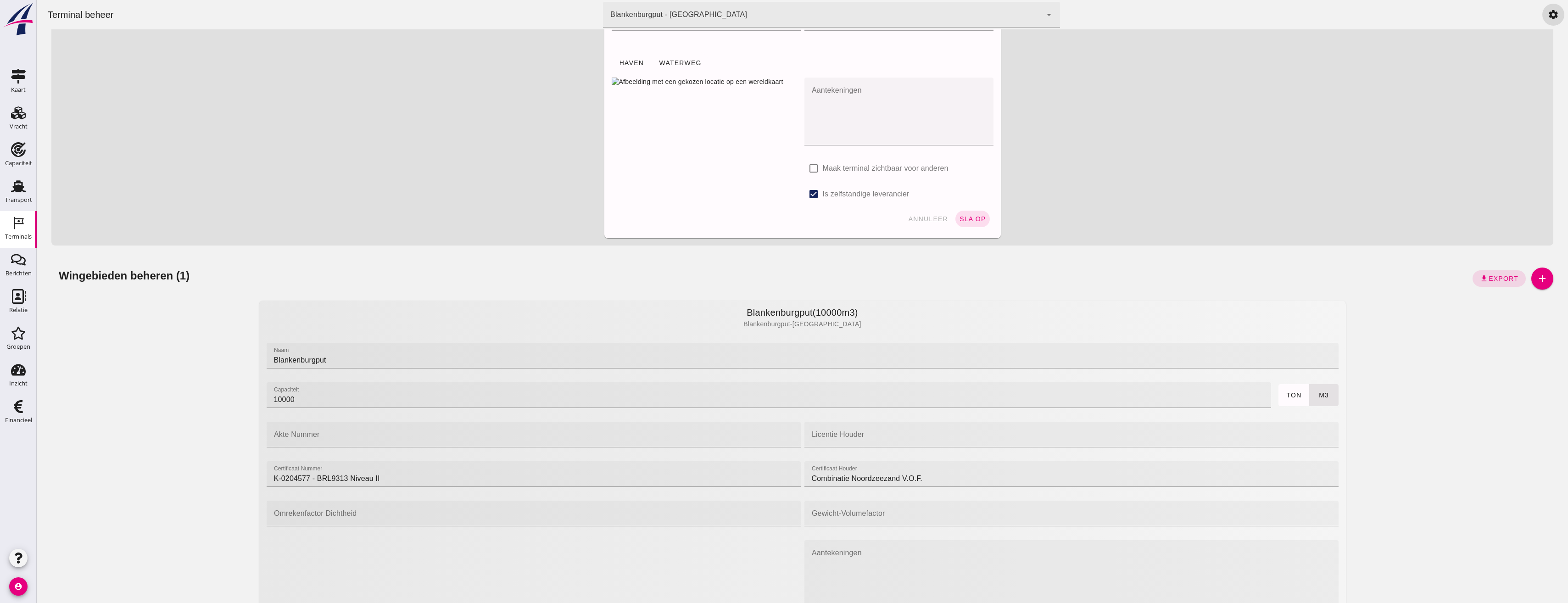
scroll to position [183, 0]
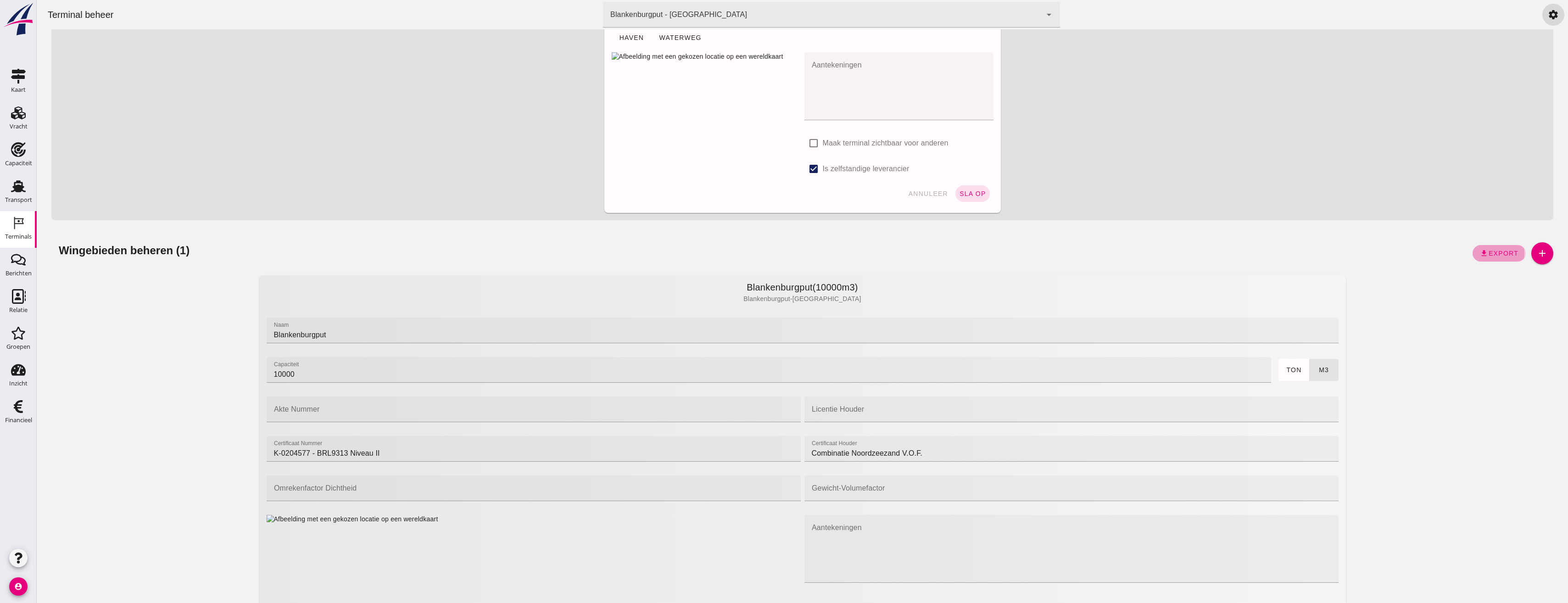
click span "Export"
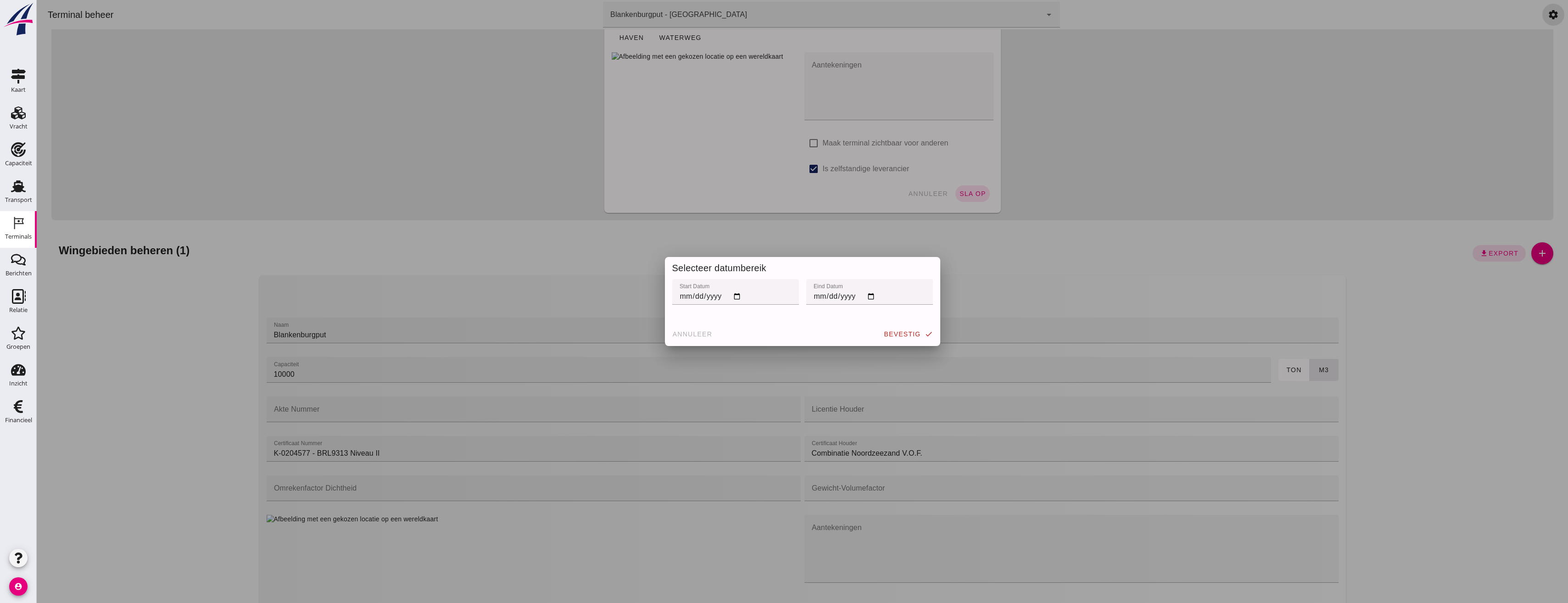
click input "start datum"
type input "2025-07-01"
click input "eind datum"
type input "2025-07-31"
click span "bevestig"
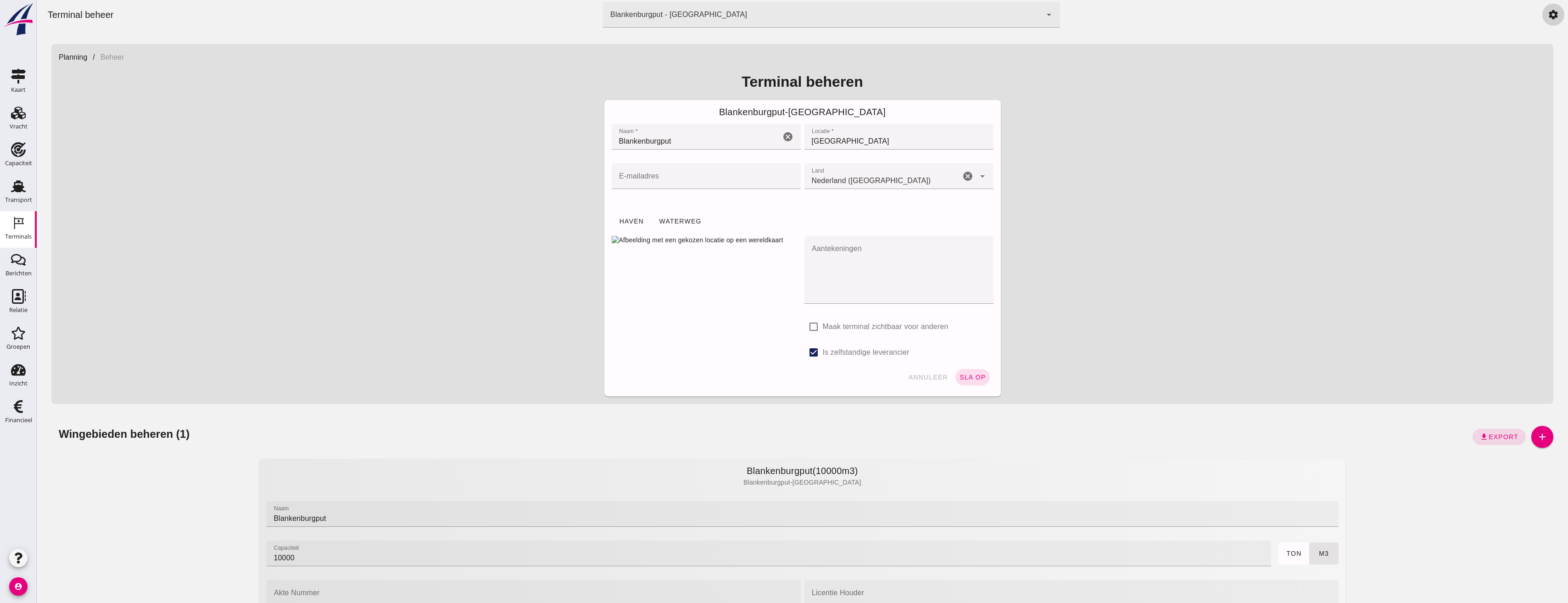
click link "settings"
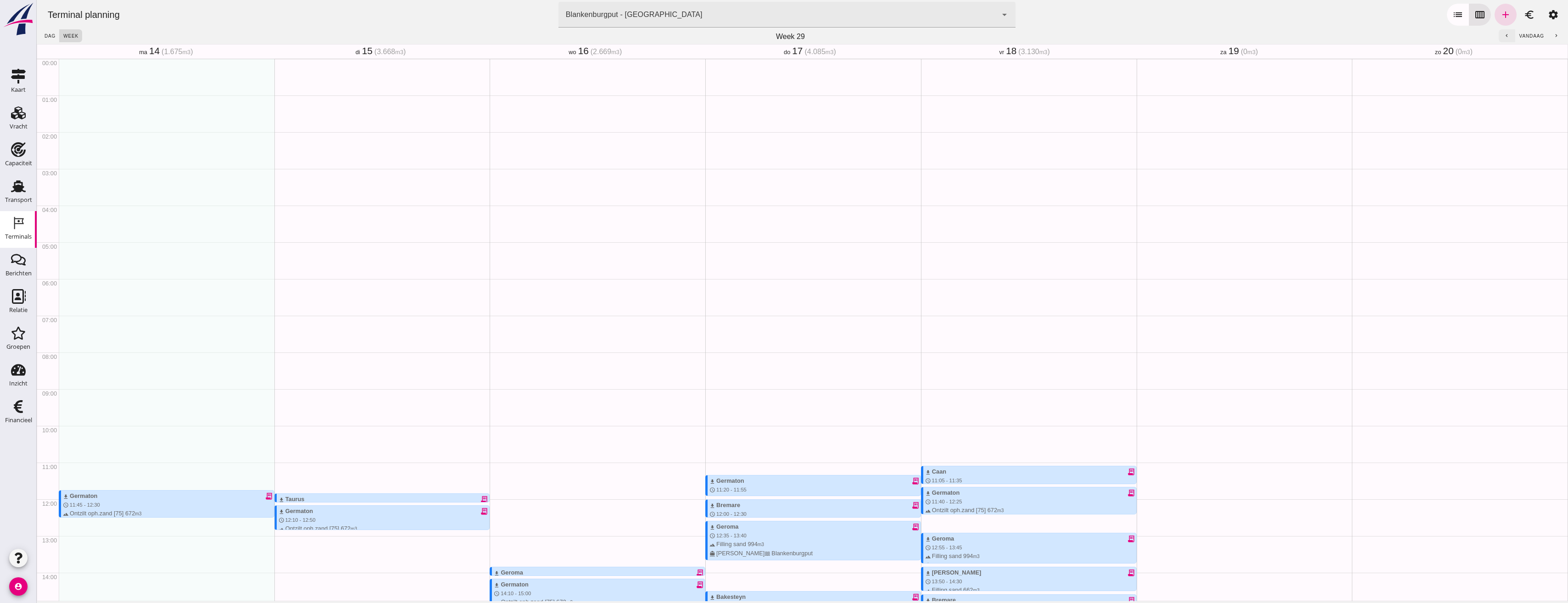
click icon "chevron_left"
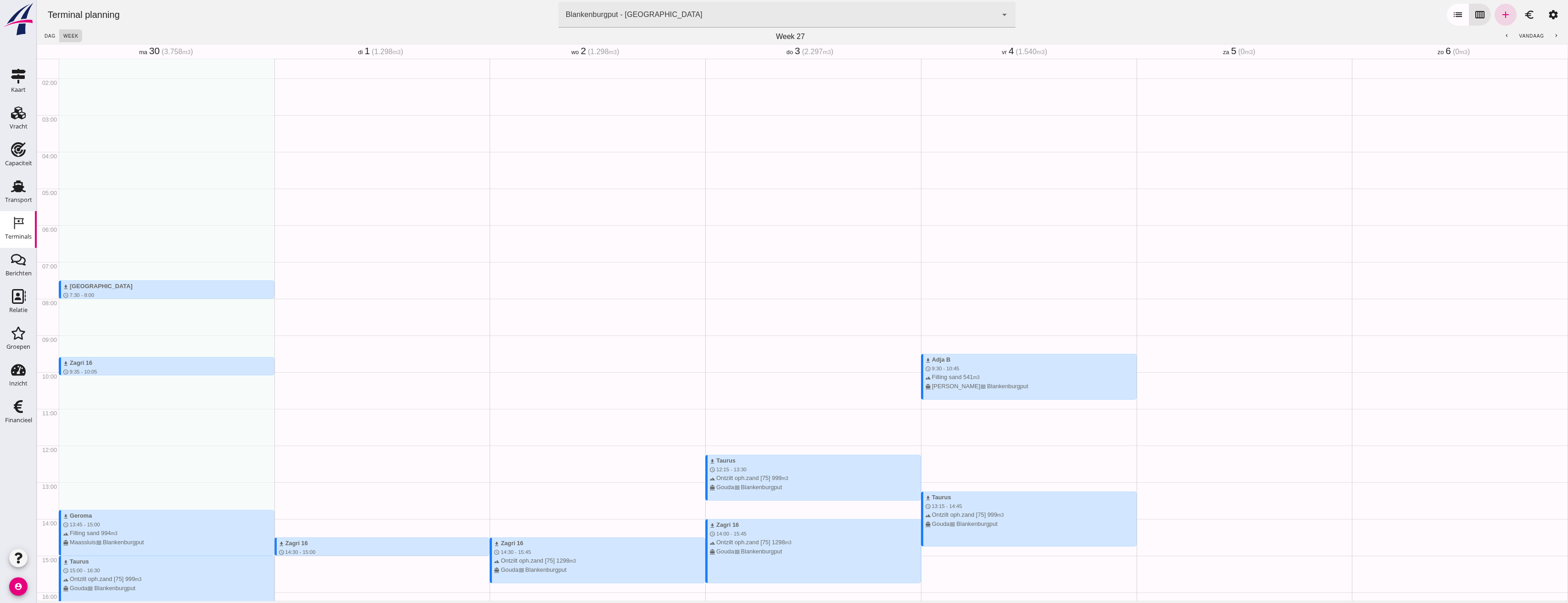
scroll to position [183, 0]
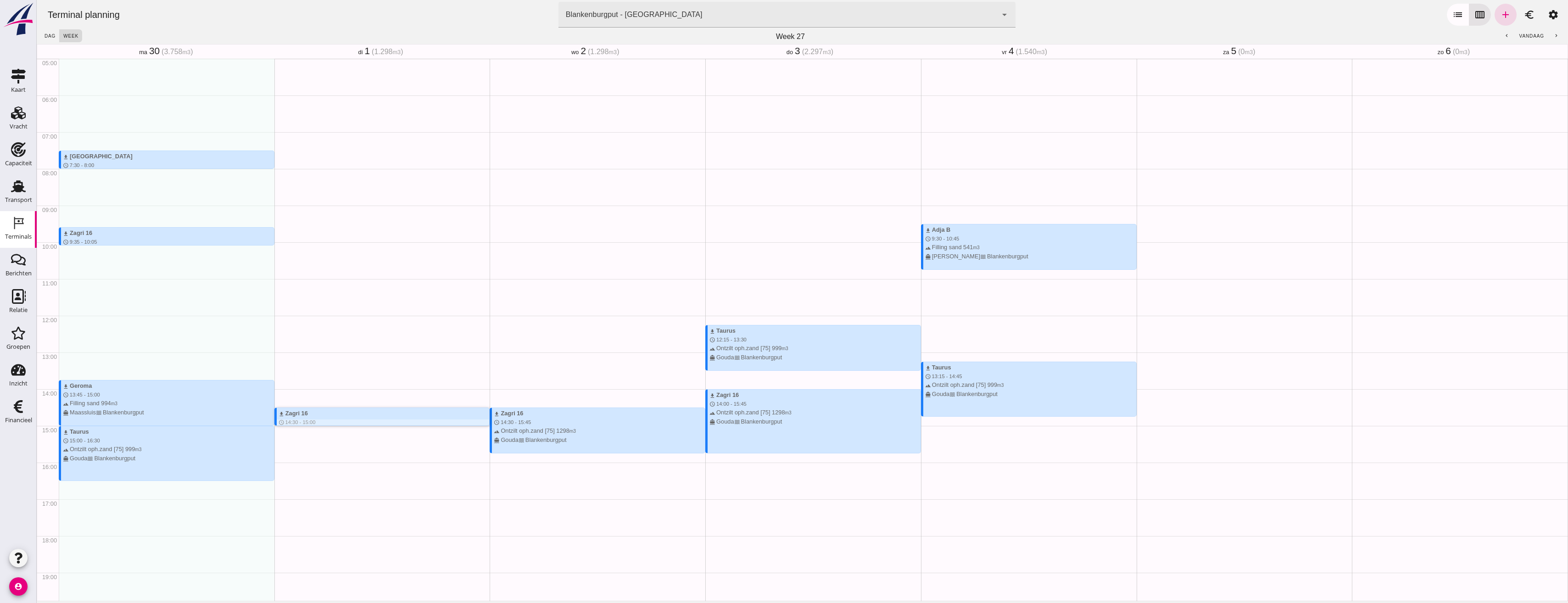
click at [330, 413] on div "download Zagri 16" at bounding box center [384, 413] width 211 height 9
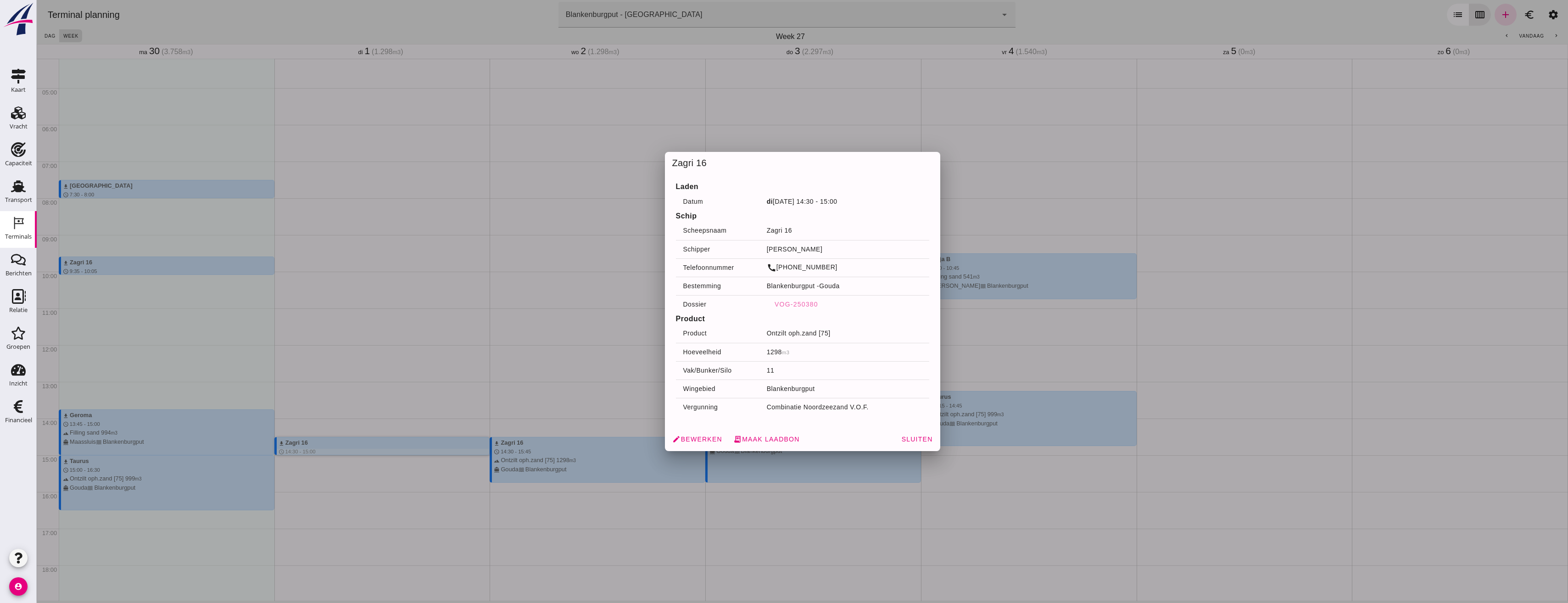
scroll to position [138, 0]
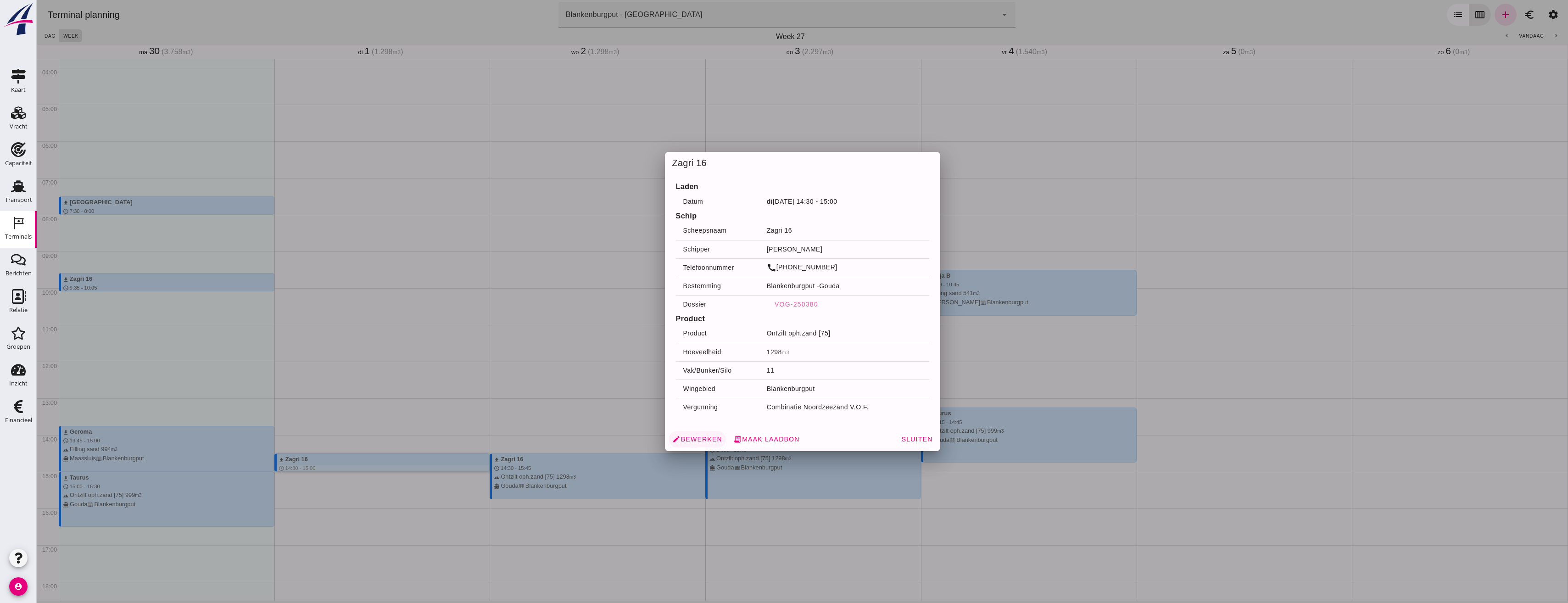
click span "edit Bewerken"
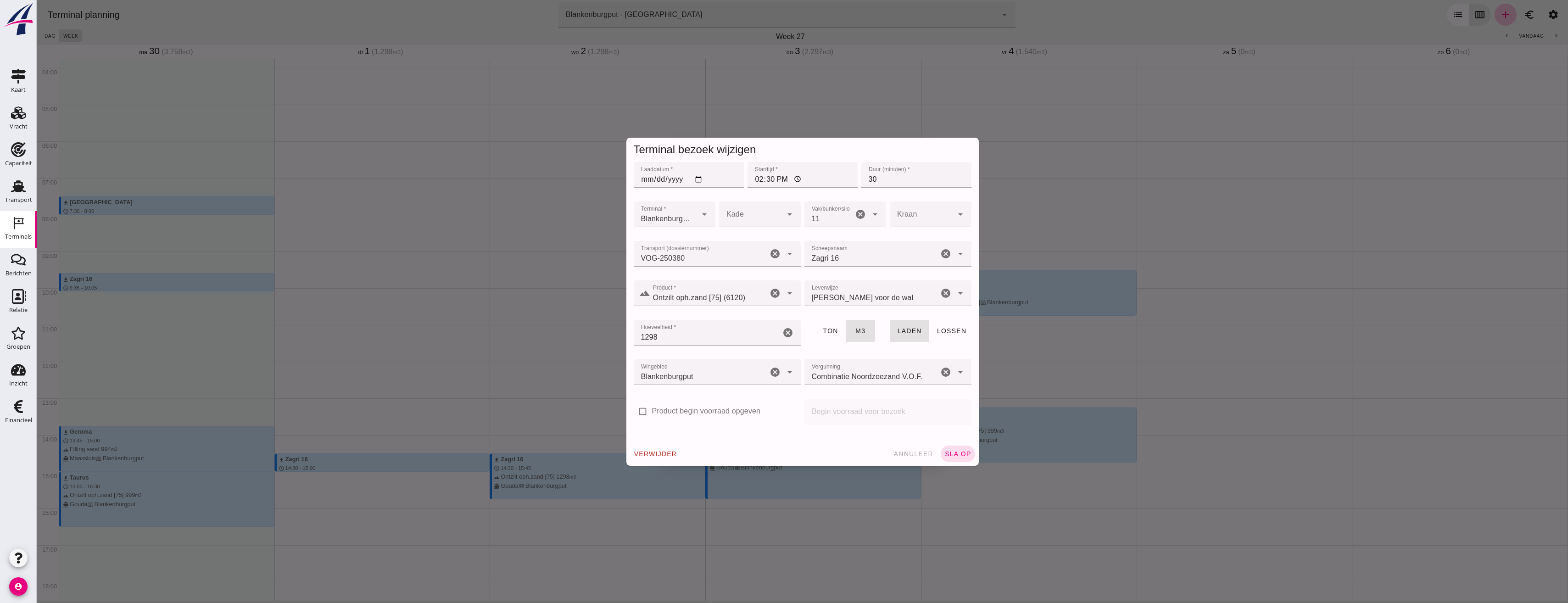
click div
click div "Terminal bezoek wijzigen"
click input "Product begin voorraad opgeven"
checkbox input "false"
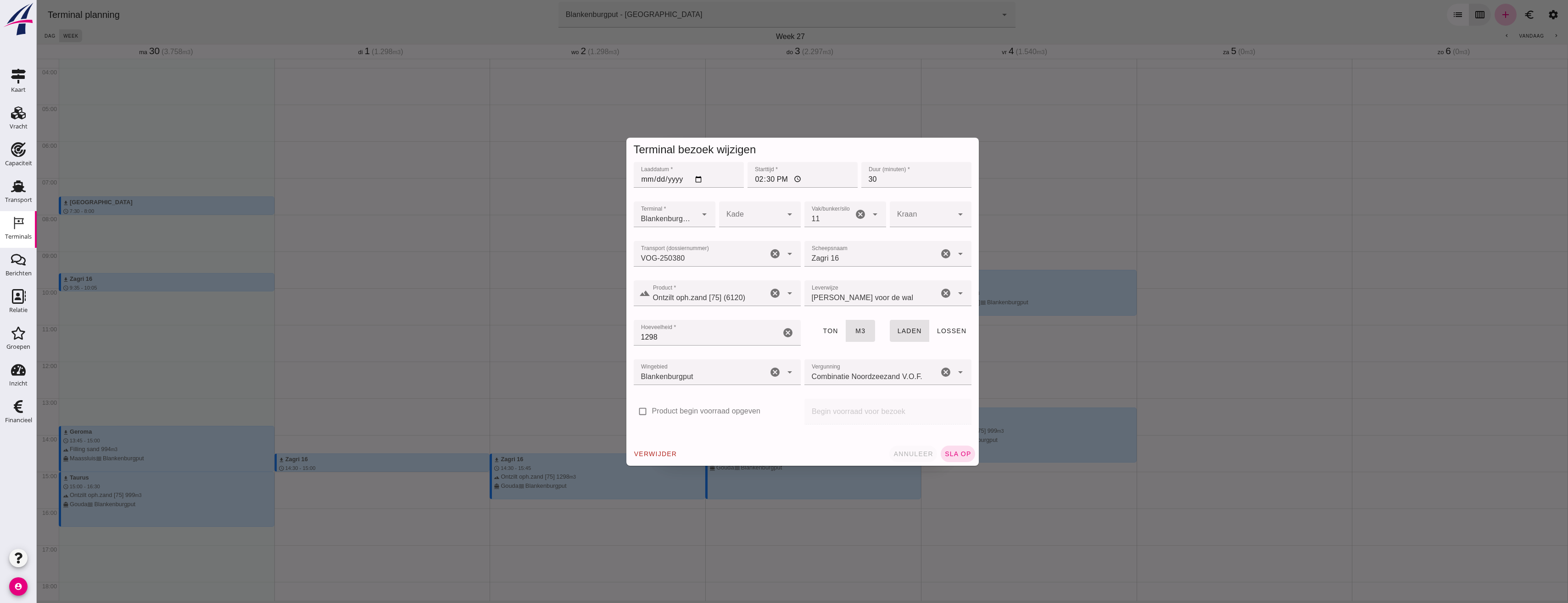
click span "annuleer"
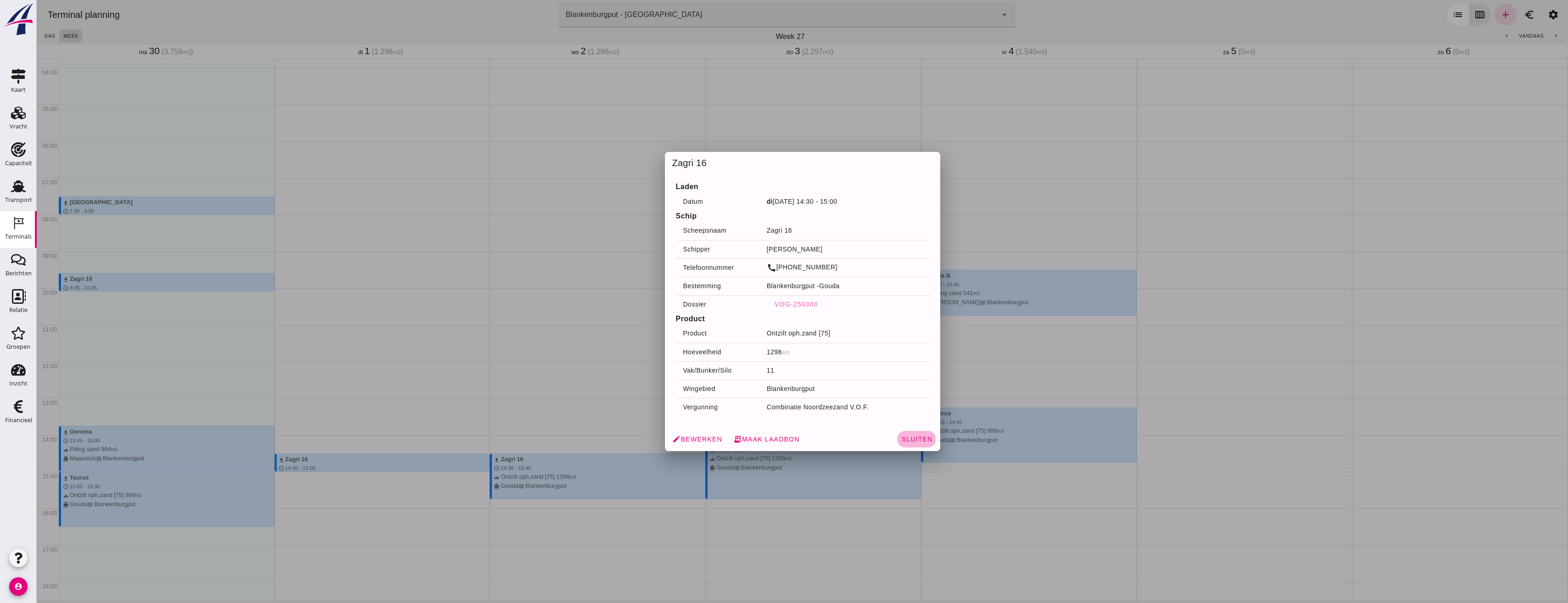
click span "Sluiten"
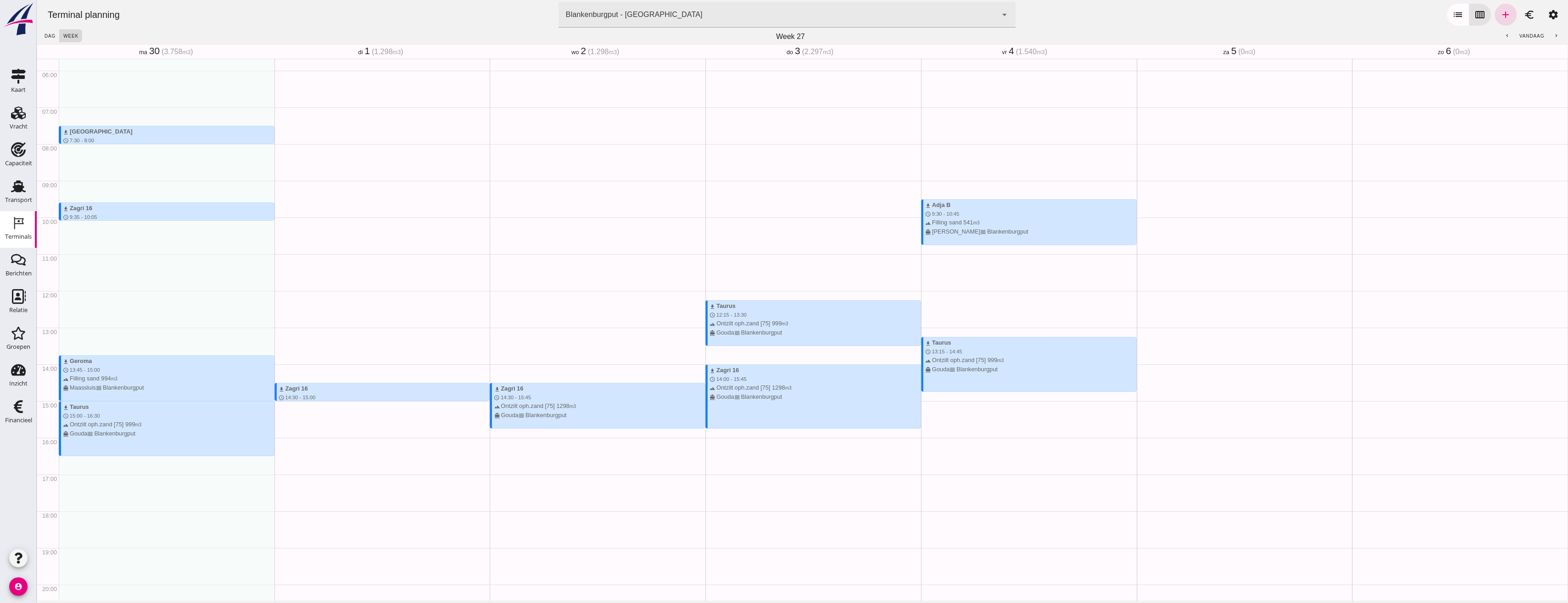
scroll to position [208, 0]
